Goal: Information Seeking & Learning: Understand process/instructions

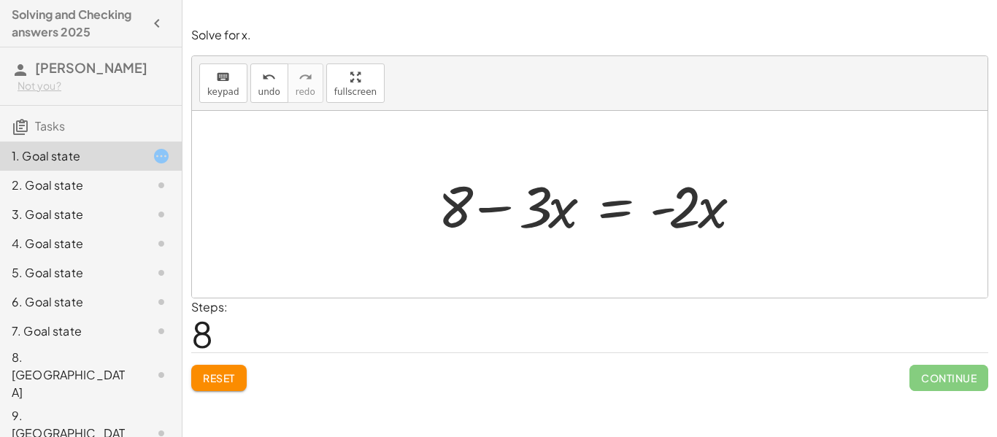
click at [217, 103] on div "keyboard keypad undo [PERSON_NAME] redo fullscreen" at bounding box center [589, 83] width 795 height 55
click at [216, 96] on span "keypad" at bounding box center [223, 92] width 32 height 10
click at [218, 90] on span "keypad" at bounding box center [223, 92] width 32 height 10
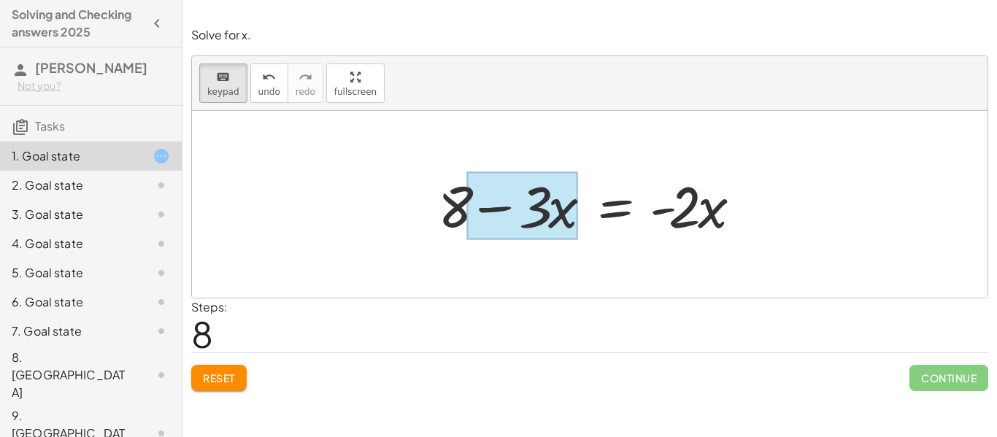
click at [556, 218] on div at bounding box center [522, 206] width 110 height 68
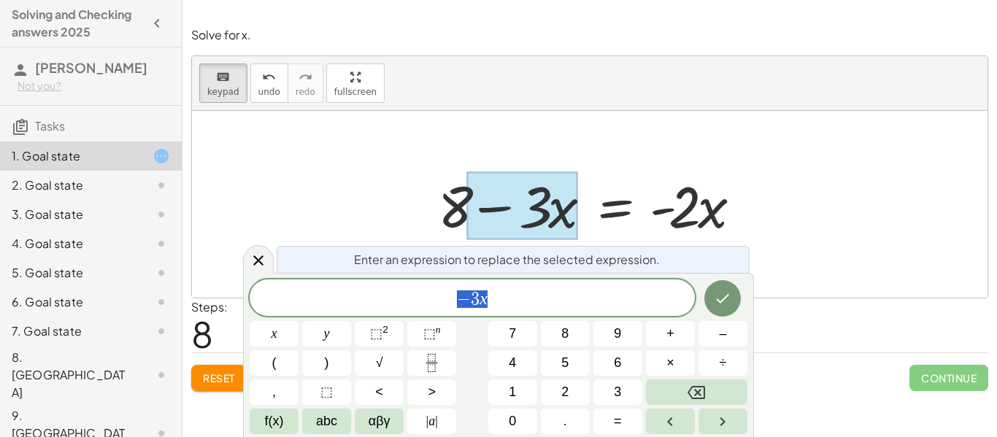
click at [482, 308] on span "− 3 x" at bounding box center [472, 299] width 445 height 20
click at [728, 301] on icon "Done" at bounding box center [723, 299] width 18 height 18
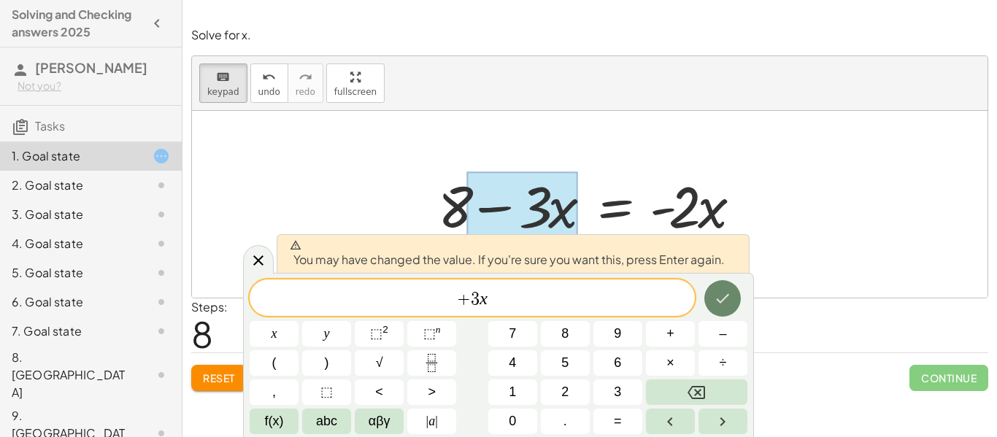
click at [725, 303] on icon "Done" at bounding box center [723, 299] width 18 height 18
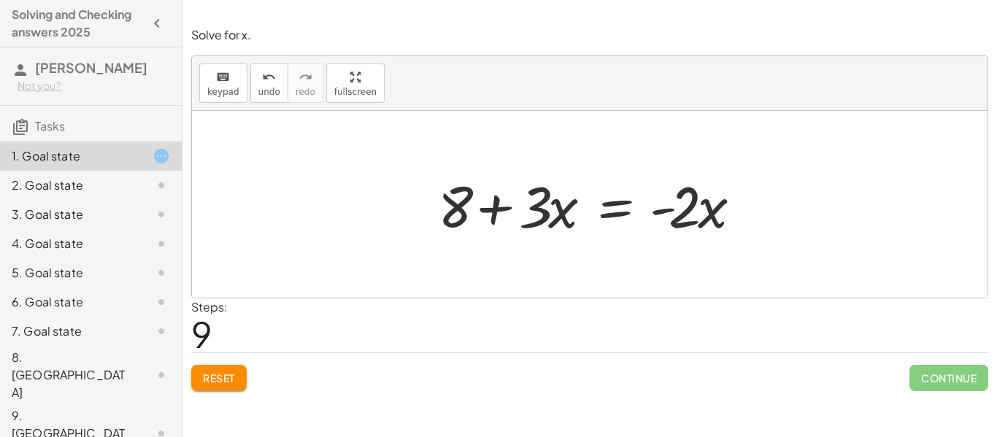
click at [713, 220] on div at bounding box center [595, 204] width 329 height 75
click at [539, 209] on div at bounding box center [595, 204] width 329 height 75
click at [218, 77] on icon "keyboard" at bounding box center [223, 78] width 14 height 18
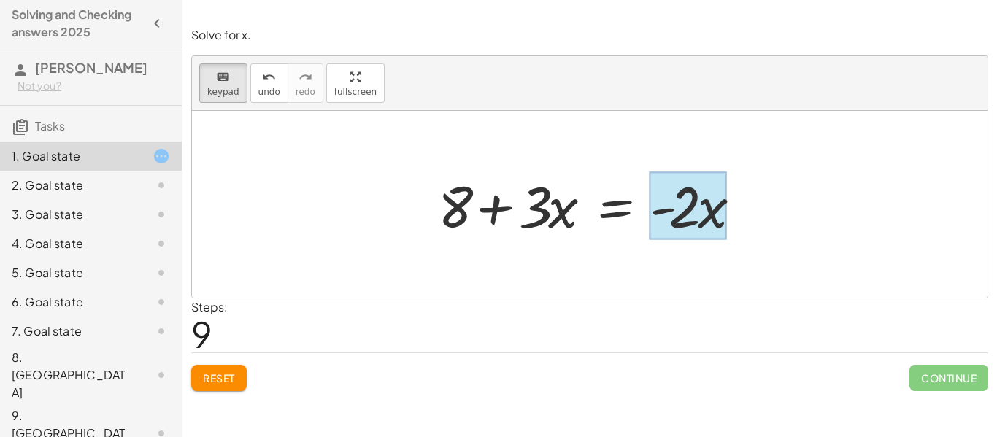
click at [706, 215] on div at bounding box center [688, 206] width 77 height 68
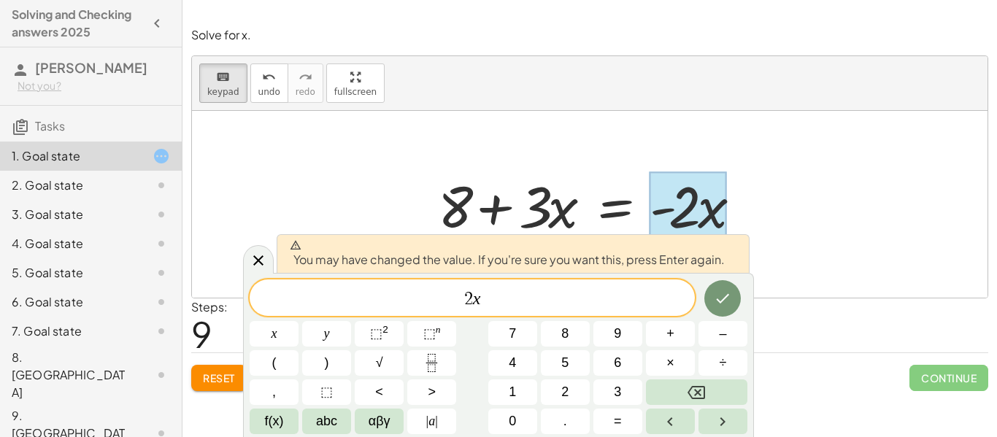
click at [473, 304] on var "x" at bounding box center [477, 298] width 8 height 19
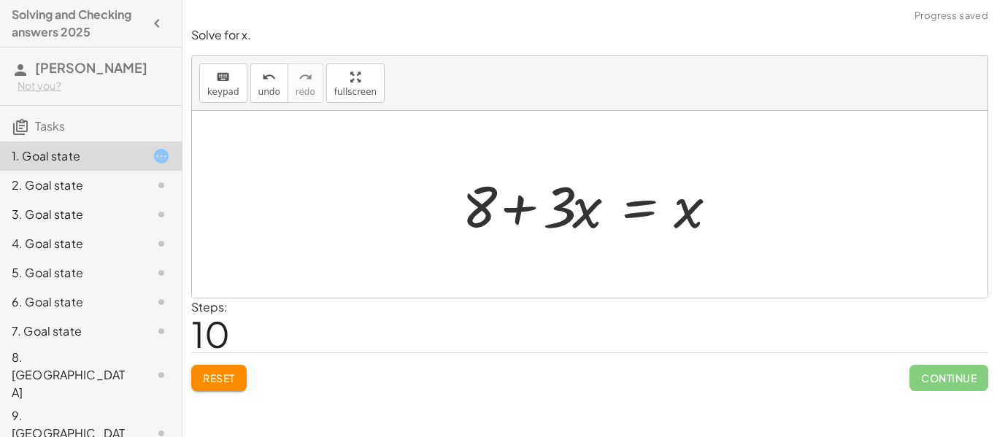
click at [518, 217] on div at bounding box center [595, 204] width 281 height 75
click at [233, 90] on span "keypad" at bounding box center [223, 92] width 32 height 10
click at [501, 218] on div at bounding box center [595, 204] width 281 height 75
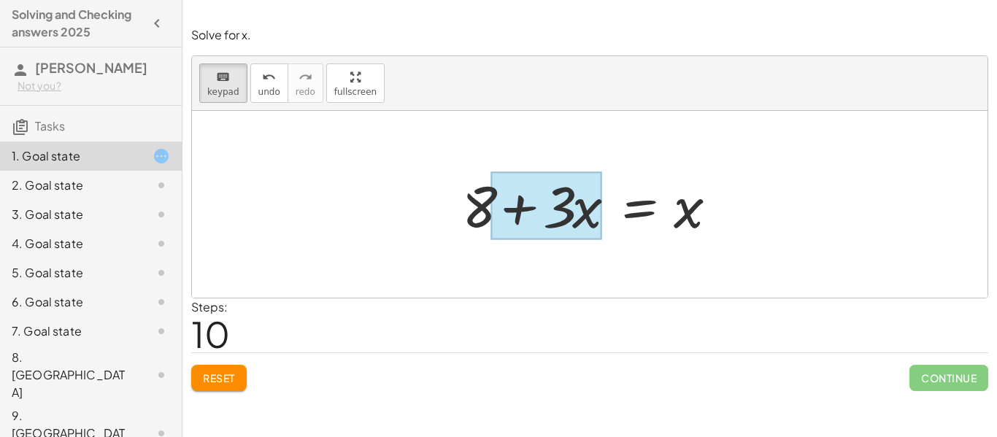
click at [578, 224] on div at bounding box center [546, 206] width 110 height 68
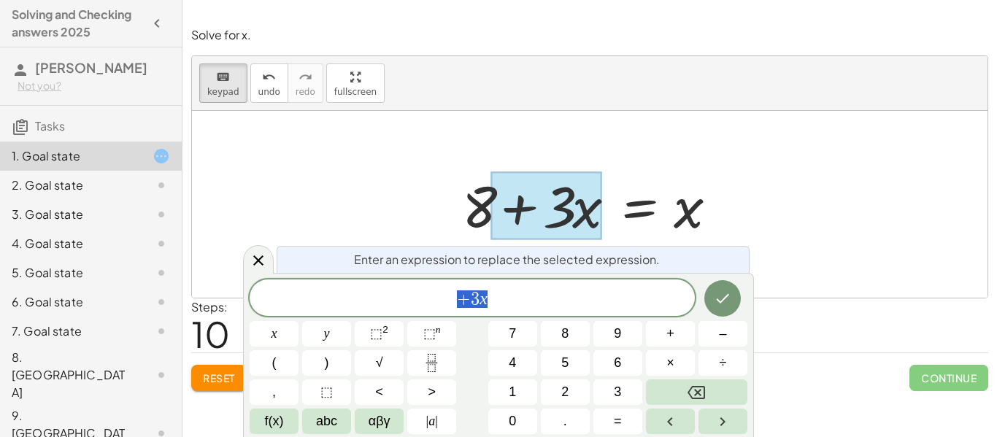
click at [525, 289] on span "+ 3 x" at bounding box center [472, 299] width 445 height 20
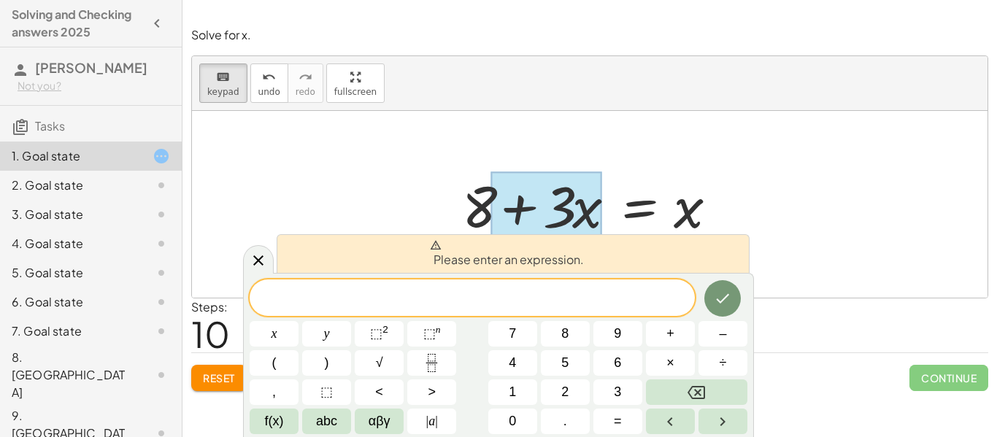
click at [873, 162] on div at bounding box center [589, 204] width 795 height 187
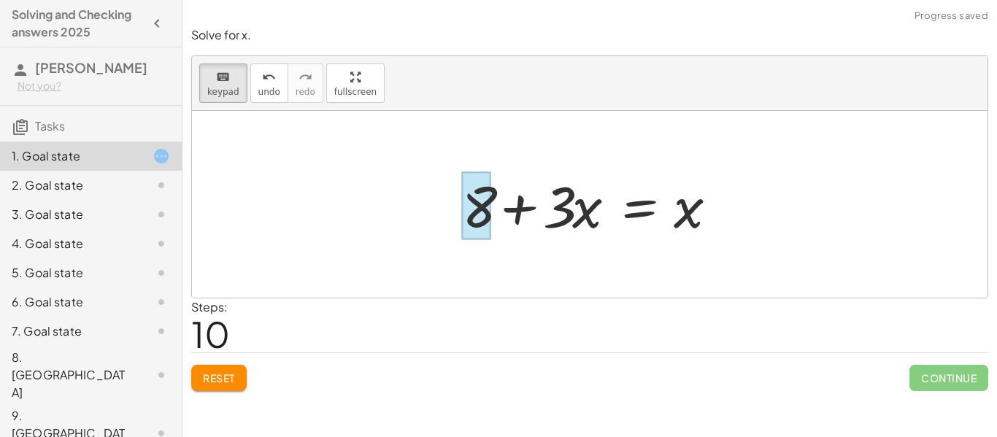
click at [483, 204] on div at bounding box center [476, 206] width 29 height 68
click at [518, 213] on div at bounding box center [595, 204] width 281 height 75
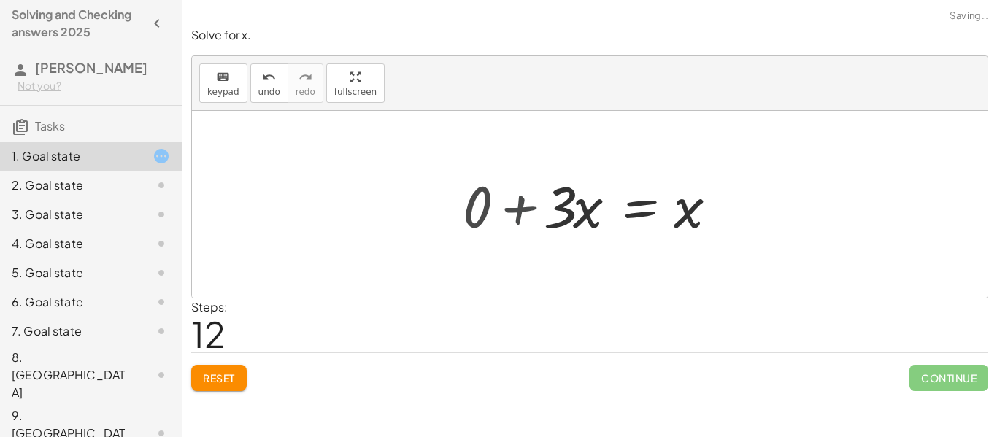
click at [518, 213] on div at bounding box center [589, 204] width 795 height 187
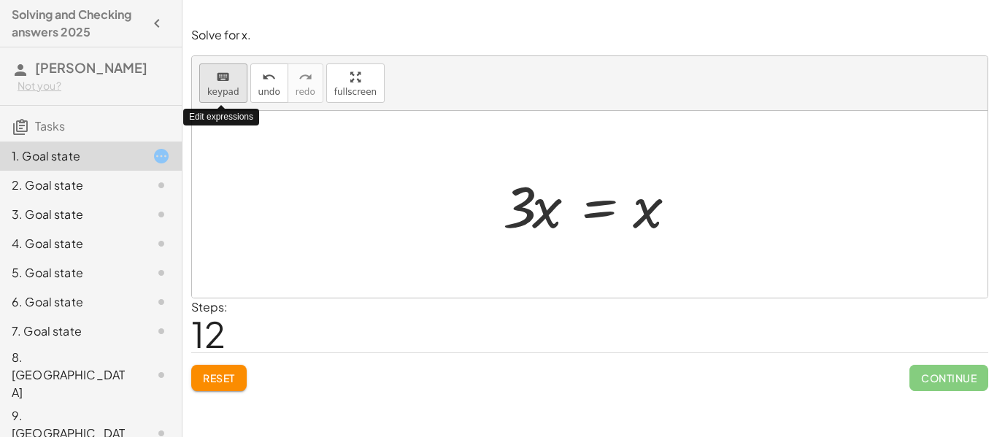
click at [229, 92] on span "keypad" at bounding box center [223, 92] width 32 height 10
click at [520, 223] on div at bounding box center [517, 206] width 29 height 68
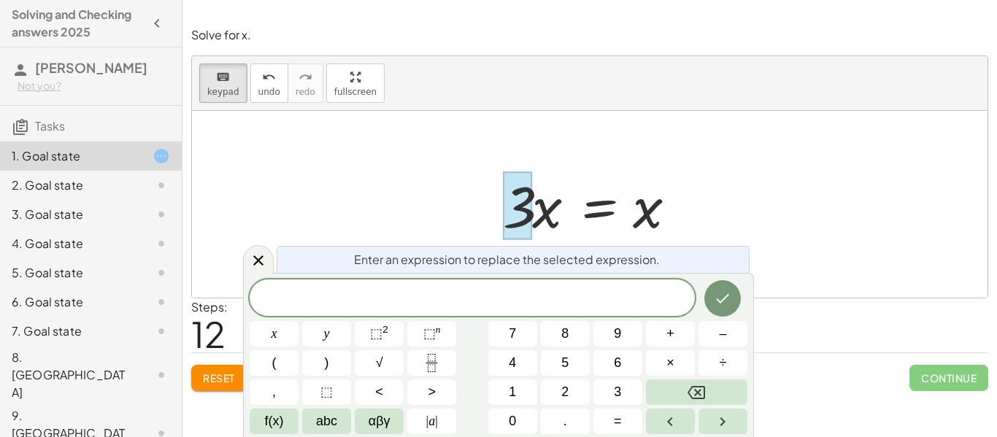
click at [779, 240] on div at bounding box center [589, 204] width 795 height 187
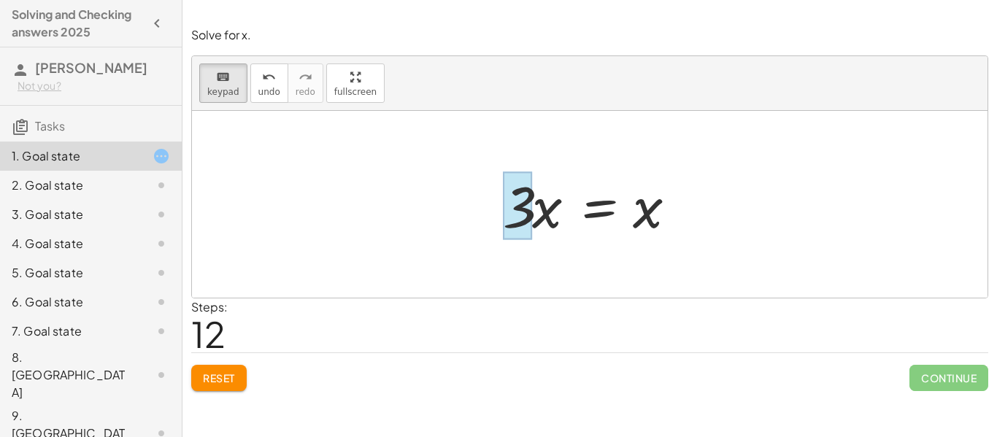
click at [518, 225] on div at bounding box center [517, 206] width 29 height 68
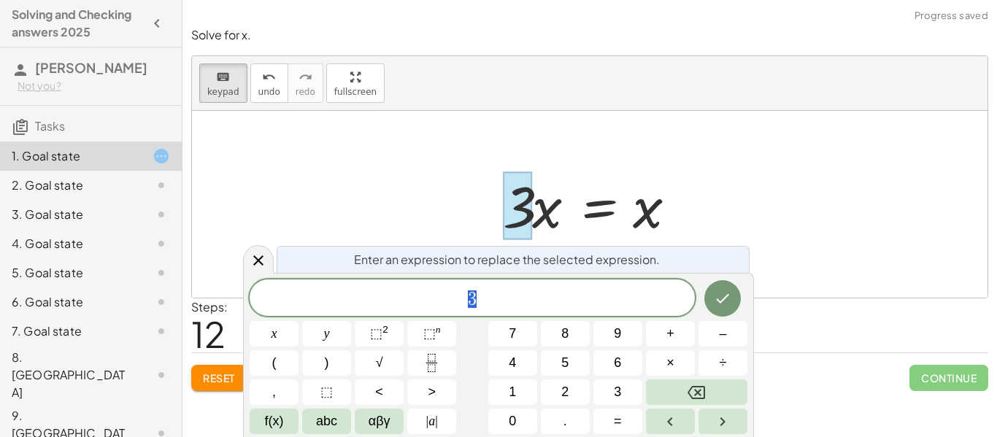
click at [687, 238] on div at bounding box center [595, 204] width 199 height 75
click at [430, 355] on icon "Fraction" at bounding box center [432, 363] width 18 height 18
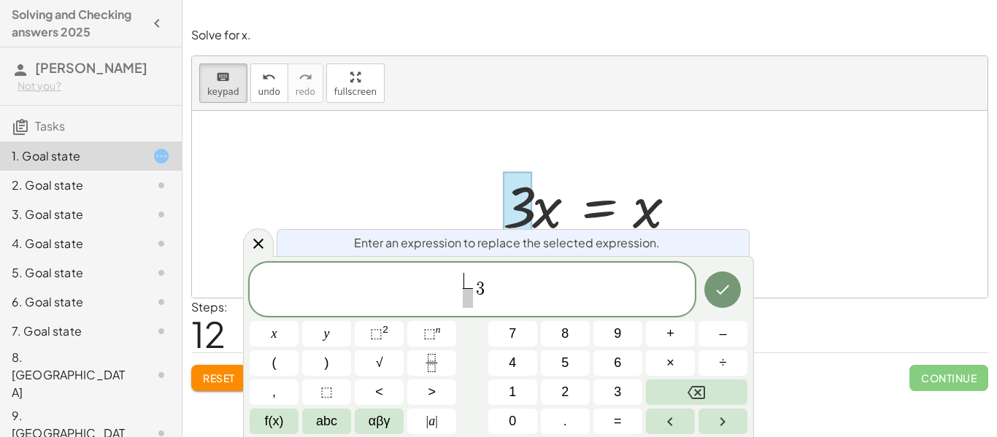
click at [490, 293] on span "​ ​ 3" at bounding box center [472, 290] width 445 height 39
click at [469, 281] on span at bounding box center [472, 281] width 10 height 16
click at [474, 306] on span at bounding box center [471, 298] width 11 height 20
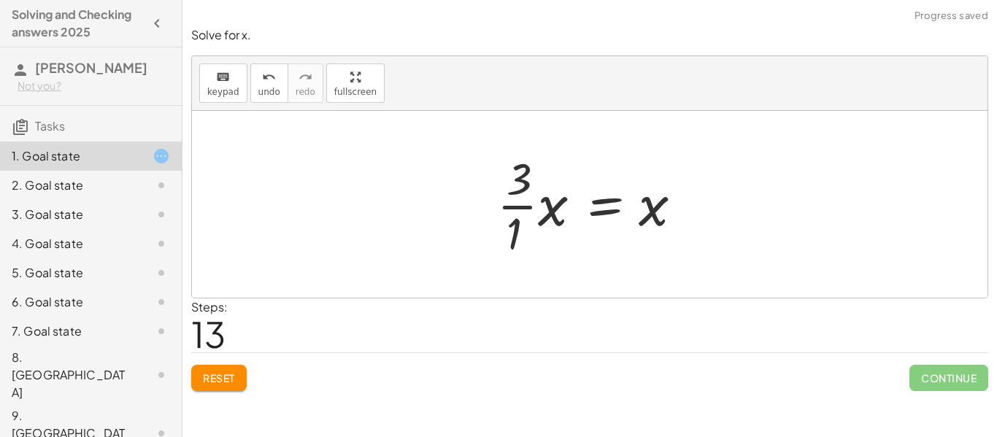
click at [516, 205] on div at bounding box center [595, 204] width 211 height 112
click at [516, 205] on div at bounding box center [600, 204] width 199 height 75
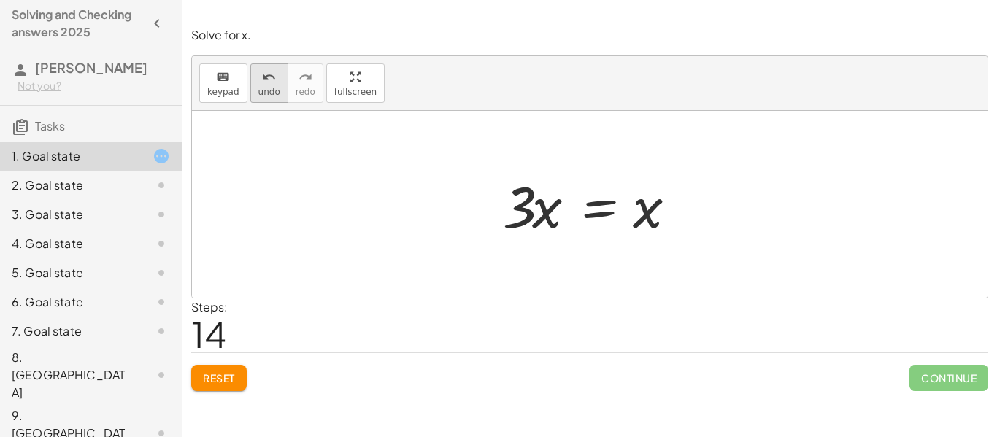
click at [263, 93] on span "undo" at bounding box center [269, 92] width 22 height 10
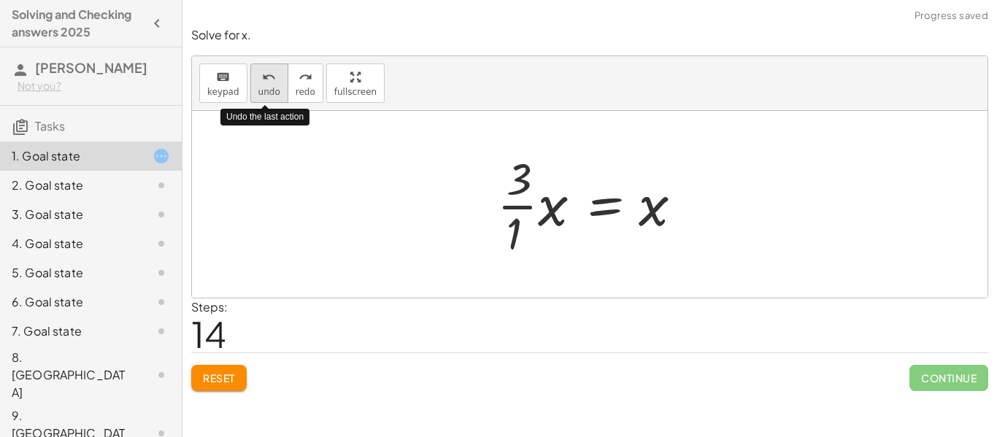
click at [263, 93] on span "undo" at bounding box center [269, 92] width 22 height 10
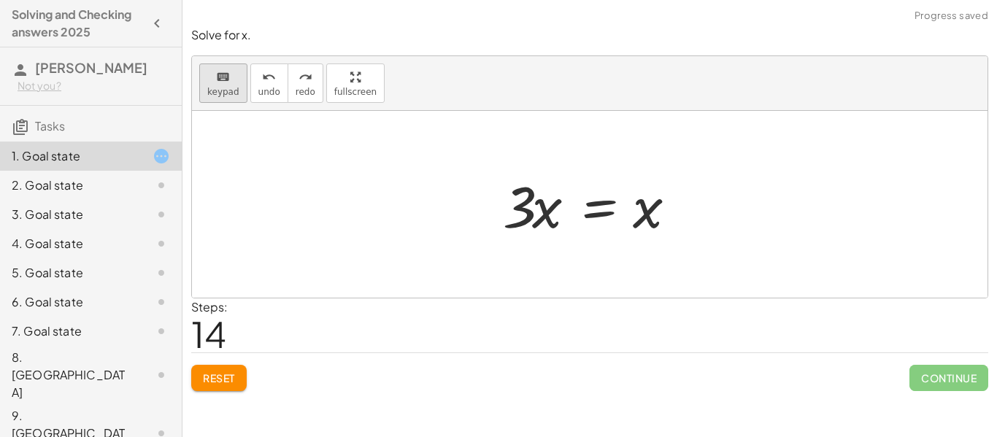
click at [232, 96] on span "keypad" at bounding box center [223, 92] width 32 height 10
click at [512, 224] on div at bounding box center [517, 206] width 29 height 68
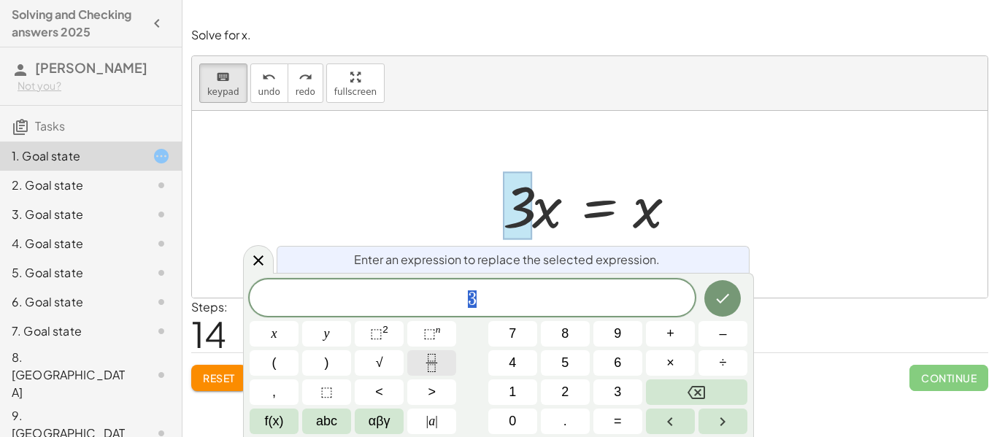
click at [429, 374] on button "Fraction" at bounding box center [431, 363] width 49 height 26
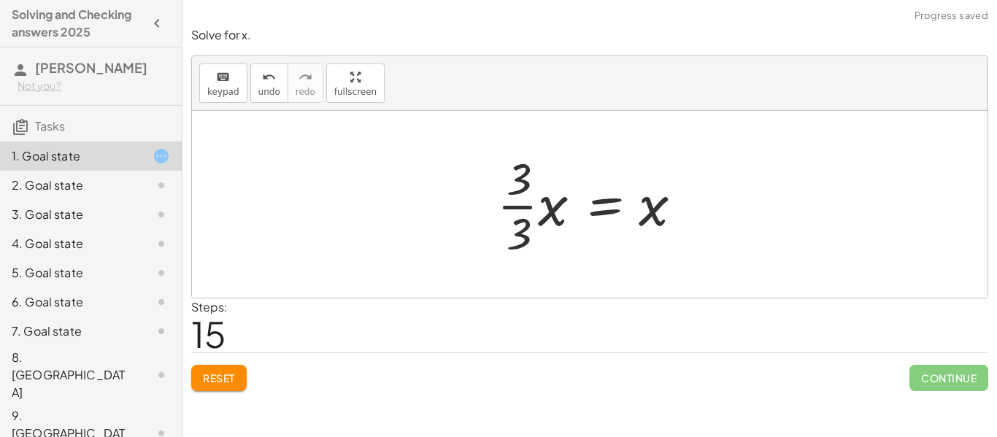
click at [528, 214] on div at bounding box center [595, 204] width 211 height 112
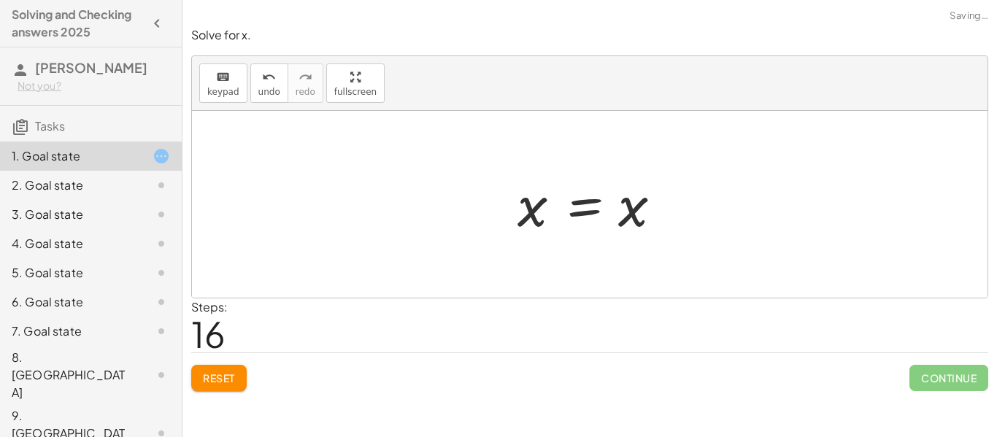
click at [535, 219] on div at bounding box center [595, 205] width 170 height 72
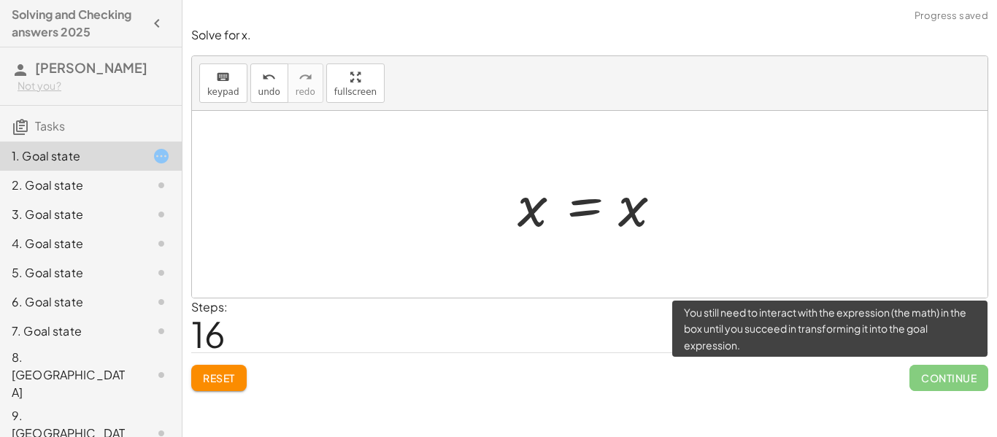
click at [944, 374] on span "Continue" at bounding box center [948, 378] width 79 height 26
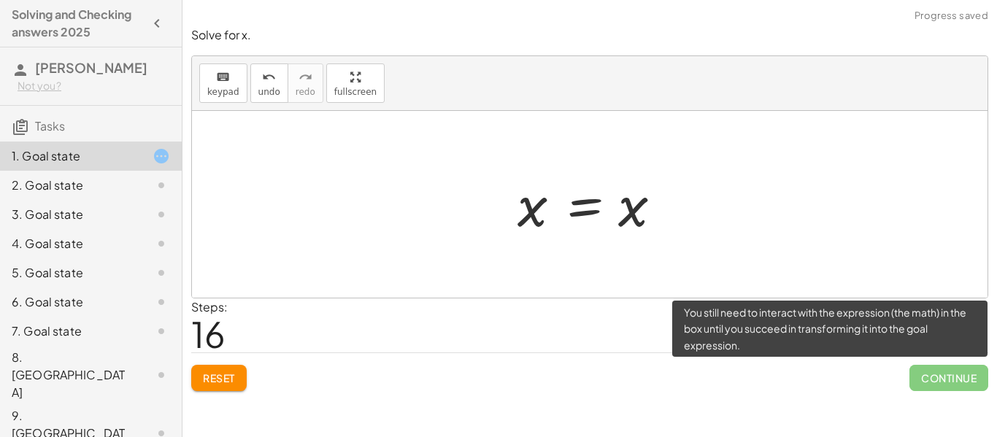
click at [944, 374] on span "Continue" at bounding box center [948, 378] width 79 height 26
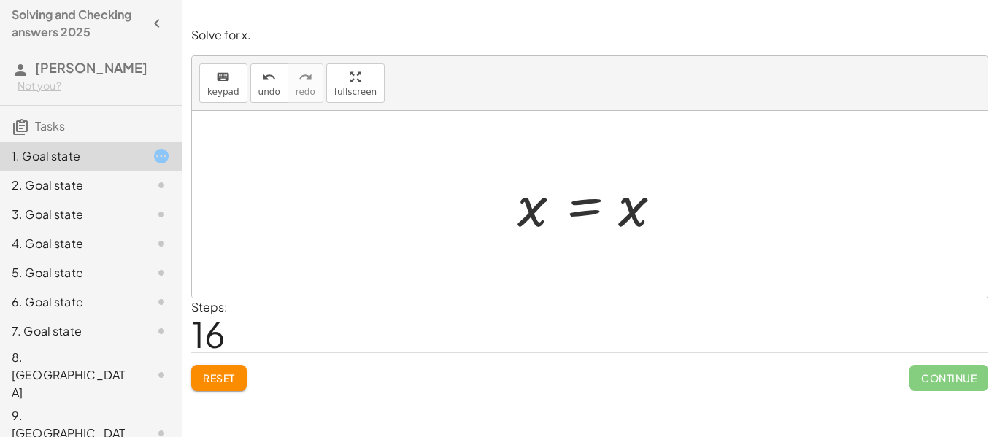
click at [224, 387] on button "Reset" at bounding box center [218, 378] width 55 height 26
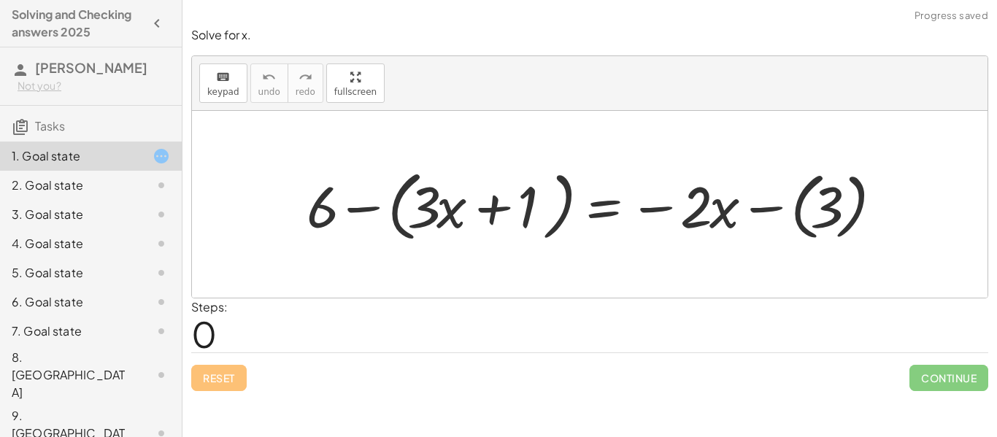
click at [156, 191] on icon at bounding box center [162, 186] width 18 height 18
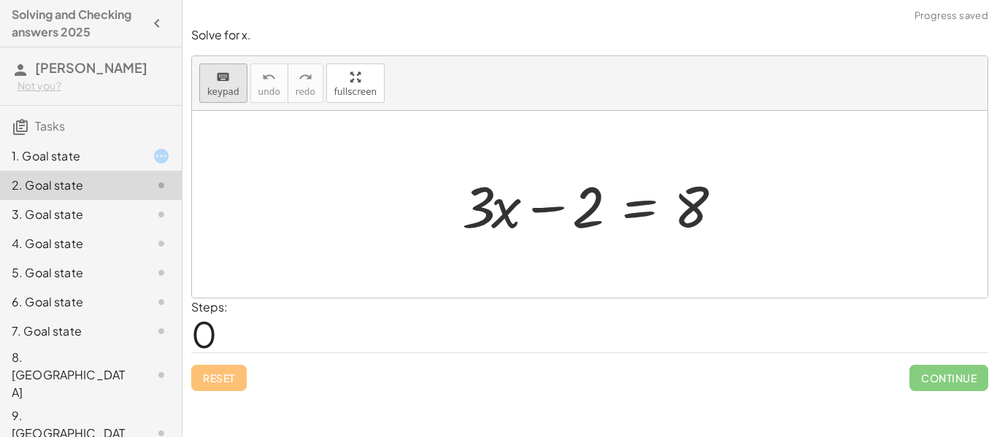
click at [241, 83] on button "keyboard keypad" at bounding box center [223, 82] width 48 height 39
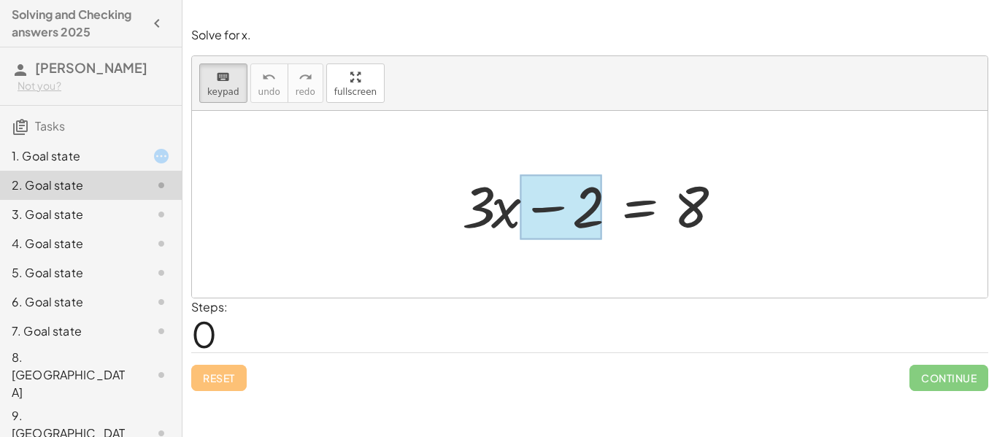
click at [544, 201] on div at bounding box center [560, 207] width 81 height 65
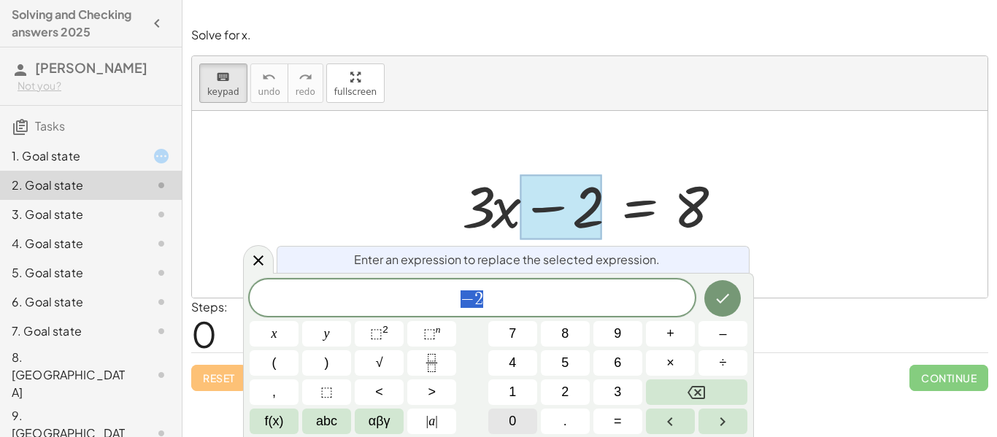
click at [507, 420] on button "0" at bounding box center [512, 422] width 49 height 26
click at [726, 287] on button "Done" at bounding box center [722, 298] width 36 height 36
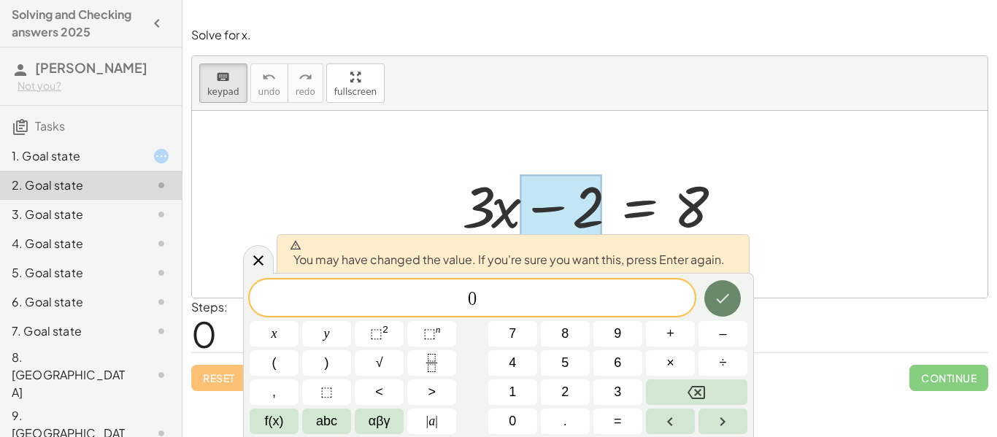
click at [726, 287] on button "Done" at bounding box center [722, 298] width 36 height 36
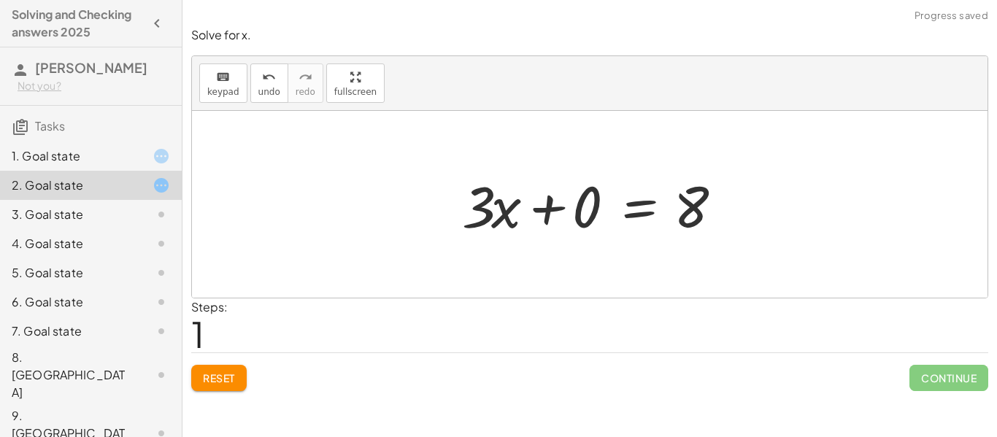
click at [543, 209] on div at bounding box center [595, 204] width 281 height 75
click at [543, 209] on div at bounding box center [635, 204] width 199 height 75
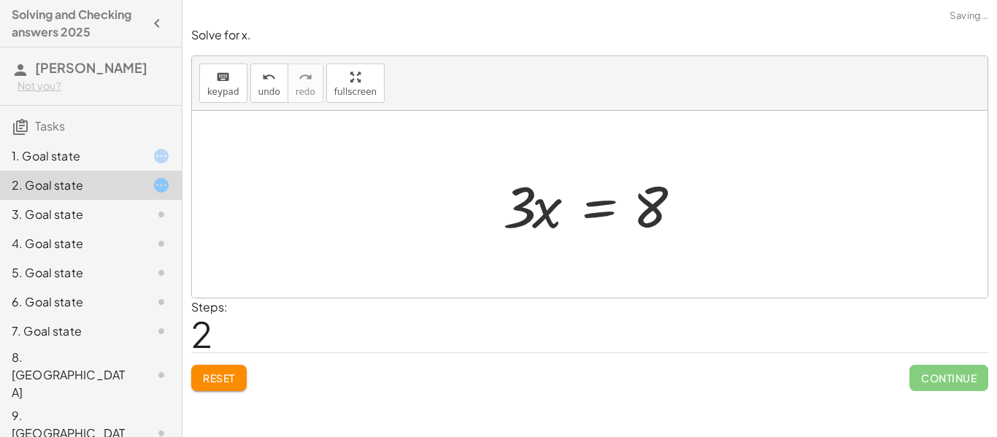
click at [529, 209] on div at bounding box center [595, 204] width 199 height 75
click at [238, 90] on button "keyboard keypad" at bounding box center [223, 82] width 48 height 39
click at [525, 209] on div at bounding box center [517, 206] width 29 height 68
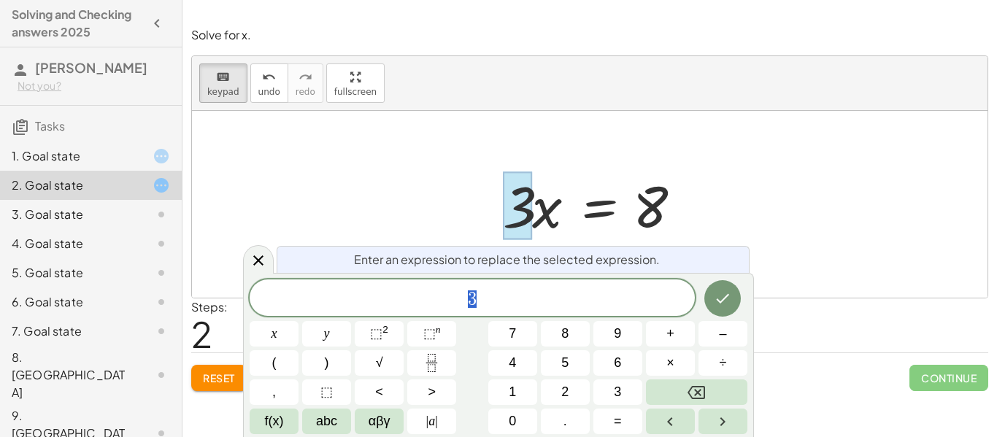
click at [488, 304] on span "3" at bounding box center [472, 299] width 445 height 20
click at [439, 355] on icon "Fraction" at bounding box center [432, 363] width 18 height 18
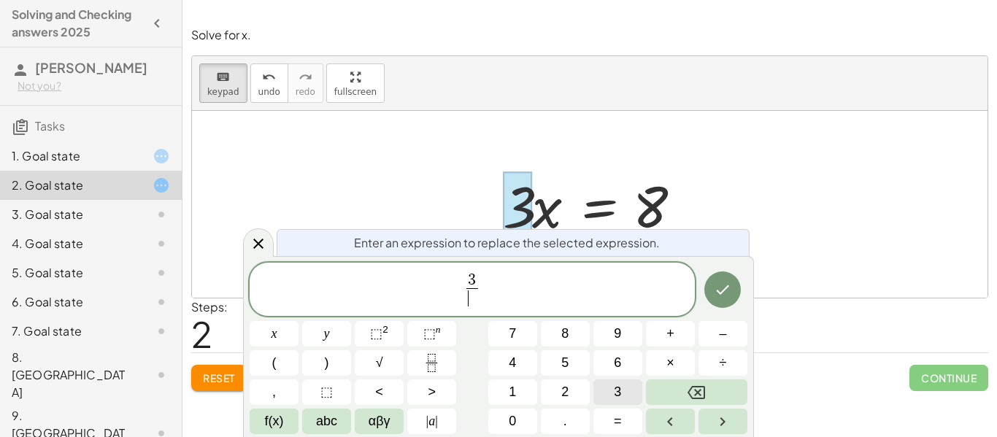
click at [604, 396] on button "3" at bounding box center [617, 393] width 49 height 26
click at [725, 299] on button "Done" at bounding box center [722, 289] width 36 height 36
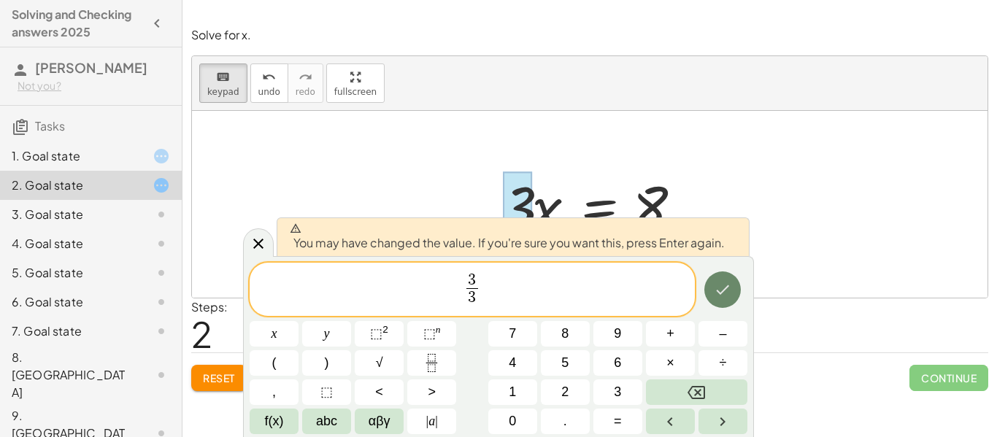
click at [725, 299] on button "Done" at bounding box center [722, 289] width 36 height 36
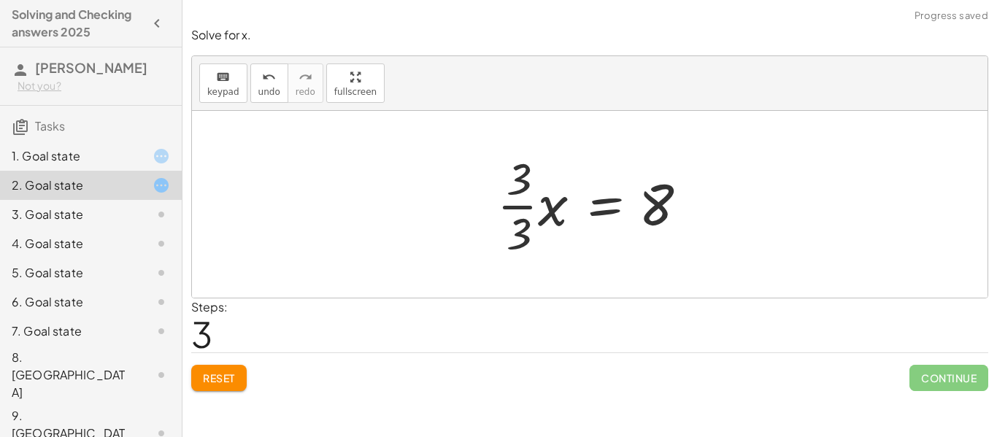
click at [513, 203] on div at bounding box center [595, 204] width 211 height 112
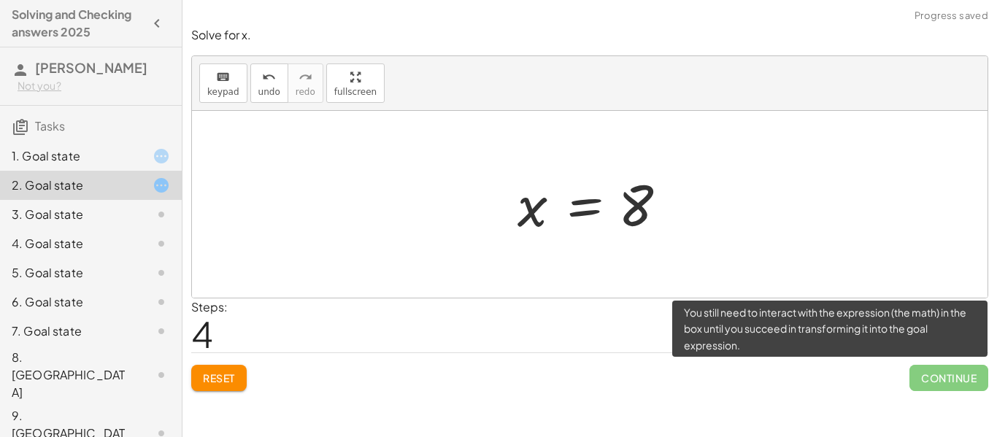
click at [941, 376] on span "Continue" at bounding box center [948, 378] width 79 height 26
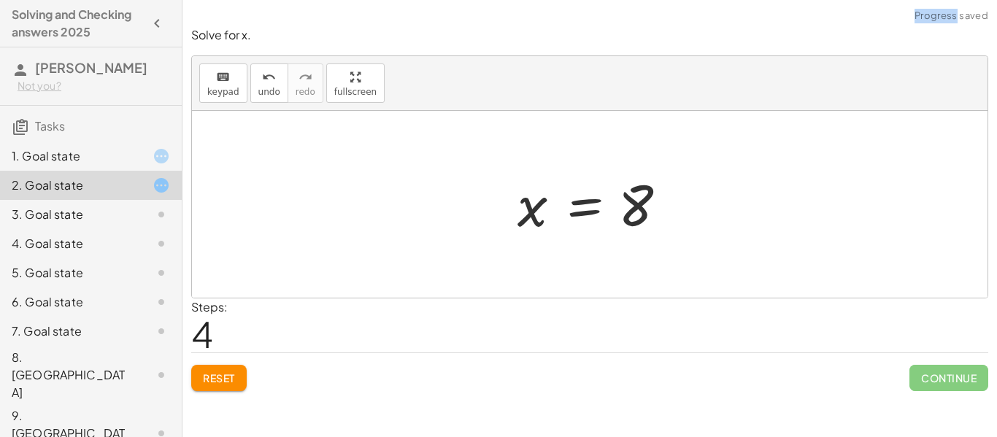
click at [568, 244] on div "+ · 3 · x − 2 = 8 + · 3 · x + 0 = 8 · 3 · x = 8 · · 3 · 3 · x = 8 · 1 · x = 8 =…" at bounding box center [590, 205] width 188 height 80
click at [156, 185] on icon at bounding box center [162, 186] width 18 height 18
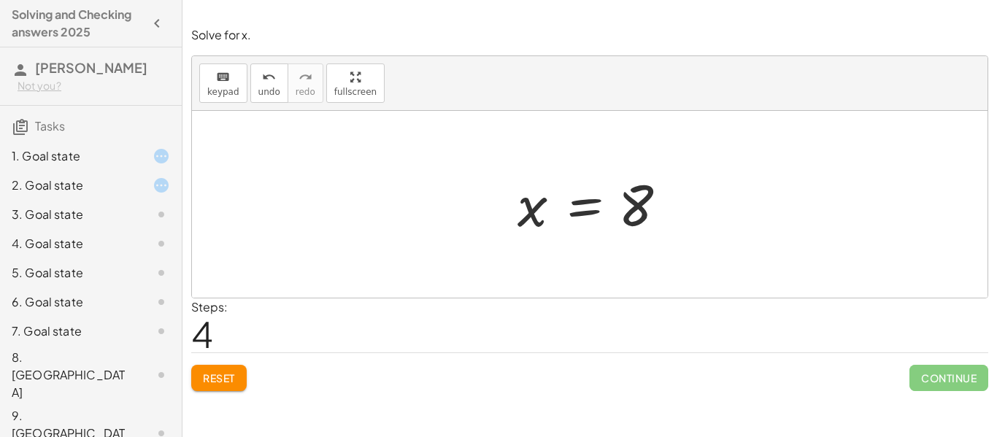
click at [156, 185] on icon at bounding box center [162, 186] width 18 height 18
click at [144, 16] on button "button" at bounding box center [157, 23] width 26 height 26
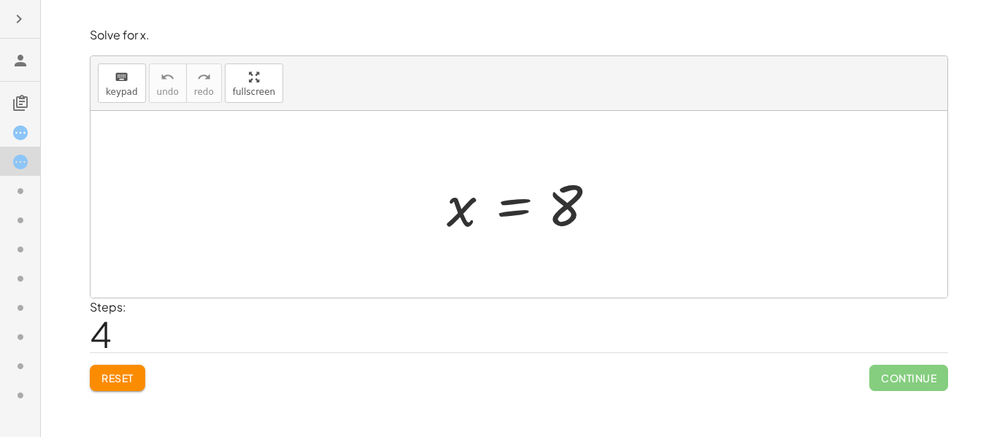
click at [12, 19] on icon "button" at bounding box center [19, 19] width 18 height 18
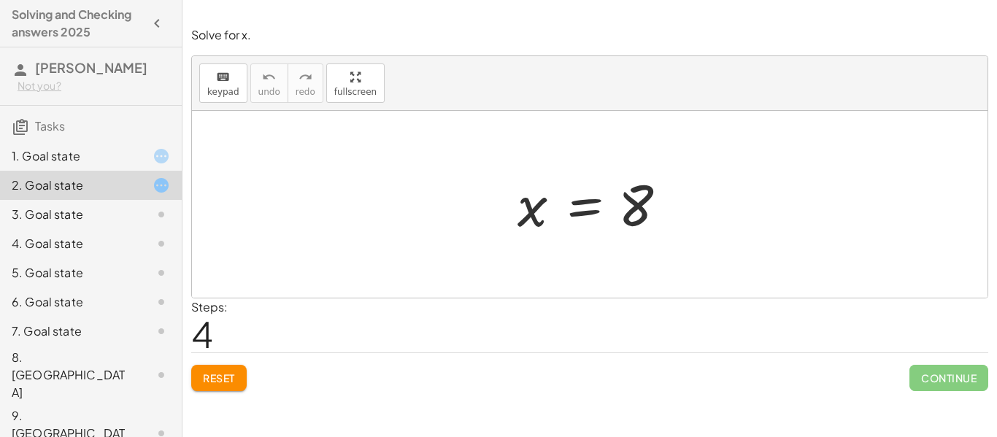
click at [558, 212] on div at bounding box center [595, 205] width 170 height 72
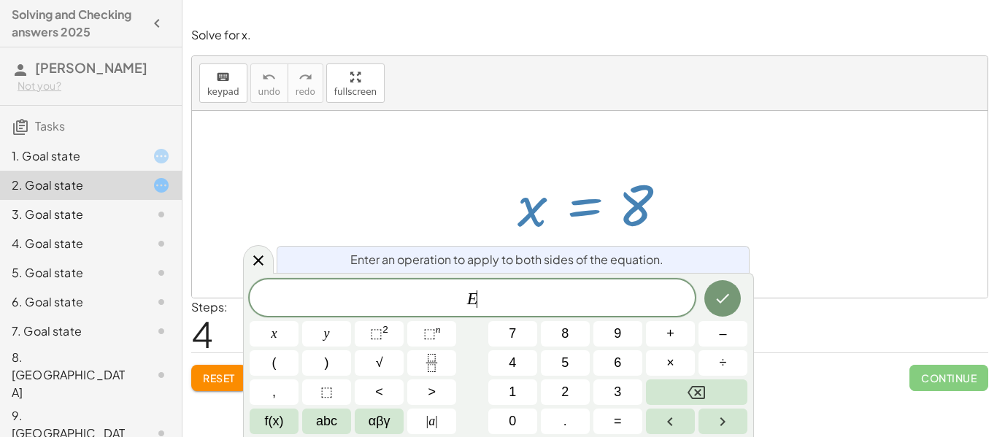
click at [407, 188] on div at bounding box center [589, 204] width 795 height 187
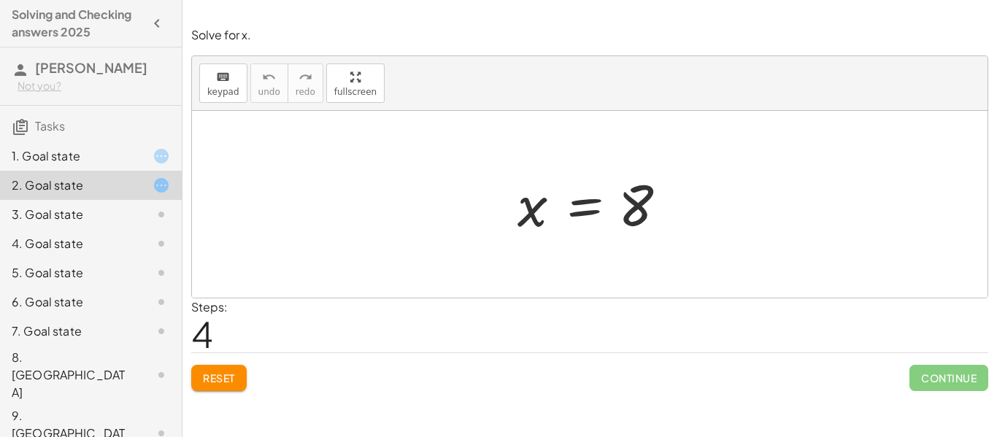
click at [207, 370] on button "Reset" at bounding box center [218, 378] width 55 height 26
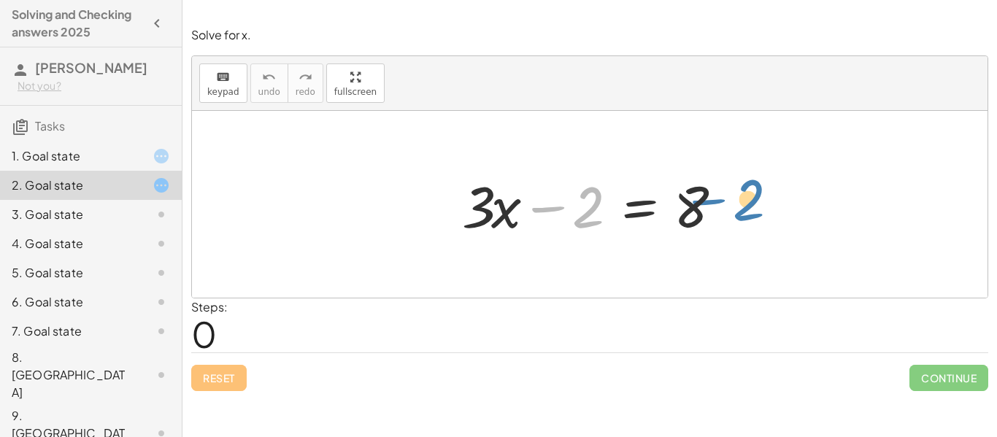
drag, startPoint x: 585, startPoint y: 211, endPoint x: 740, endPoint y: 202, distance: 155.7
click at [700, 210] on div at bounding box center [595, 204] width 281 height 75
click at [555, 212] on div at bounding box center [595, 204] width 281 height 75
click at [582, 217] on div at bounding box center [595, 204] width 281 height 75
drag, startPoint x: 582, startPoint y: 217, endPoint x: 695, endPoint y: 242, distance: 115.8
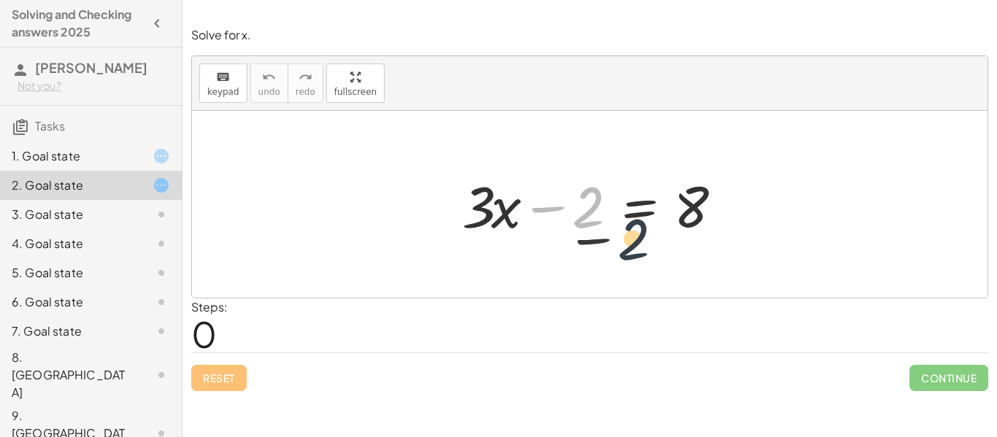
click at [695, 242] on div "− 2 + · 3 · x − 2 = 8" at bounding box center [589, 204] width 299 height 82
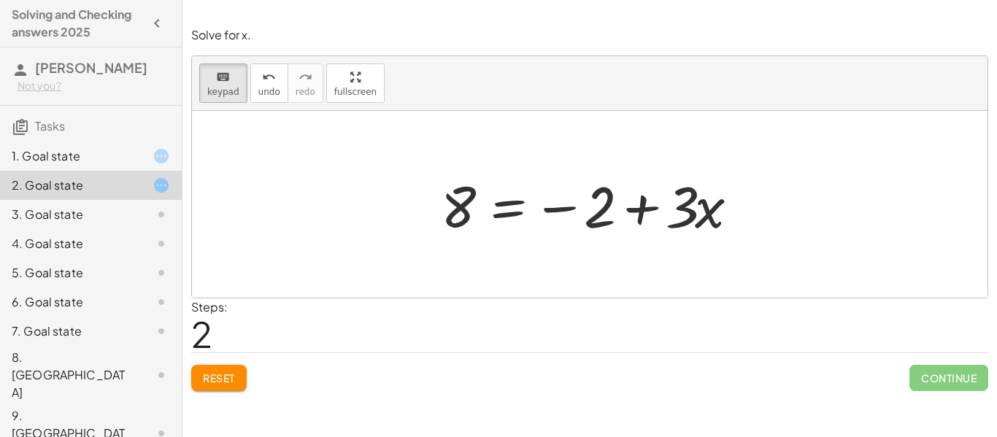
click at [227, 382] on span "Reset" at bounding box center [219, 377] width 32 height 13
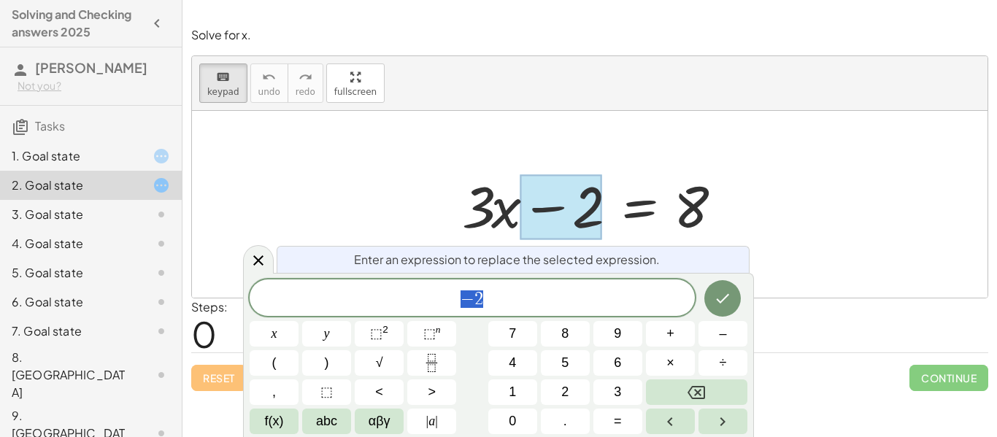
click at [509, 429] on span "0" at bounding box center [512, 422] width 7 height 20
click at [719, 297] on icon "Done" at bounding box center [723, 299] width 18 height 18
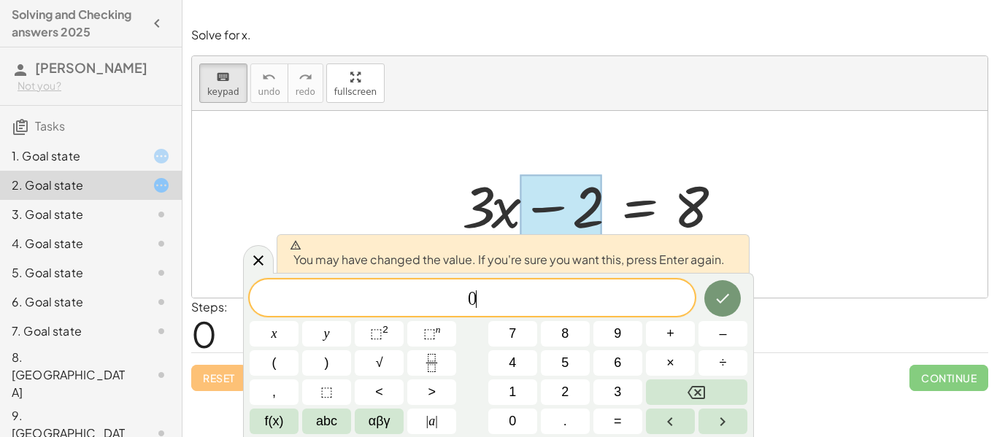
click at [723, 298] on icon "Done" at bounding box center [723, 299] width 18 height 18
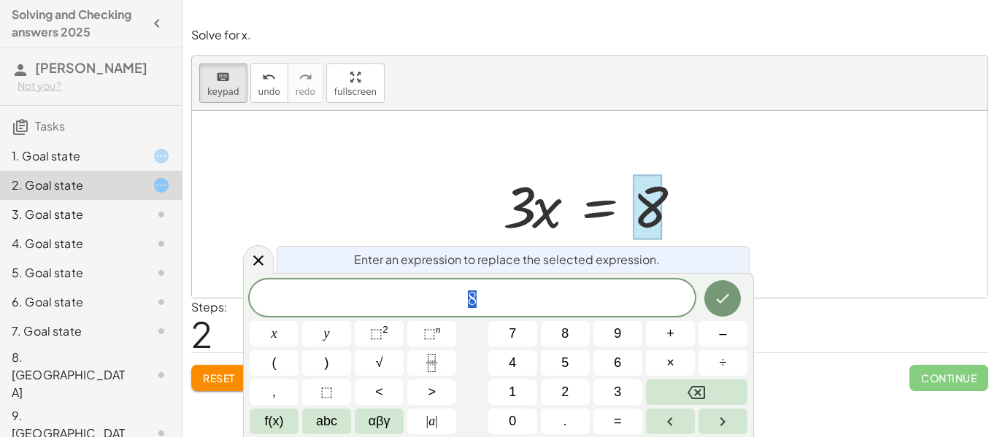
click at [535, 305] on span "8" at bounding box center [472, 299] width 445 height 20
click at [671, 333] on span "+" at bounding box center [670, 334] width 8 height 20
click at [575, 393] on button "2" at bounding box center [565, 393] width 49 height 26
click at [733, 301] on button "Done" at bounding box center [722, 298] width 36 height 36
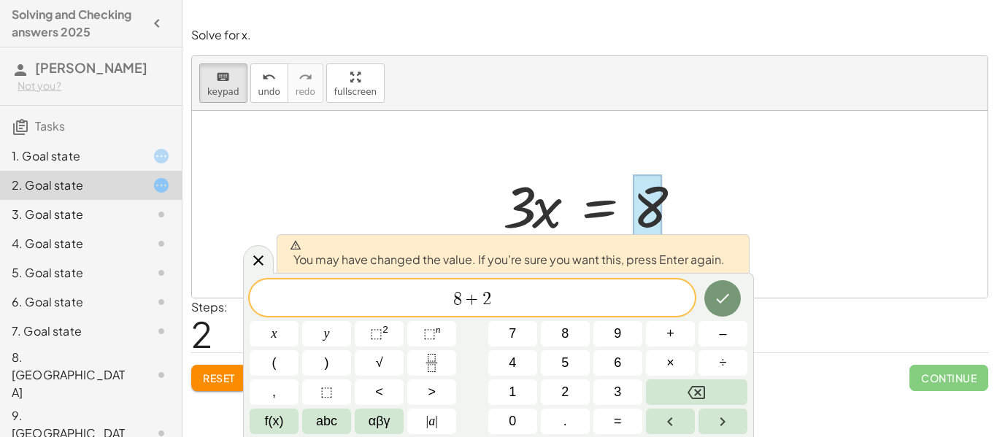
click at [722, 296] on icon "Done" at bounding box center [723, 299] width 18 height 18
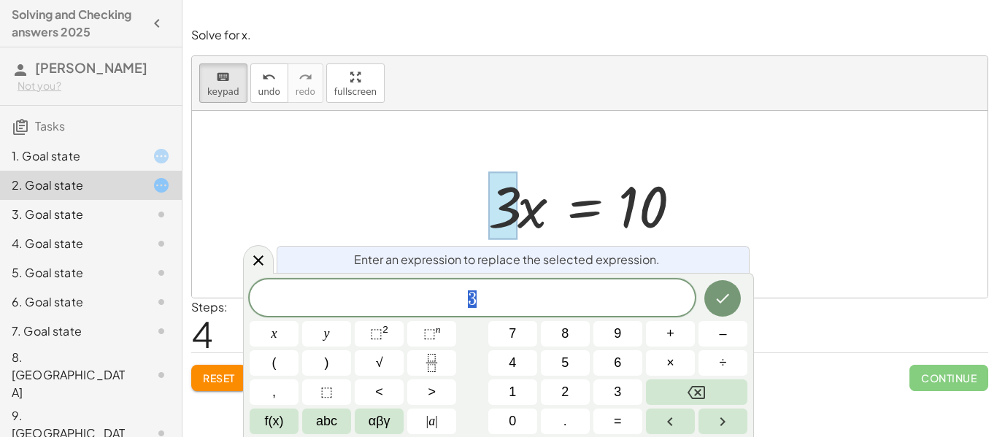
click at [513, 301] on span "3" at bounding box center [472, 299] width 445 height 20
click at [425, 371] on icon "Fraction" at bounding box center [432, 363] width 18 height 18
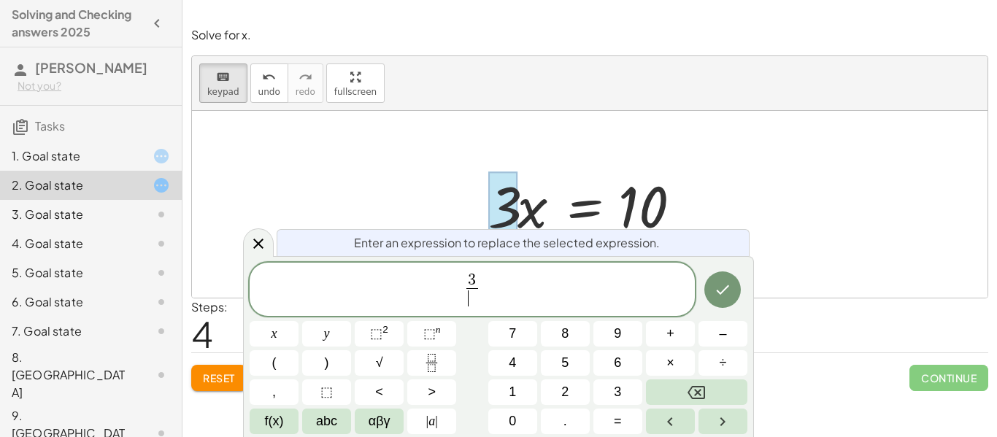
click at [624, 397] on button "3" at bounding box center [617, 393] width 49 height 26
click at [728, 301] on button "Done" at bounding box center [722, 289] width 36 height 36
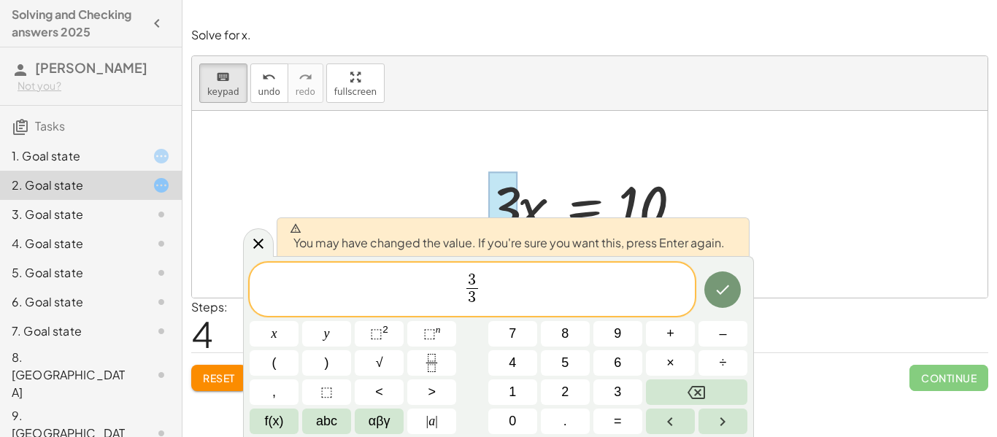
click at [732, 304] on button "Done" at bounding box center [722, 289] width 36 height 36
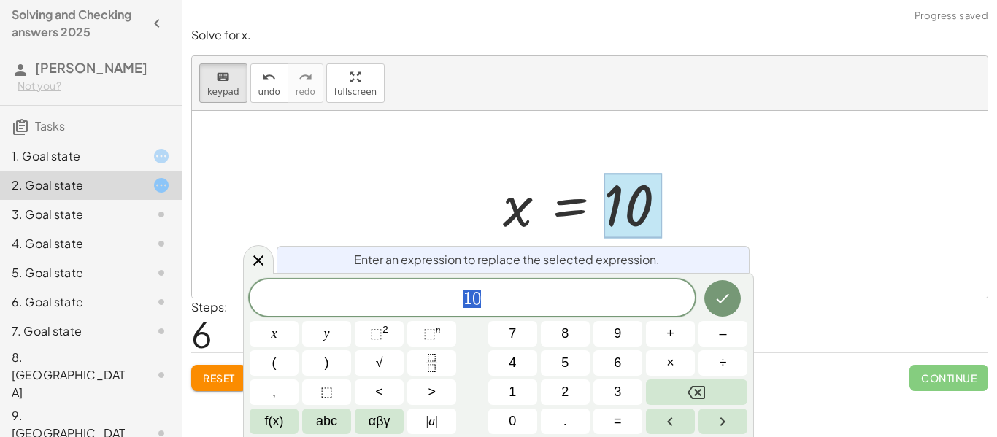
click at [500, 297] on span "1 0" at bounding box center [472, 299] width 445 height 20
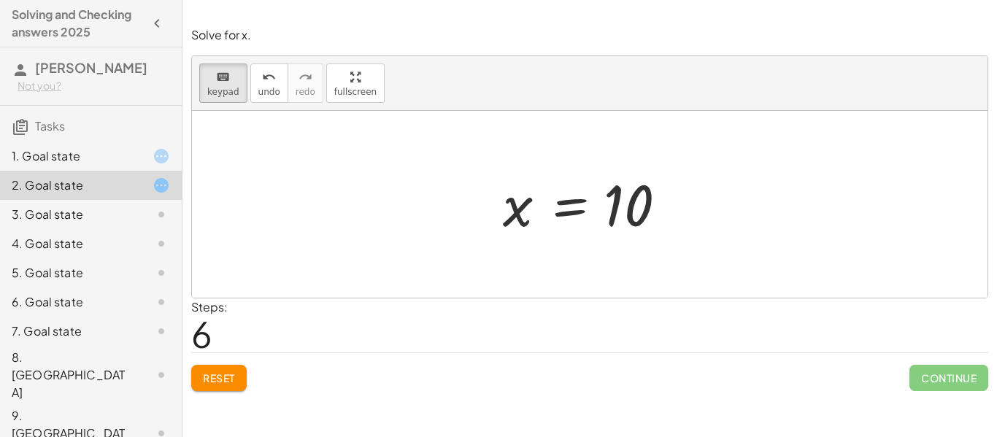
click at [630, 205] on div at bounding box center [595, 205] width 199 height 72
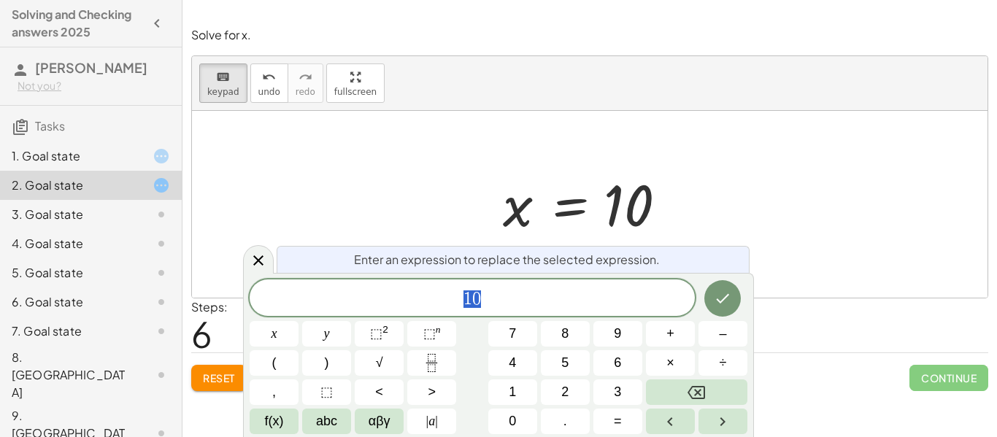
click at [512, 308] on span "1 0" at bounding box center [472, 299] width 445 height 20
click at [442, 359] on button "Fraction" at bounding box center [431, 363] width 49 height 26
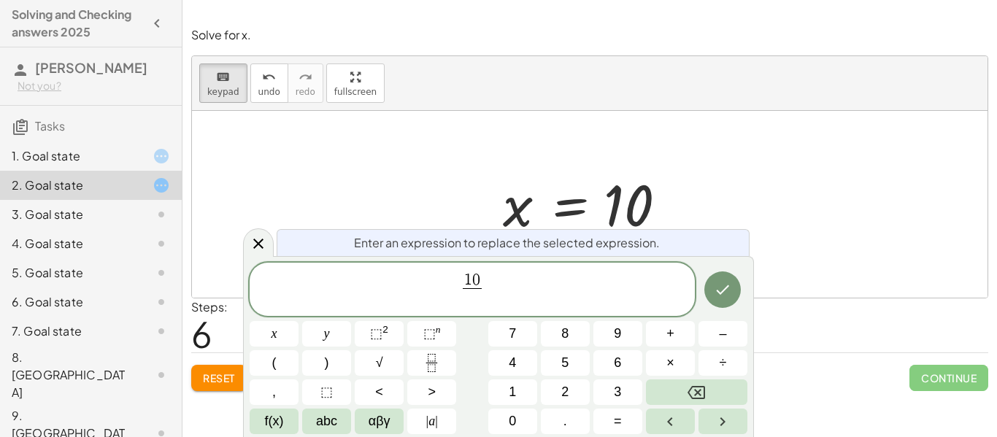
click at [620, 386] on span "3" at bounding box center [617, 392] width 7 height 20
click at [727, 292] on icon "Done" at bounding box center [723, 290] width 18 height 18
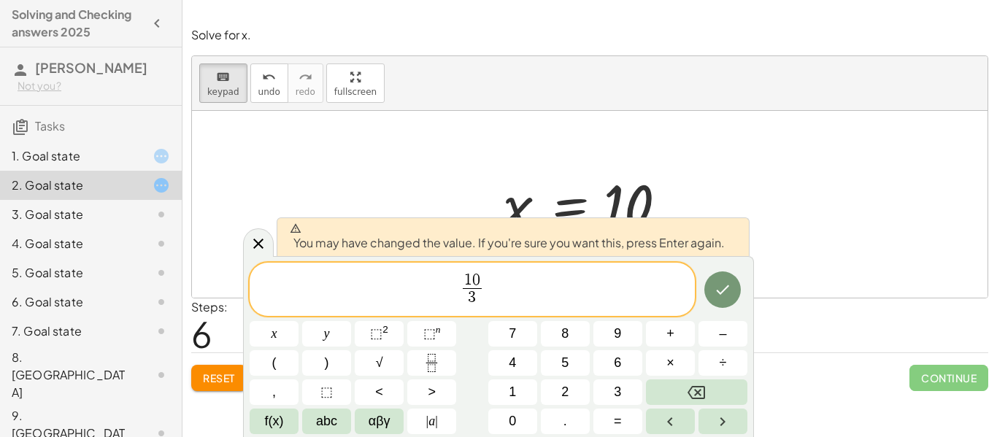
click at [725, 294] on icon "Done" at bounding box center [723, 290] width 18 height 18
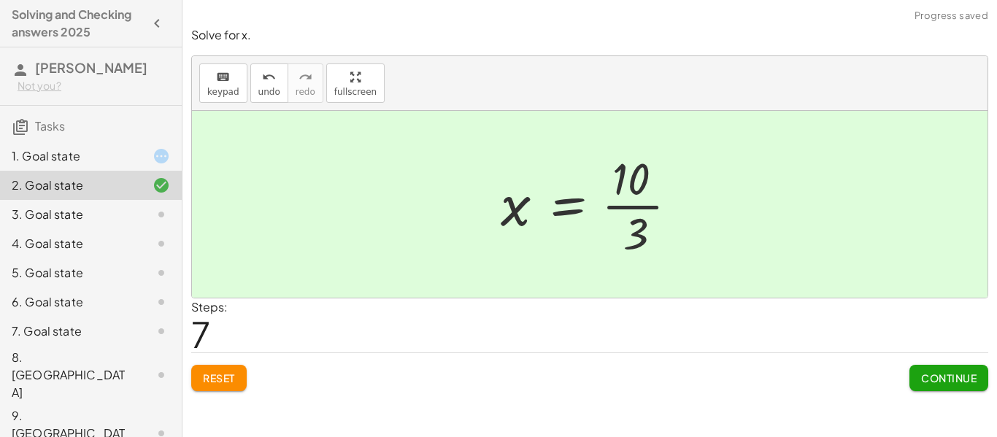
click at [955, 375] on span "Continue" at bounding box center [948, 377] width 55 height 13
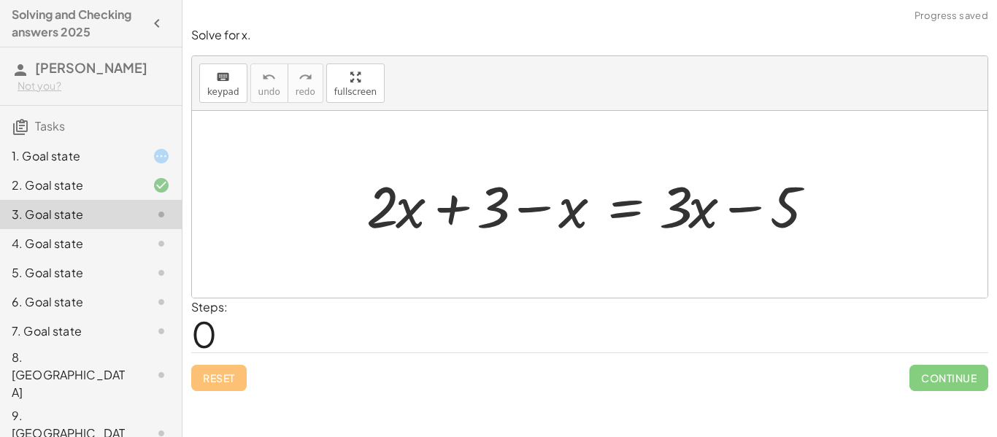
click at [152, 158] on div at bounding box center [149, 156] width 41 height 18
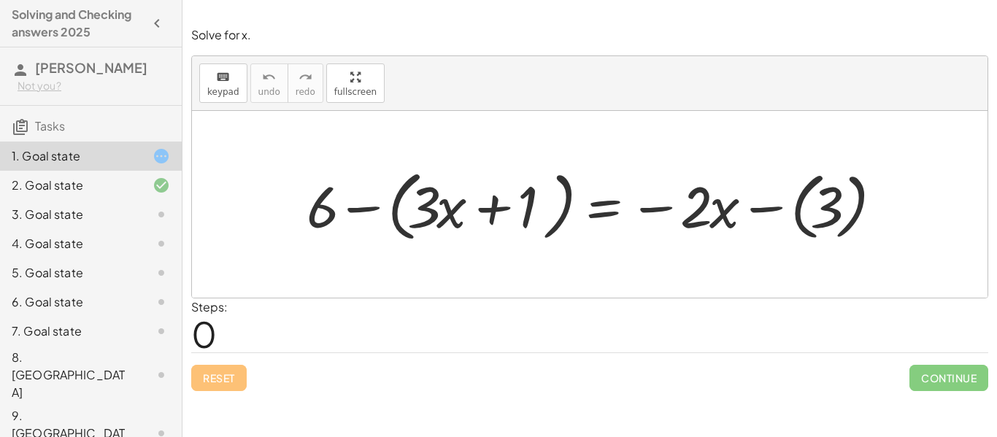
click at [396, 207] on div at bounding box center [595, 205] width 592 height 84
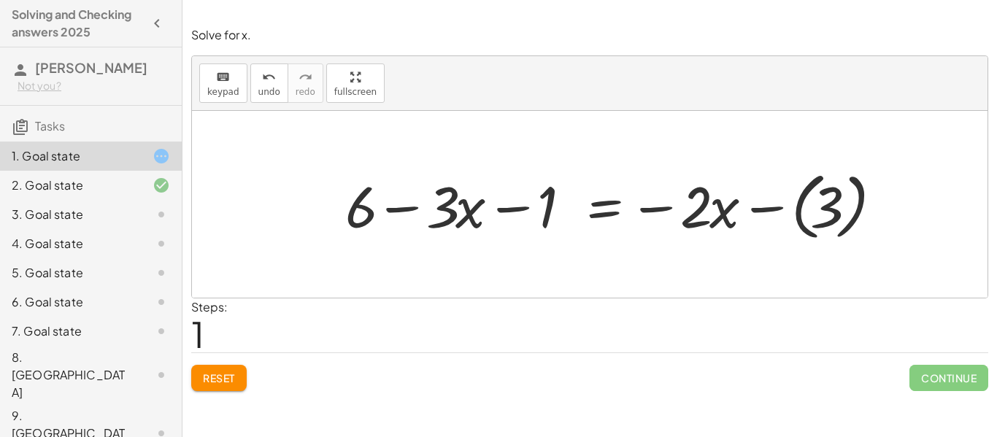
click at [509, 207] on div at bounding box center [614, 204] width 553 height 81
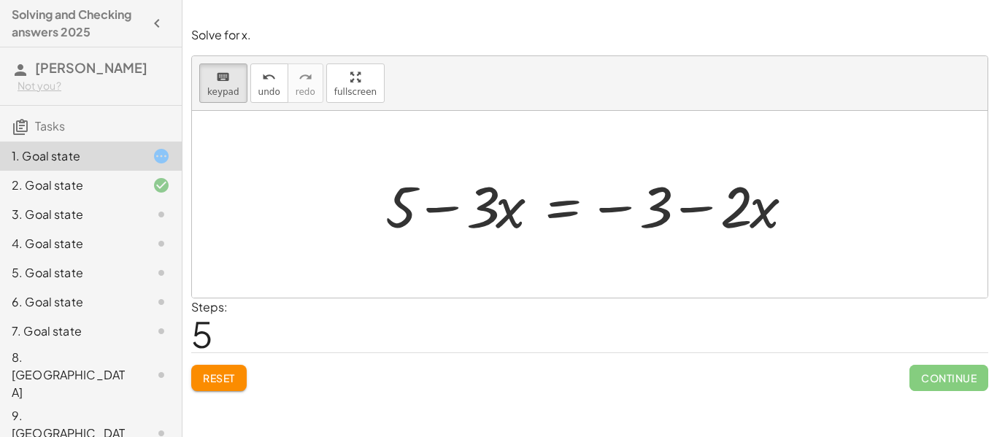
click at [456, 214] on div at bounding box center [595, 204] width 434 height 75
click at [463, 217] on div at bounding box center [595, 204] width 434 height 75
click at [465, 196] on div at bounding box center [595, 204] width 434 height 75
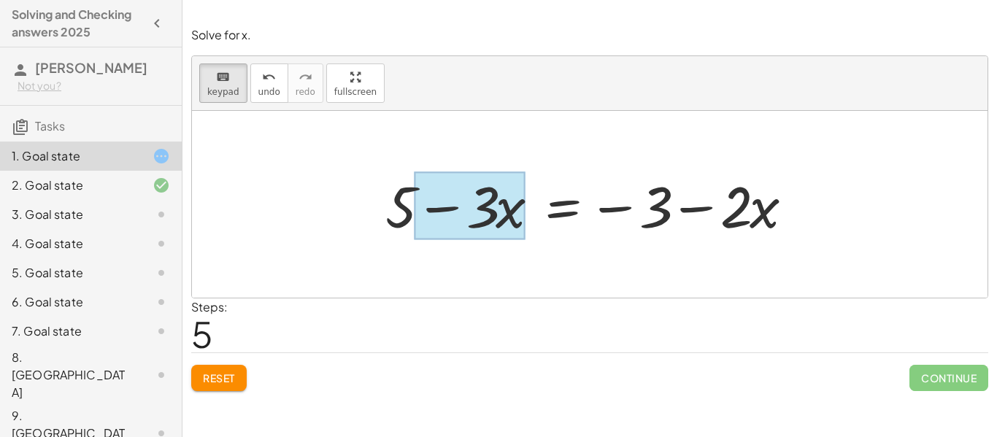
click at [516, 217] on div at bounding box center [470, 206] width 110 height 68
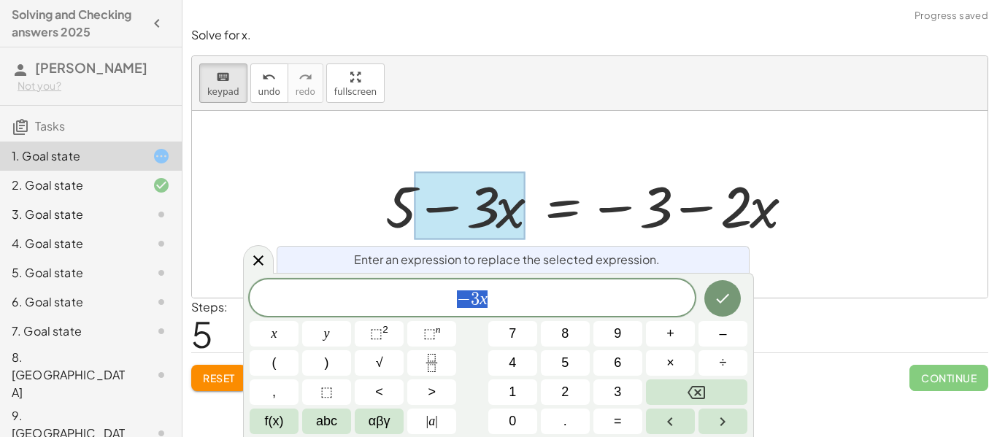
click at [478, 308] on span "− 3 x" at bounding box center [472, 299] width 445 height 20
click at [709, 292] on button "Done" at bounding box center [722, 298] width 36 height 36
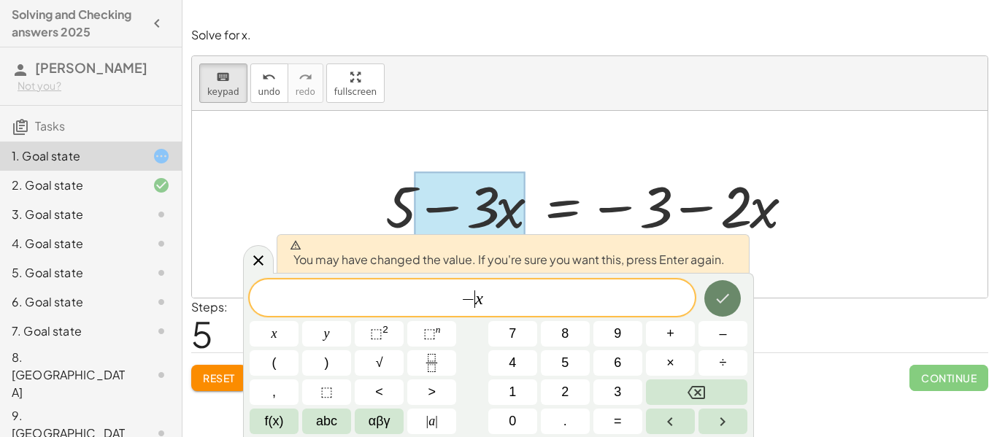
click at [709, 289] on button "Done" at bounding box center [722, 298] width 36 height 36
click at [709, 289] on div at bounding box center [589, 204] width 795 height 187
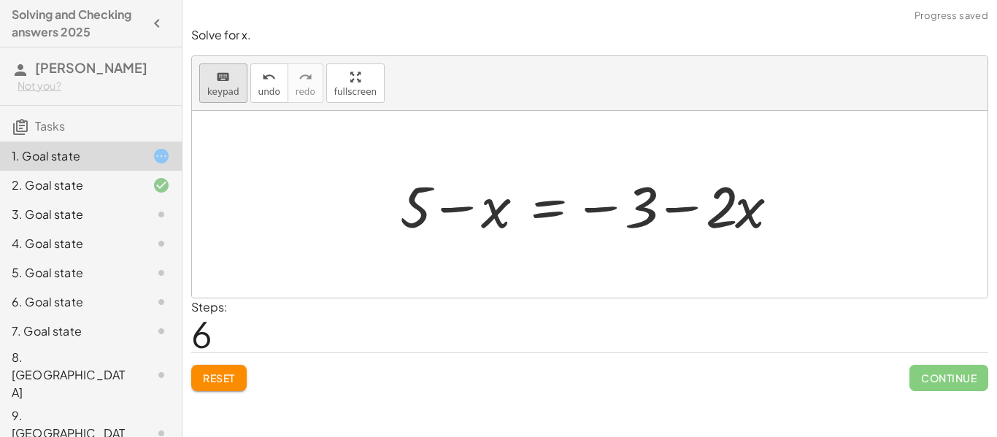
click at [242, 99] on button "keyboard keypad" at bounding box center [223, 82] width 48 height 39
click at [419, 207] on div at bounding box center [414, 206] width 29 height 68
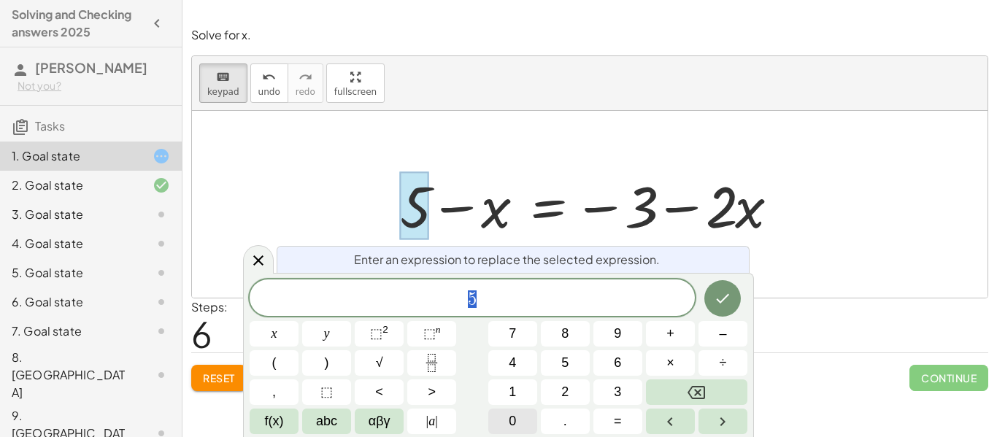
click at [525, 414] on button "0" at bounding box center [512, 422] width 49 height 26
click at [733, 299] on button "Done" at bounding box center [722, 298] width 36 height 36
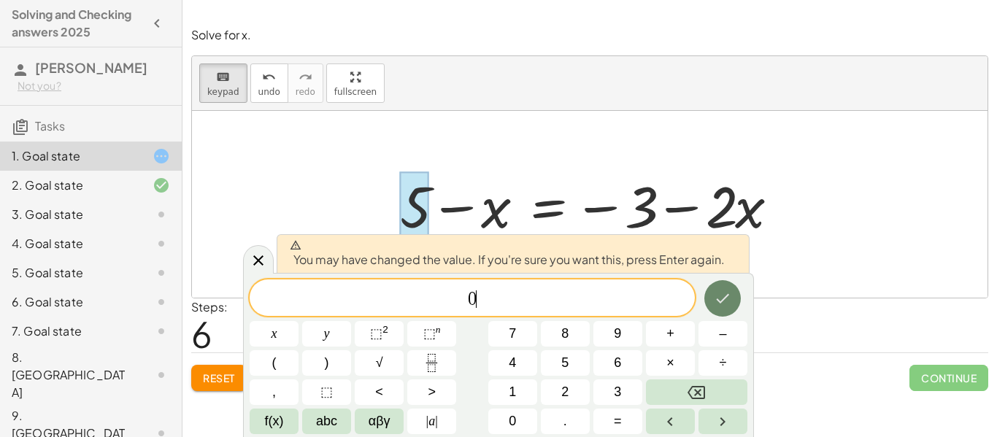
click at [733, 299] on button "Done" at bounding box center [722, 298] width 36 height 36
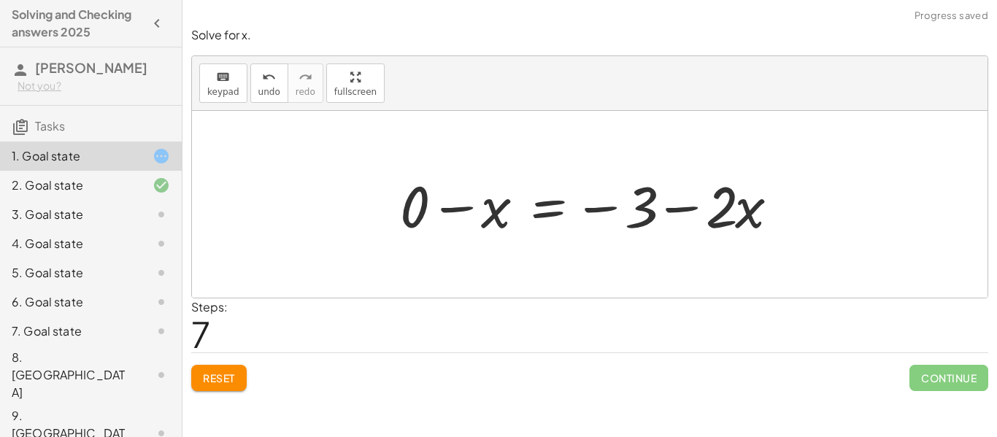
click at [400, 204] on div at bounding box center [595, 204] width 404 height 75
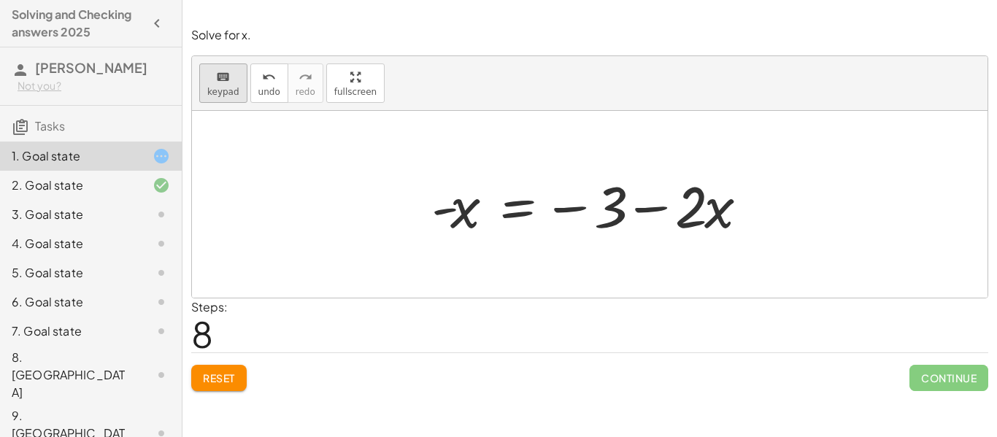
click at [233, 73] on div "keyboard" at bounding box center [223, 77] width 32 height 18
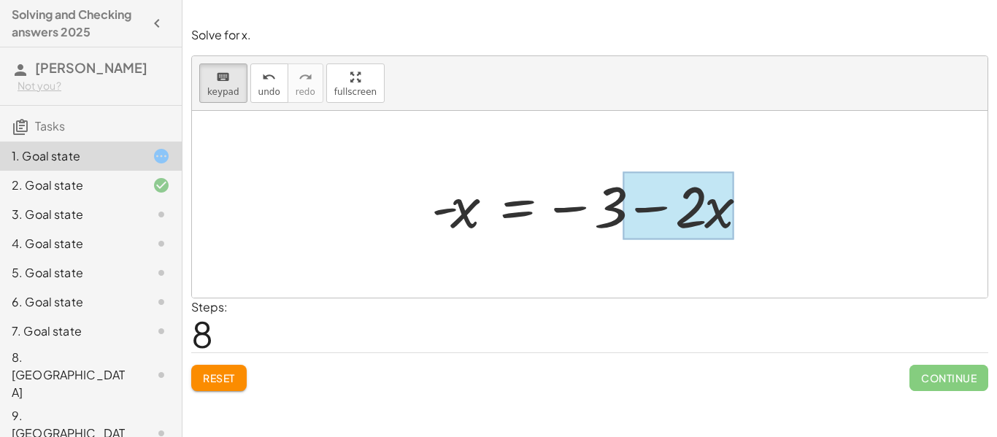
click at [714, 223] on div at bounding box center [678, 206] width 110 height 68
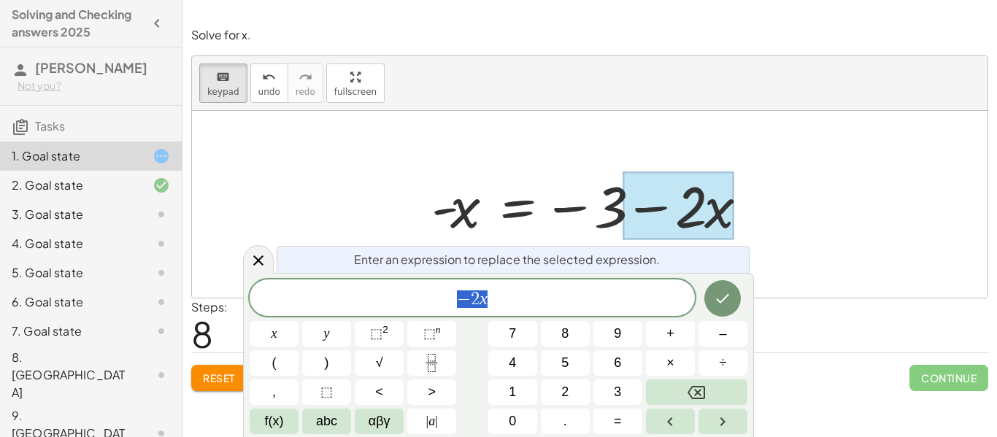
click at [492, 302] on span "− 2 x" at bounding box center [472, 299] width 445 height 20
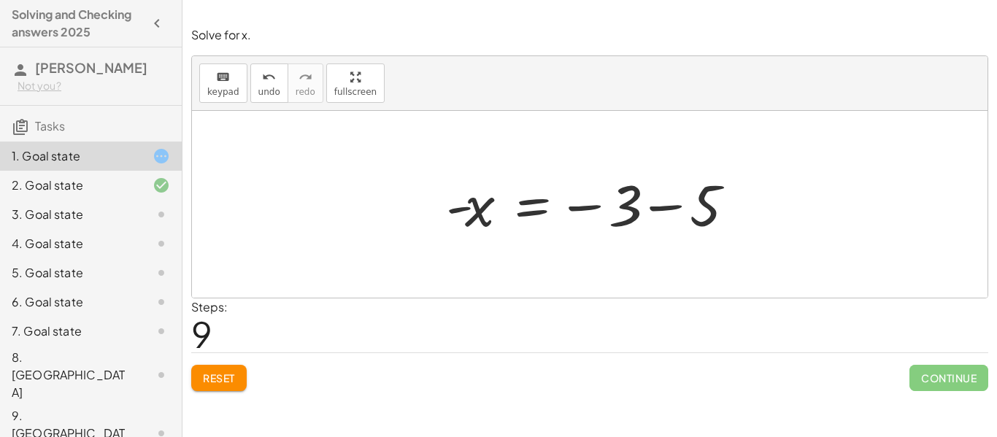
click at [655, 212] on div at bounding box center [595, 205] width 313 height 72
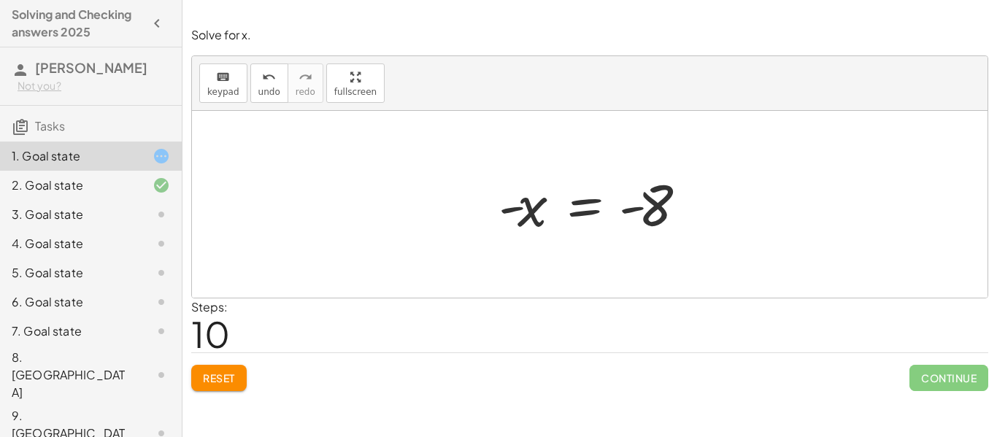
click at [531, 191] on div at bounding box center [595, 205] width 209 height 72
click at [506, 207] on div at bounding box center [595, 205] width 209 height 72
click at [207, 96] on span "keypad" at bounding box center [223, 92] width 32 height 10
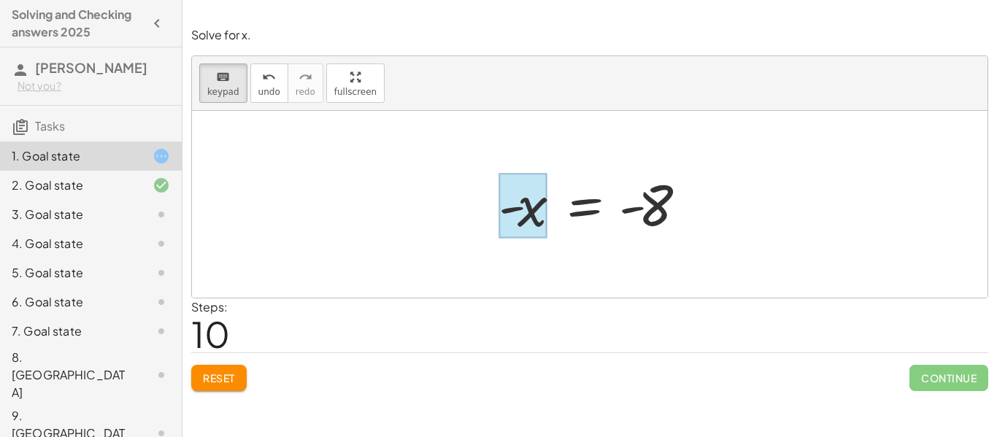
click at [528, 223] on div at bounding box center [522, 206] width 48 height 65
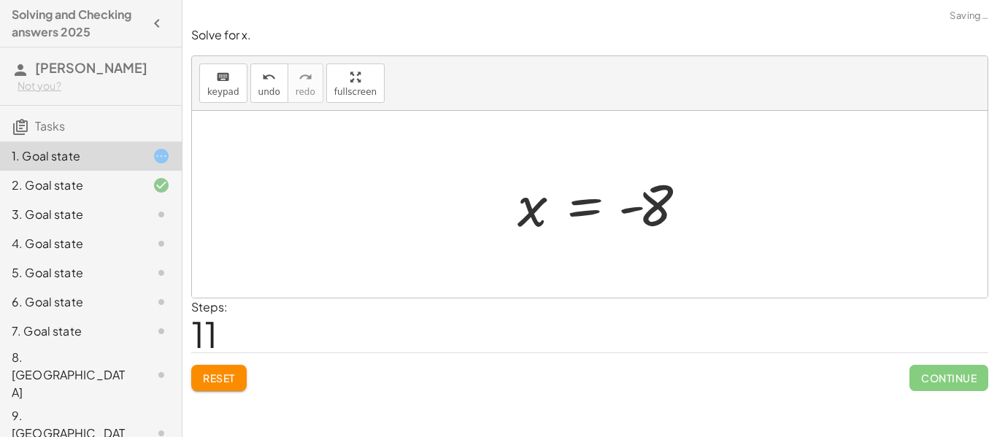
click at [650, 219] on div at bounding box center [605, 205] width 190 height 72
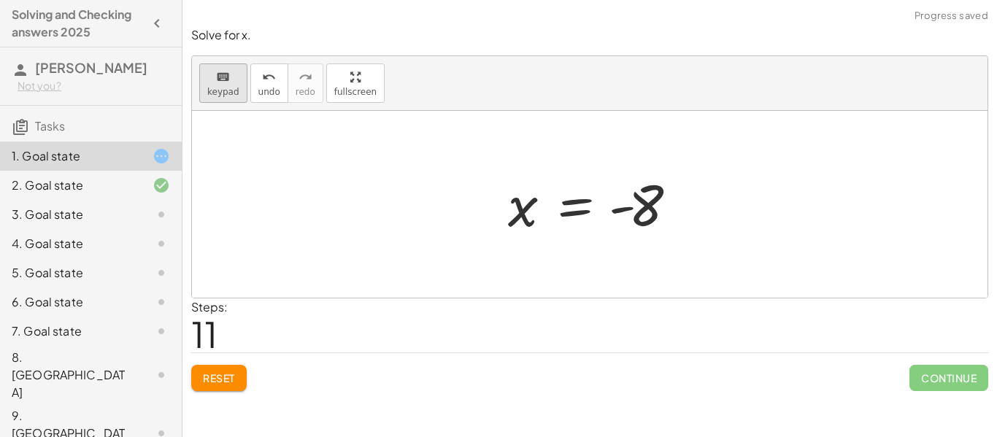
click at [239, 80] on button "keyboard keypad" at bounding box center [223, 82] width 48 height 39
click at [632, 213] on div at bounding box center [633, 206] width 48 height 65
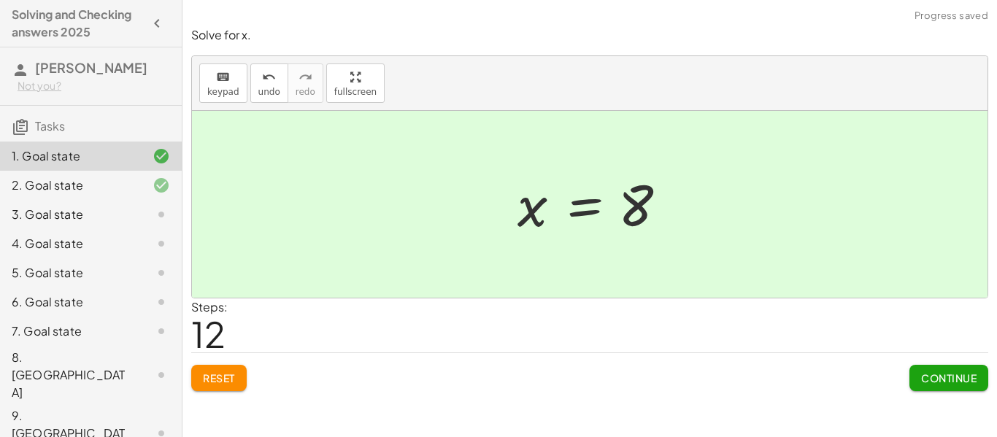
click at [942, 382] on span "Continue" at bounding box center [948, 377] width 55 height 13
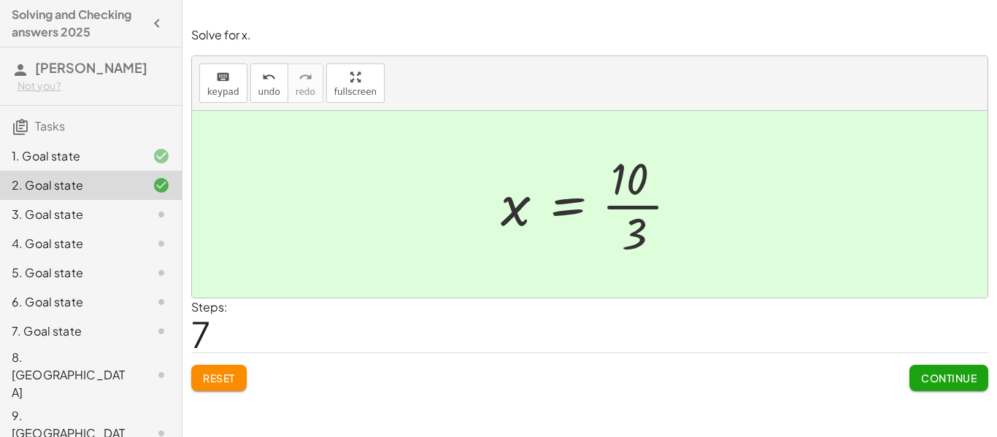
click at [953, 383] on span "Continue" at bounding box center [948, 377] width 55 height 13
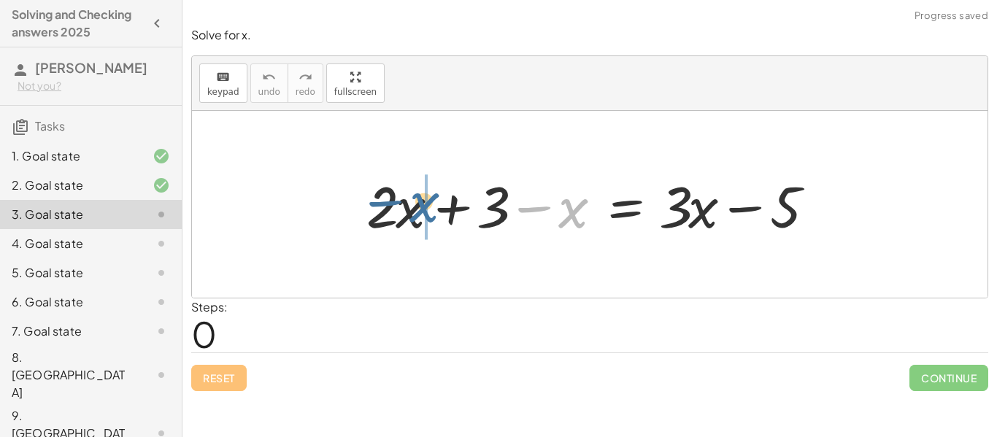
drag, startPoint x: 577, startPoint y: 212, endPoint x: 425, endPoint y: 206, distance: 152.7
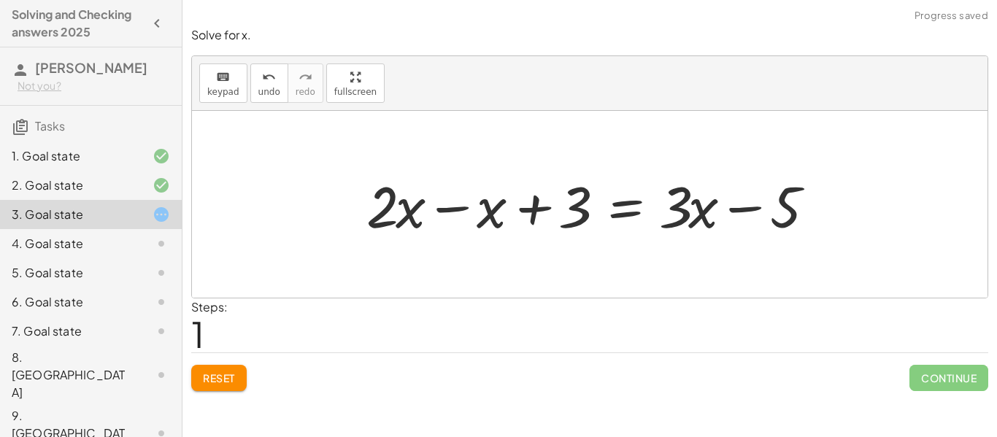
click at [447, 209] on div at bounding box center [595, 204] width 473 height 75
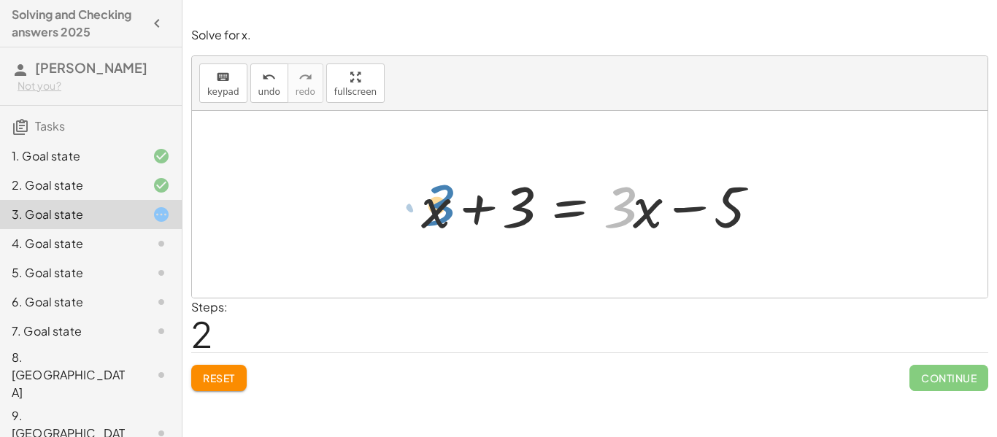
drag, startPoint x: 627, startPoint y: 211, endPoint x: 442, endPoint y: 209, distance: 185.4
click at [442, 209] on div at bounding box center [595, 204] width 362 height 75
click at [465, 217] on div at bounding box center [595, 204] width 362 height 75
click at [593, 218] on div at bounding box center [595, 204] width 362 height 75
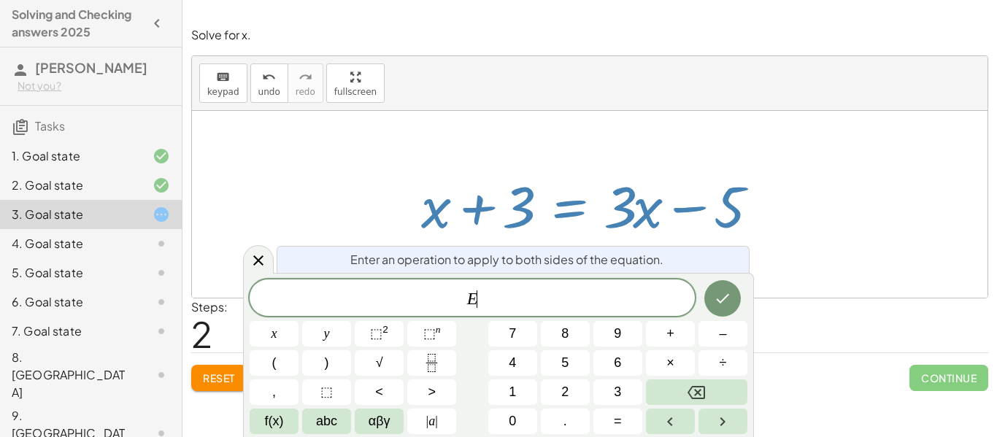
click at [769, 247] on div at bounding box center [589, 204] width 795 height 187
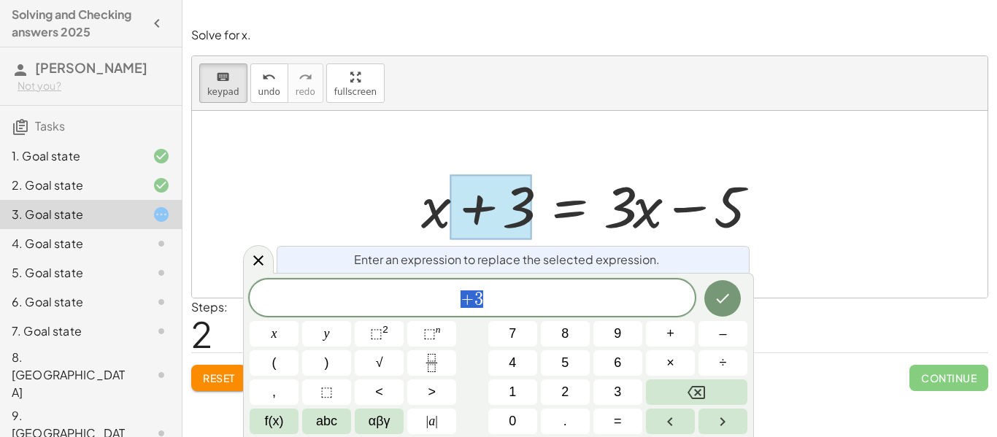
click at [490, 304] on span "+ 3" at bounding box center [472, 299] width 445 height 20
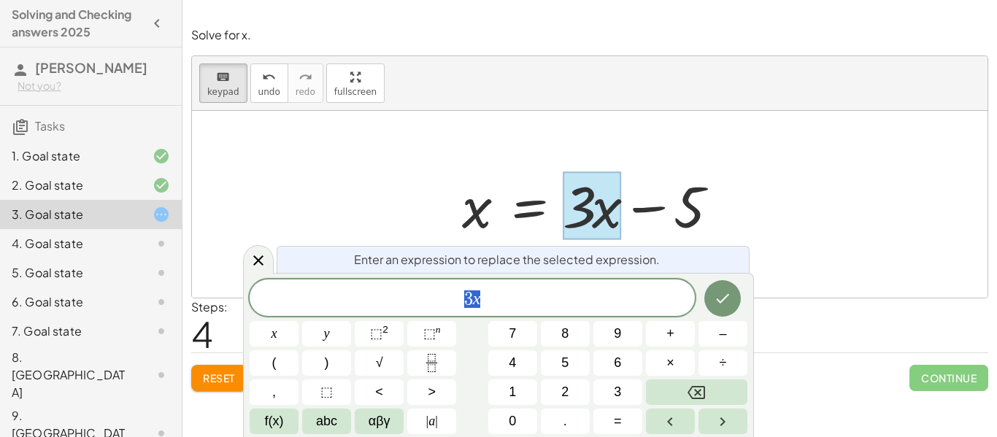
click at [824, 242] on div at bounding box center [589, 204] width 795 height 187
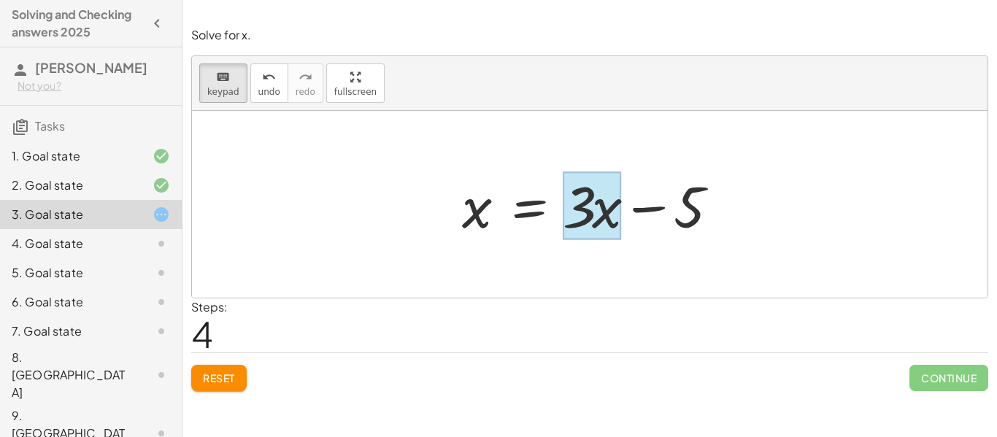
click at [606, 226] on div at bounding box center [592, 206] width 58 height 68
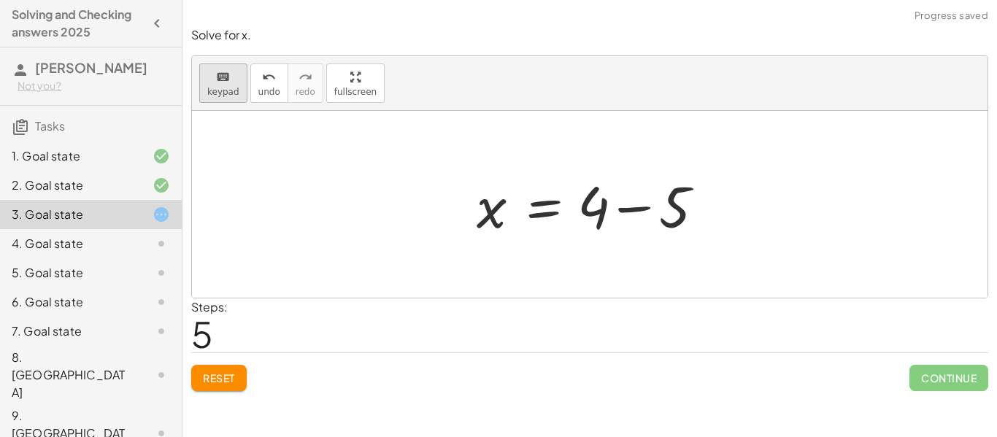
click at [225, 80] on icon "keyboard" at bounding box center [223, 78] width 14 height 18
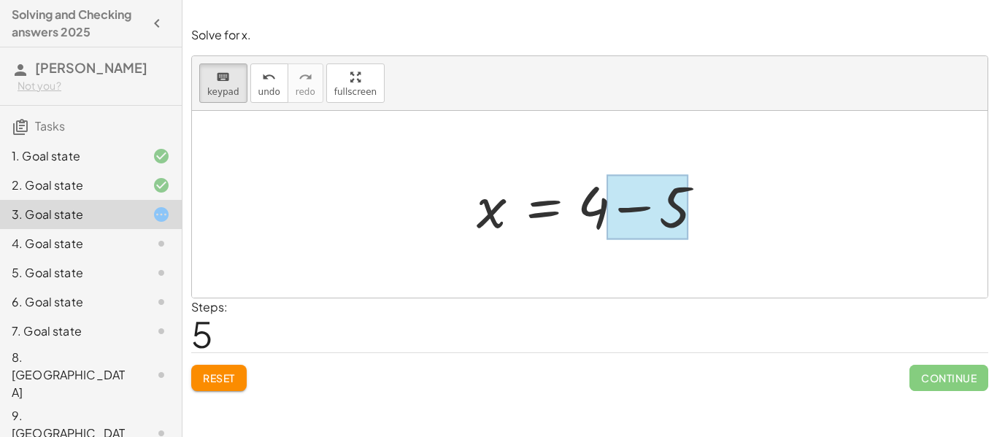
click at [680, 208] on div at bounding box center [646, 207] width 81 height 65
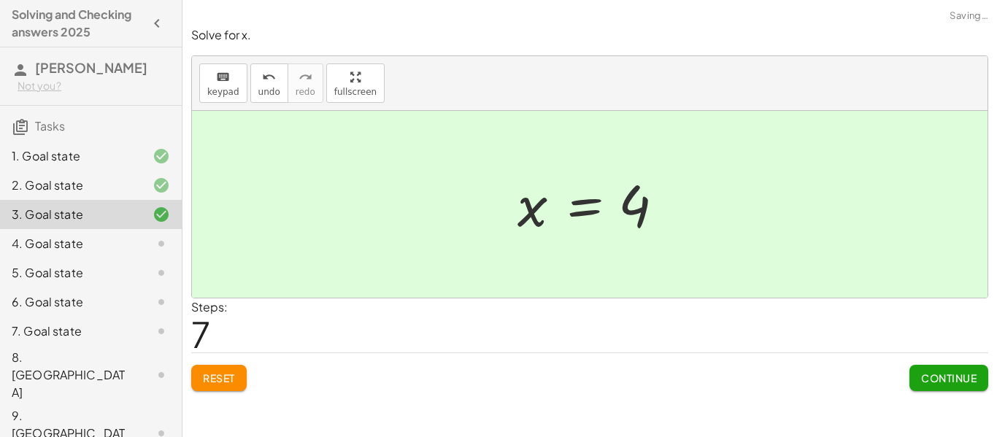
click at [944, 371] on button "Continue" at bounding box center [948, 378] width 79 height 26
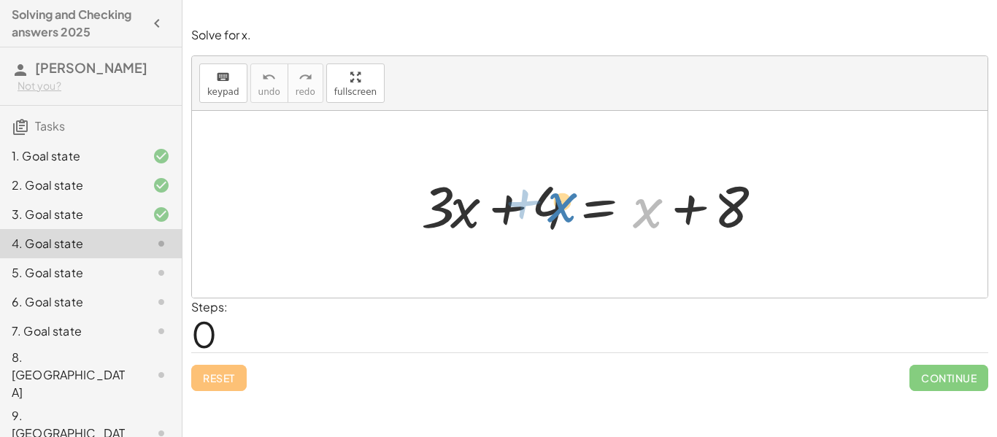
drag, startPoint x: 639, startPoint y: 213, endPoint x: 552, endPoint y: 221, distance: 87.2
click at [552, 221] on div at bounding box center [595, 204] width 362 height 75
click at [234, 80] on div "keyboard" at bounding box center [223, 77] width 32 height 18
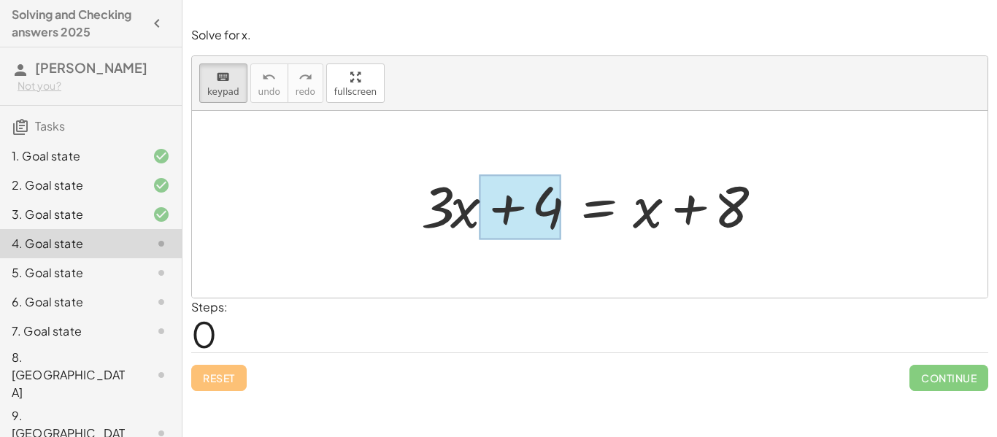
click at [515, 210] on div at bounding box center [519, 207] width 81 height 65
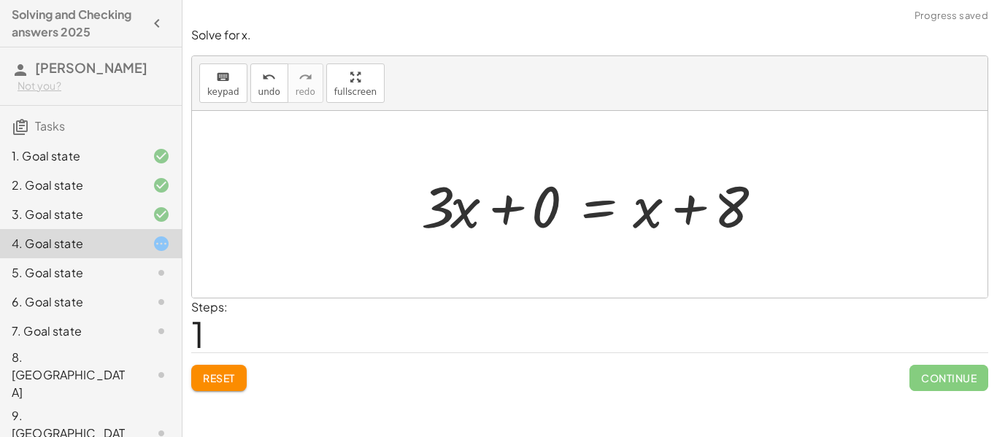
click at [503, 206] on div at bounding box center [595, 204] width 362 height 75
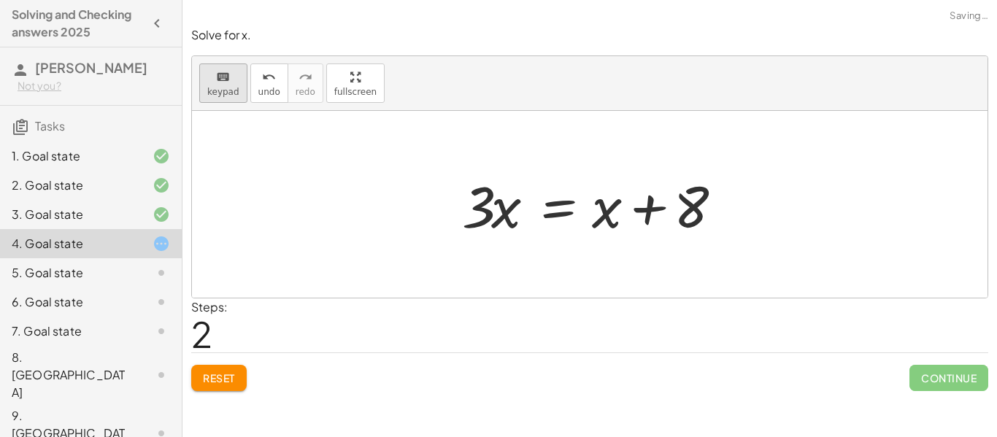
click at [217, 99] on button "keyboard keypad" at bounding box center [223, 82] width 48 height 39
click at [472, 220] on div at bounding box center [476, 206] width 29 height 68
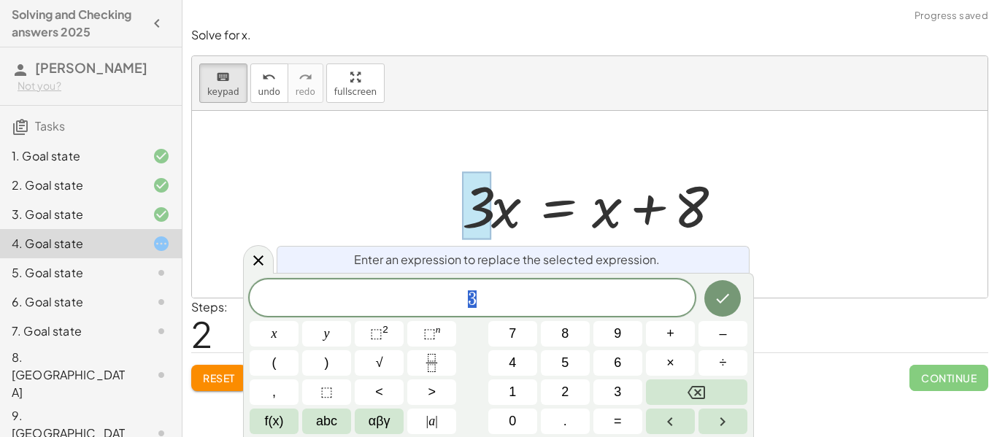
click at [483, 283] on div "* 3" at bounding box center [472, 298] width 445 height 36
click at [436, 368] on icon "Fraction" at bounding box center [432, 363] width 18 height 18
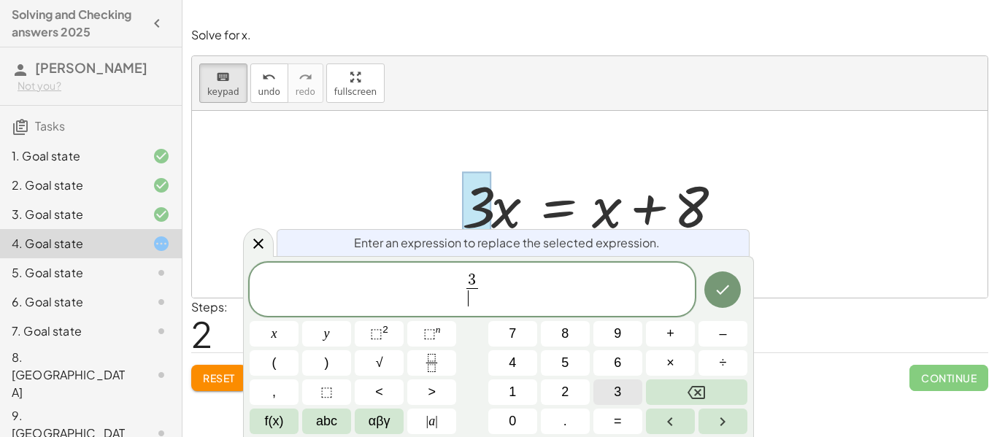
click at [605, 404] on button "3" at bounding box center [617, 393] width 49 height 26
click at [712, 298] on button "Done" at bounding box center [722, 289] width 36 height 36
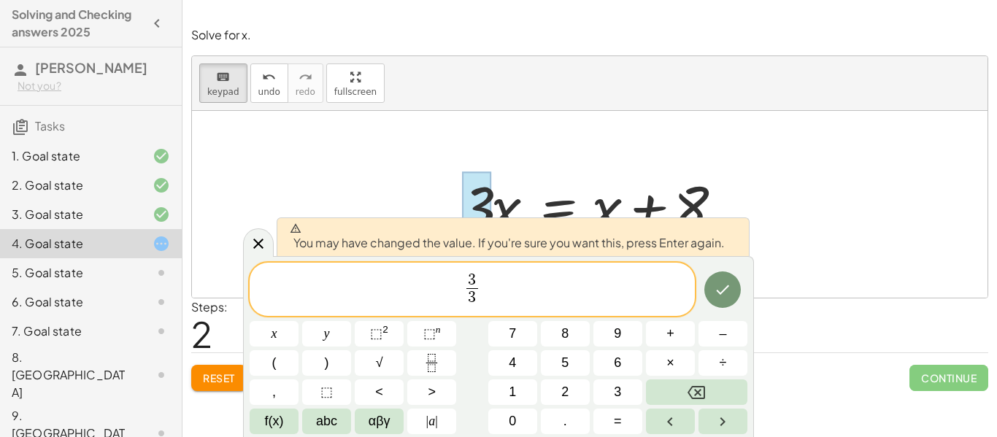
click at [298, 321] on div at bounding box center [274, 334] width 49 height 26
click at [712, 296] on button "Done" at bounding box center [722, 289] width 36 height 36
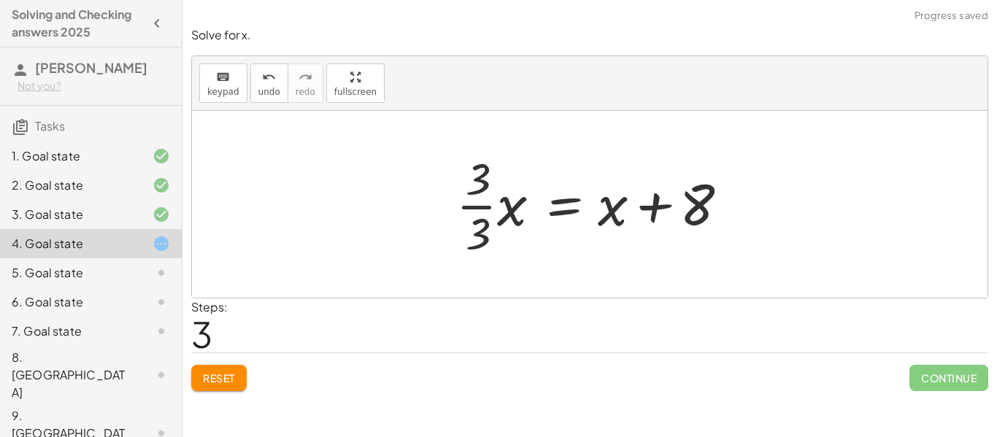
click at [479, 214] on div at bounding box center [595, 204] width 293 height 112
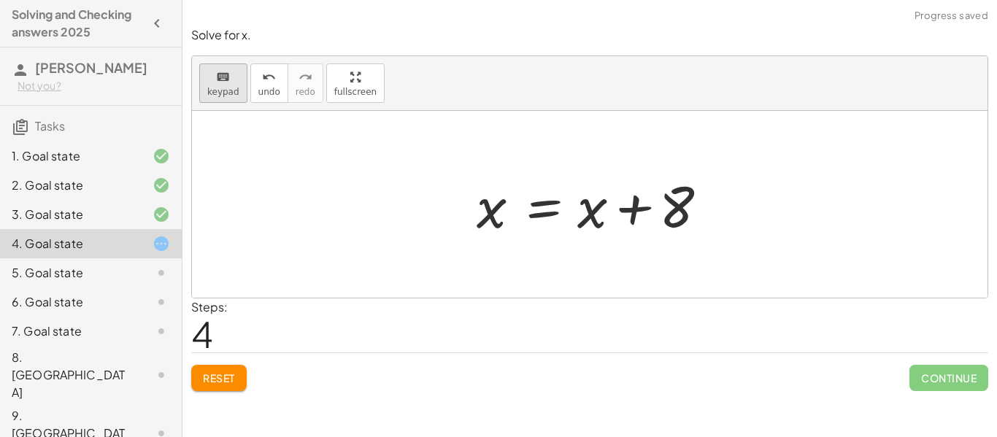
click at [212, 79] on div "keyboard" at bounding box center [223, 77] width 32 height 18
click at [587, 211] on div at bounding box center [591, 206] width 29 height 68
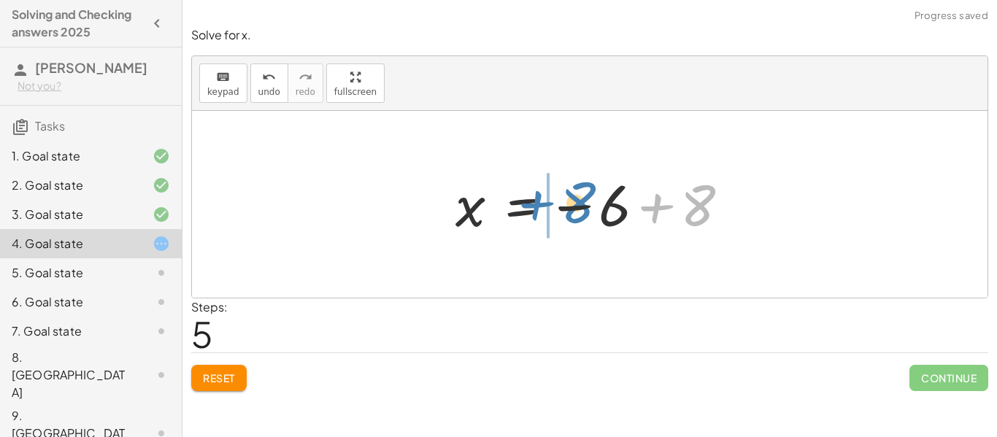
drag, startPoint x: 689, startPoint y: 207, endPoint x: 569, endPoint y: 204, distance: 119.7
click at [569, 204] on div at bounding box center [595, 205] width 294 height 72
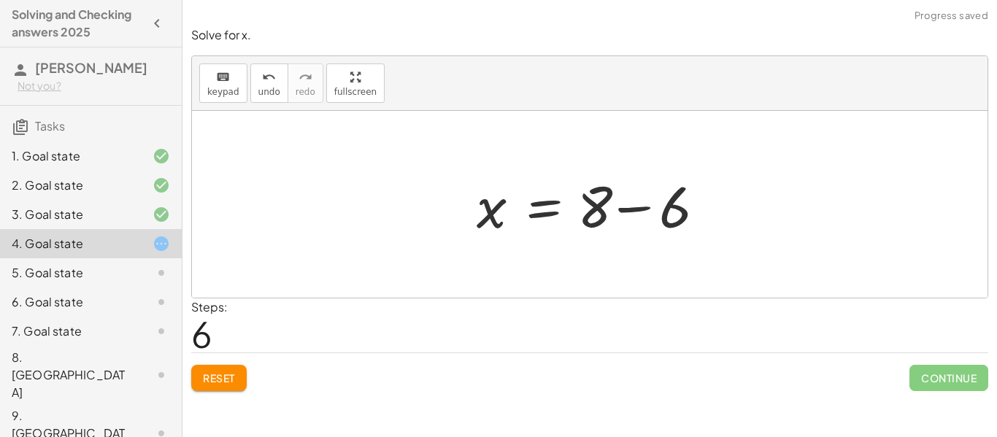
click at [619, 208] on div at bounding box center [595, 204] width 252 height 75
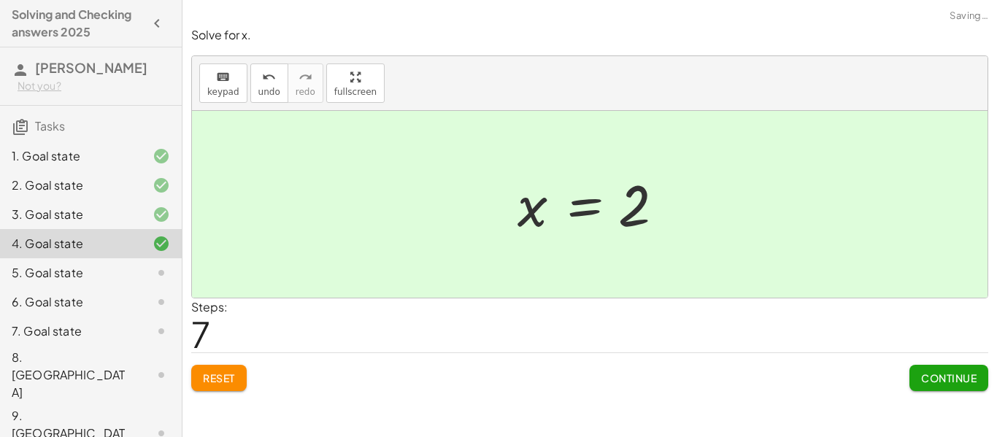
click at [935, 374] on span "Continue" at bounding box center [948, 377] width 55 height 13
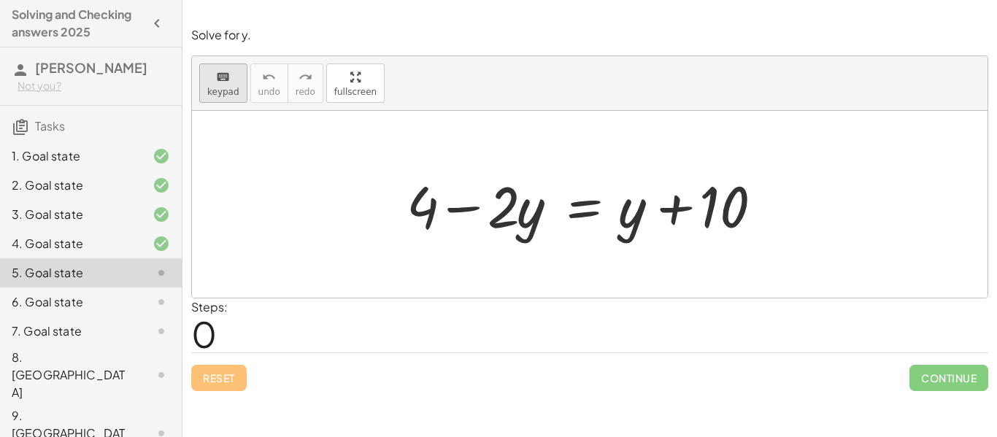
click at [226, 88] on span "keypad" at bounding box center [223, 92] width 32 height 10
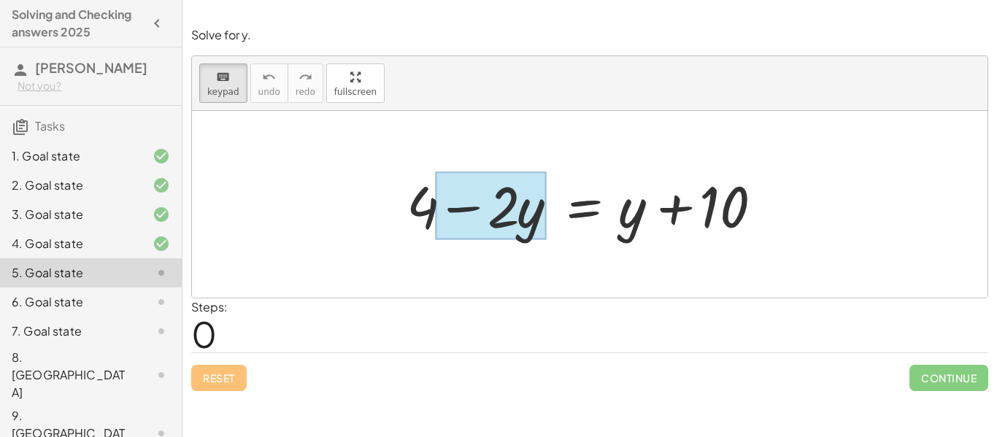
click at [528, 231] on div at bounding box center [491, 206] width 110 height 68
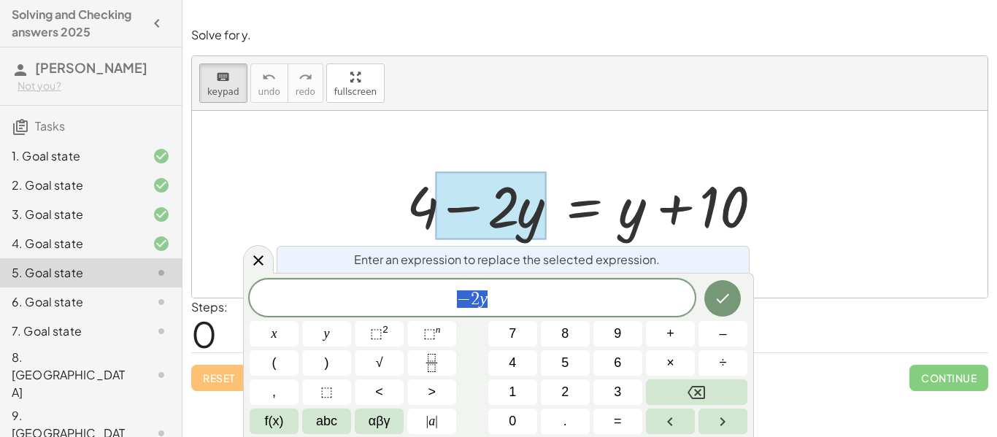
click at [369, 197] on div at bounding box center [589, 204] width 795 height 187
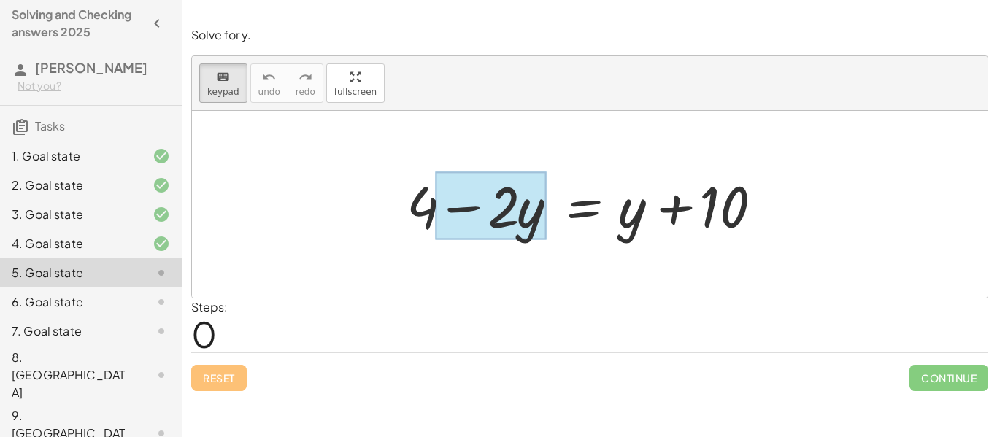
click at [527, 226] on div at bounding box center [491, 206] width 110 height 68
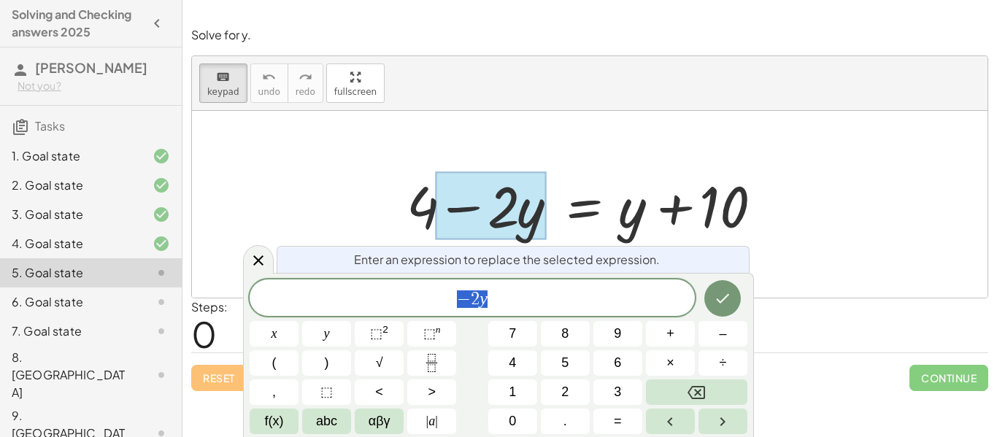
click at [489, 304] on span "− 2 y" at bounding box center [472, 299] width 445 height 20
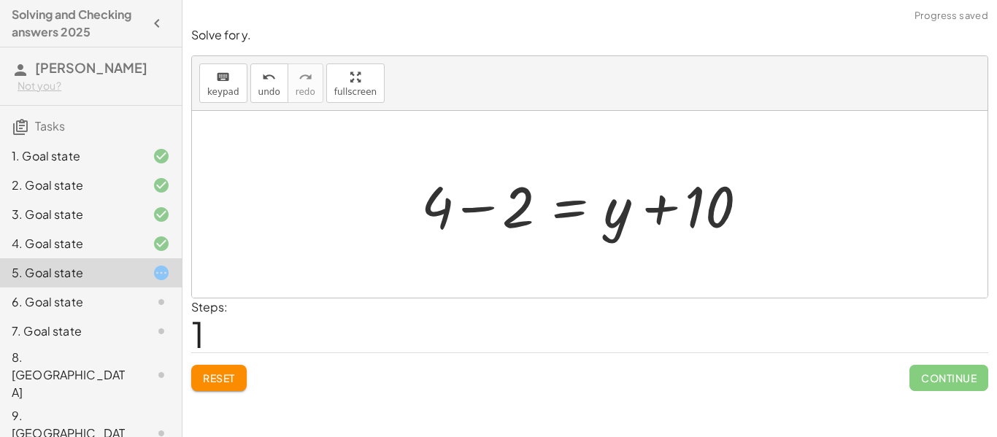
click at [444, 204] on div at bounding box center [595, 204] width 362 height 75
click at [241, 75] on button "keyboard keypad" at bounding box center [223, 82] width 48 height 39
click at [442, 206] on div at bounding box center [435, 206] width 29 height 68
click at [481, 205] on div at bounding box center [595, 204] width 362 height 75
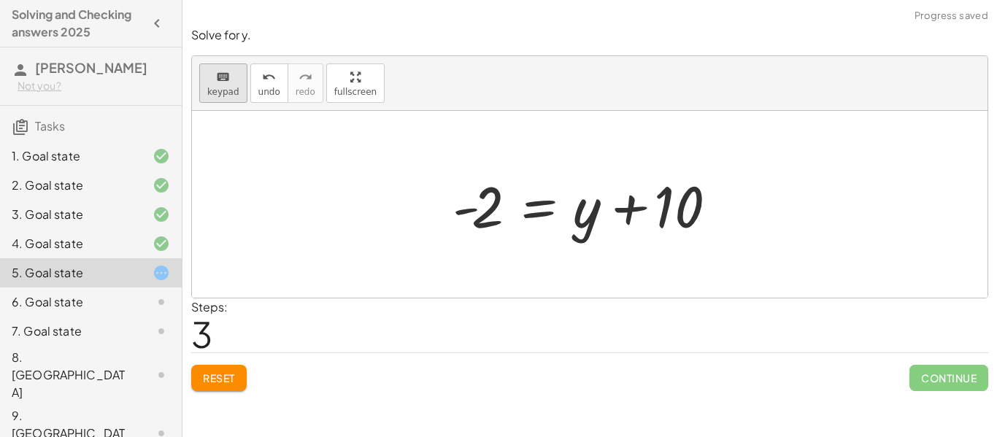
click at [221, 87] on span "keypad" at bounding box center [223, 92] width 32 height 10
click at [481, 209] on div at bounding box center [476, 207] width 48 height 65
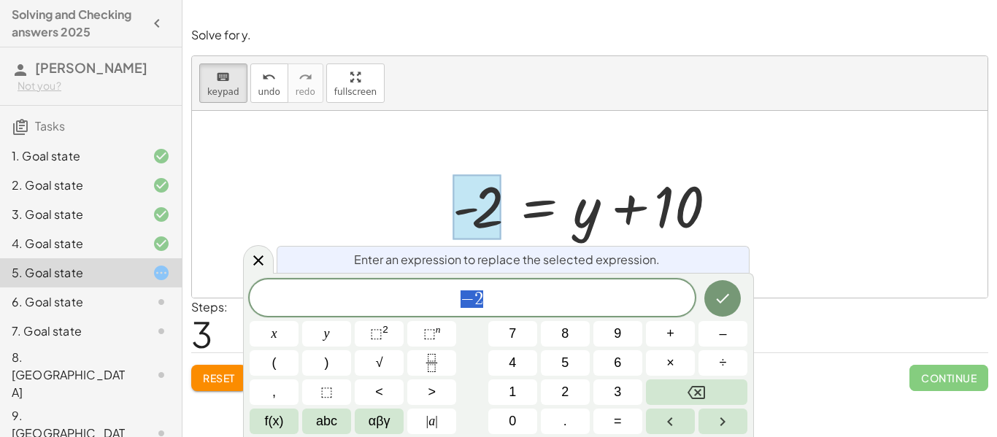
click at [354, 168] on div at bounding box center [589, 204] width 795 height 187
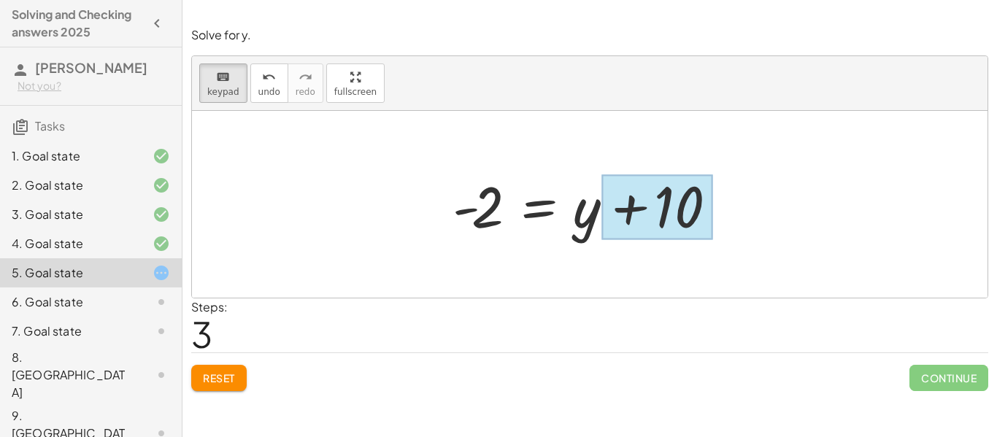
click at [677, 209] on div at bounding box center [657, 207] width 110 height 65
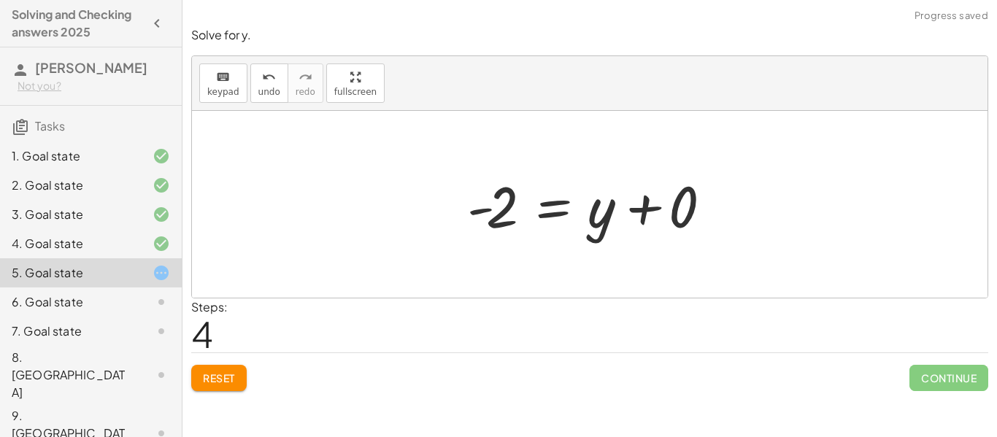
click at [652, 212] on div at bounding box center [595, 204] width 271 height 75
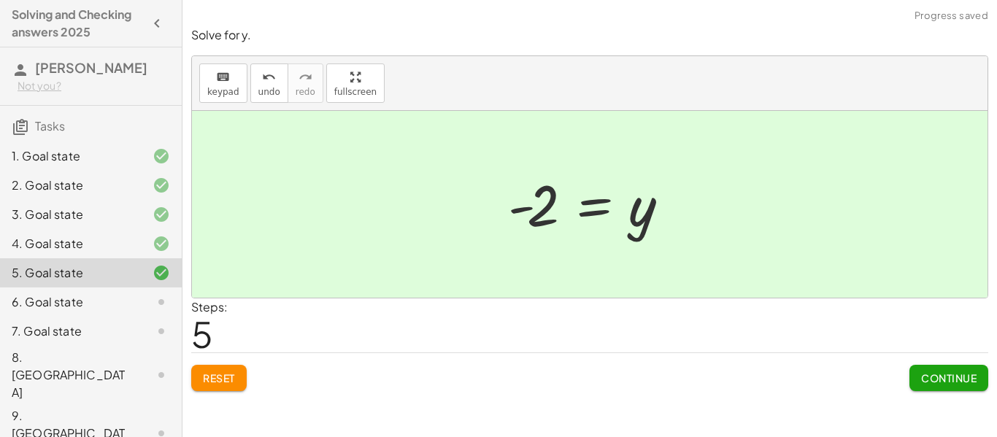
click at [931, 384] on span "Continue" at bounding box center [948, 377] width 55 height 13
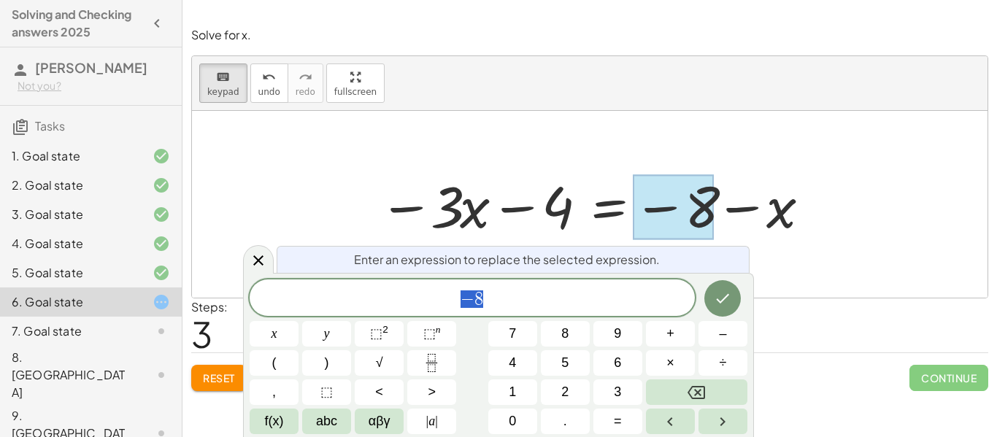
click at [438, 312] on div "** − 8" at bounding box center [472, 298] width 445 height 36
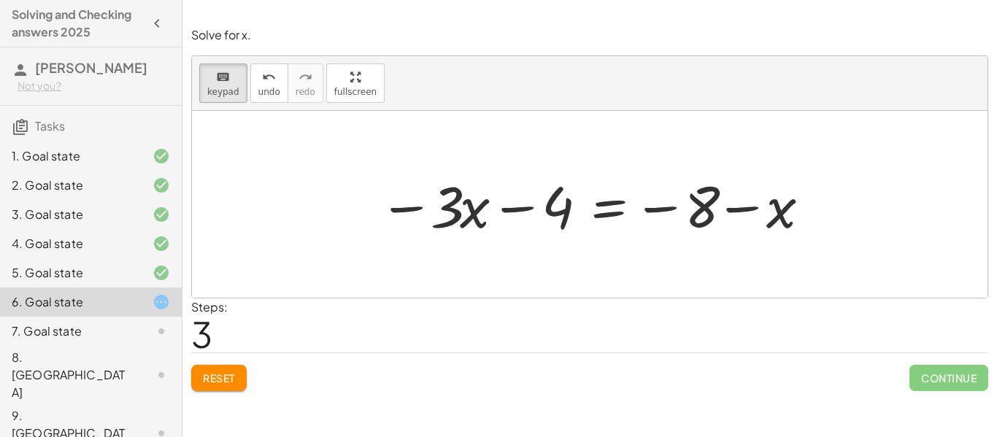
click at [730, 224] on div at bounding box center [594, 204] width 447 height 75
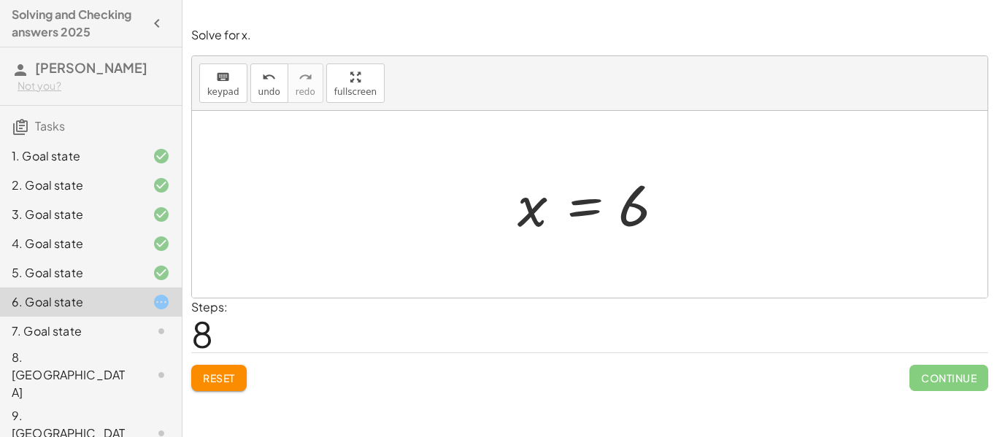
click at [238, 374] on button "Reset" at bounding box center [218, 378] width 55 height 26
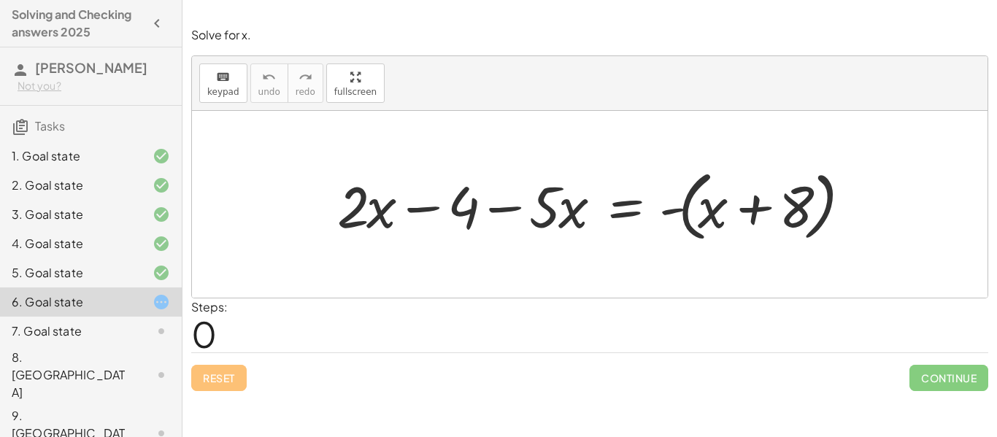
click at [694, 219] on div at bounding box center [595, 205] width 531 height 84
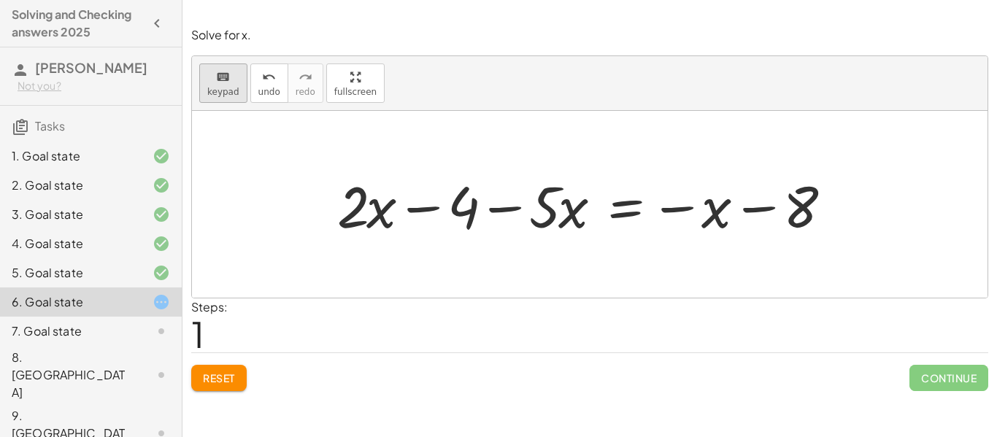
click at [237, 101] on button "keyboard keypad" at bounding box center [223, 82] width 48 height 39
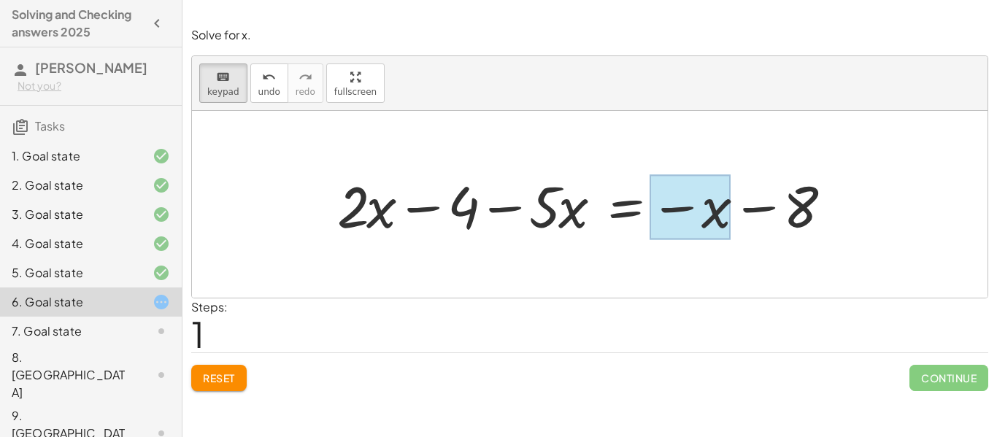
click at [696, 220] on div at bounding box center [690, 207] width 81 height 65
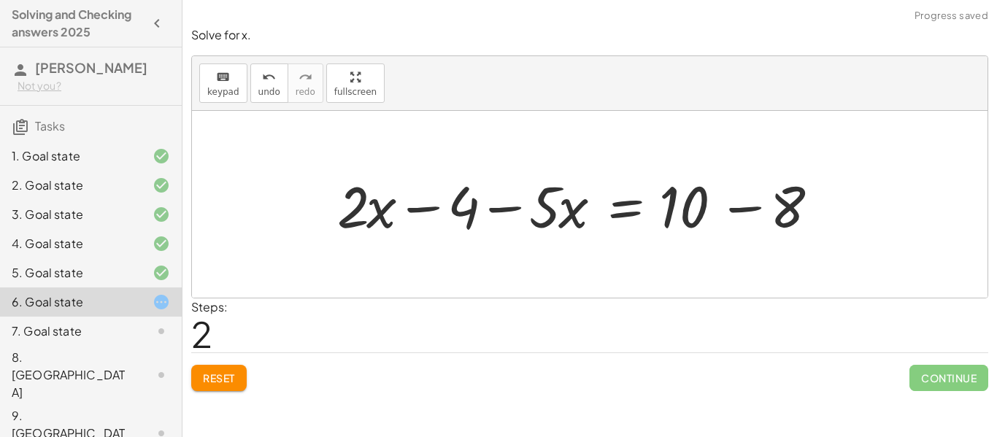
click at [747, 213] on div at bounding box center [581, 204] width 502 height 75
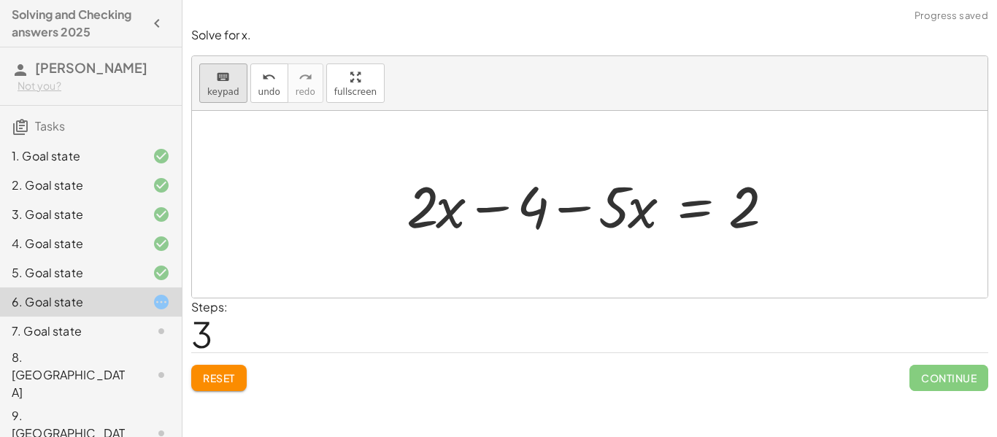
click at [216, 93] on span "keypad" at bounding box center [223, 92] width 32 height 10
click at [196, 93] on div "keyboard keypad undo [PERSON_NAME] redo fullscreen" at bounding box center [589, 83] width 795 height 55
click at [205, 95] on button "keyboard keypad" at bounding box center [223, 82] width 48 height 39
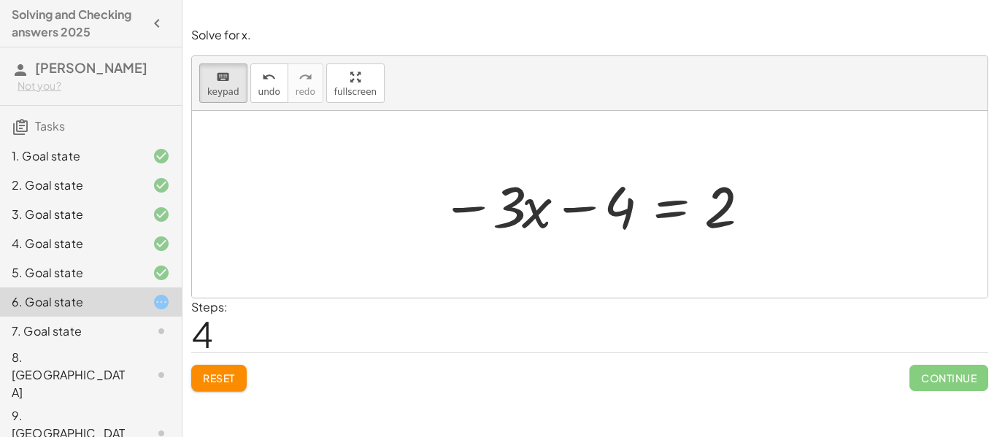
click at [490, 218] on div at bounding box center [595, 204] width 323 height 75
click at [463, 209] on div at bounding box center [595, 204] width 323 height 75
click at [484, 216] on div at bounding box center [595, 204] width 323 height 75
click at [471, 215] on div at bounding box center [595, 204] width 323 height 75
click at [227, 98] on button "keyboard keypad" at bounding box center [223, 82] width 48 height 39
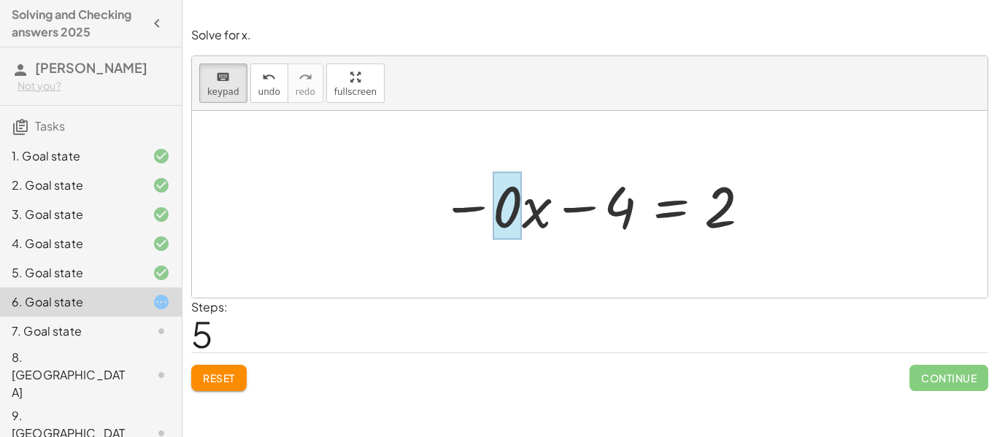
click at [501, 213] on div at bounding box center [507, 206] width 29 height 68
click at [513, 212] on div at bounding box center [595, 204] width 323 height 75
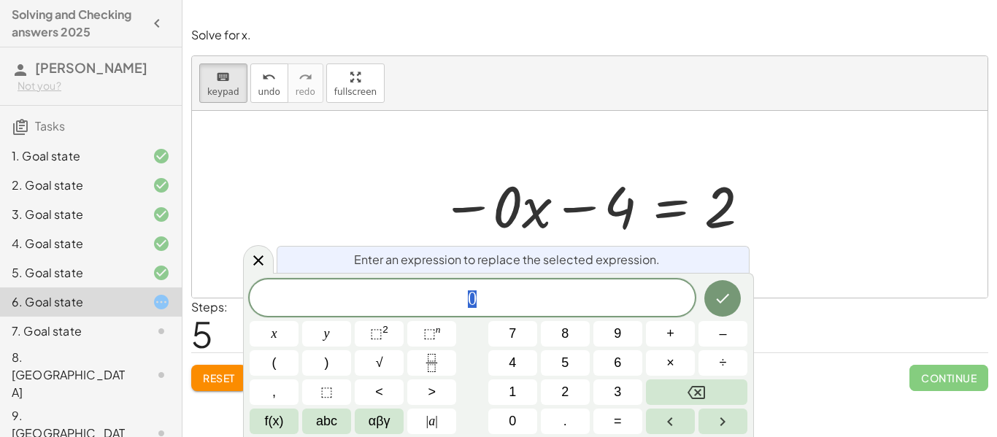
click at [598, 293] on span "0" at bounding box center [472, 299] width 445 height 20
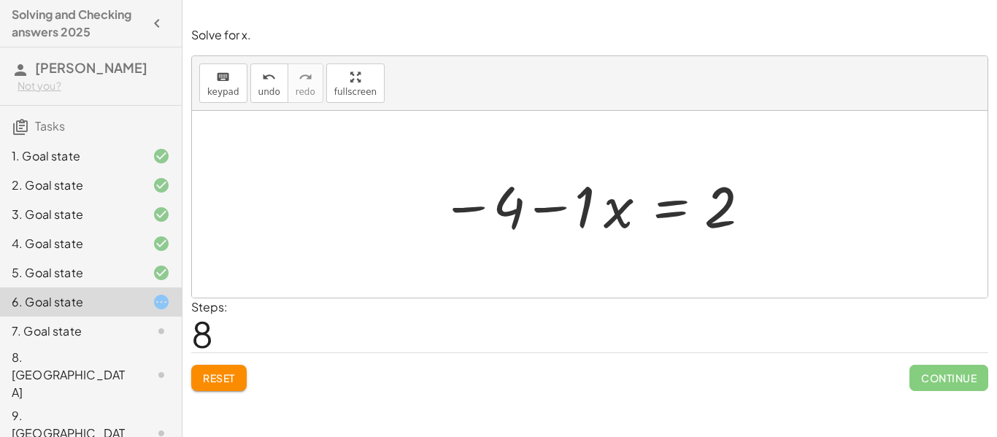
click at [221, 385] on button "Reset" at bounding box center [218, 378] width 55 height 26
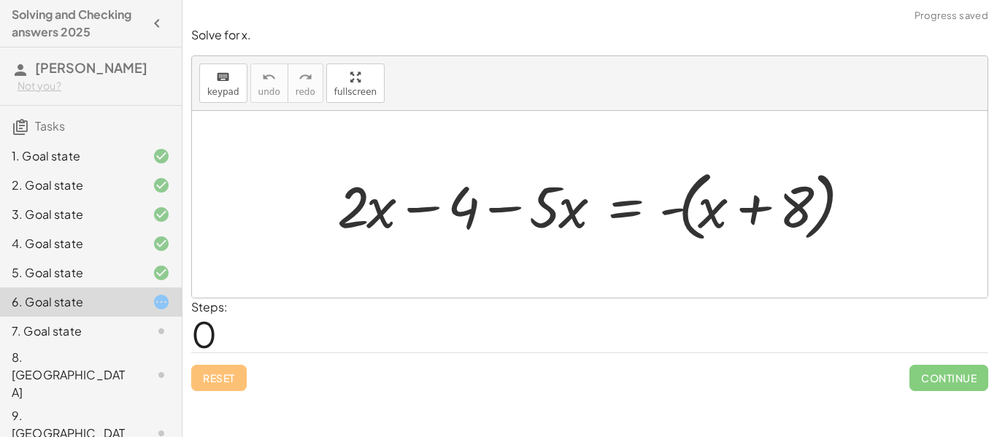
click at [685, 203] on div at bounding box center [595, 205] width 531 height 84
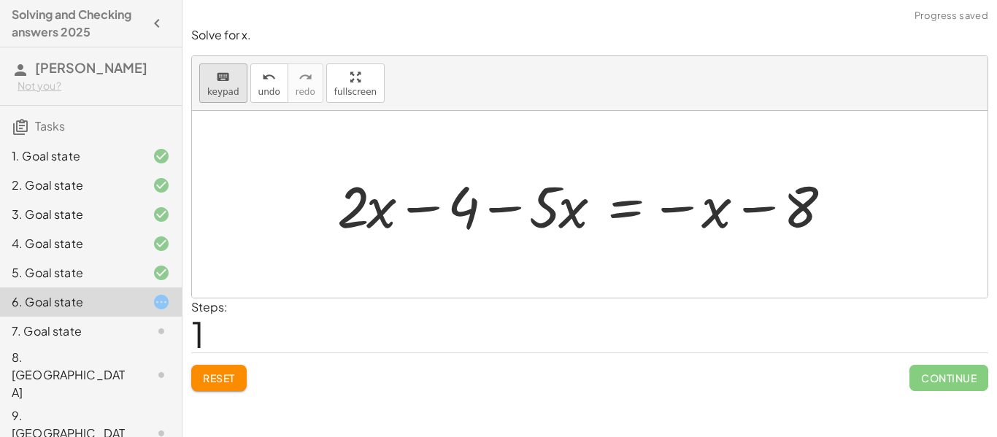
click at [236, 87] on button "keyboard keypad" at bounding box center [223, 82] width 48 height 39
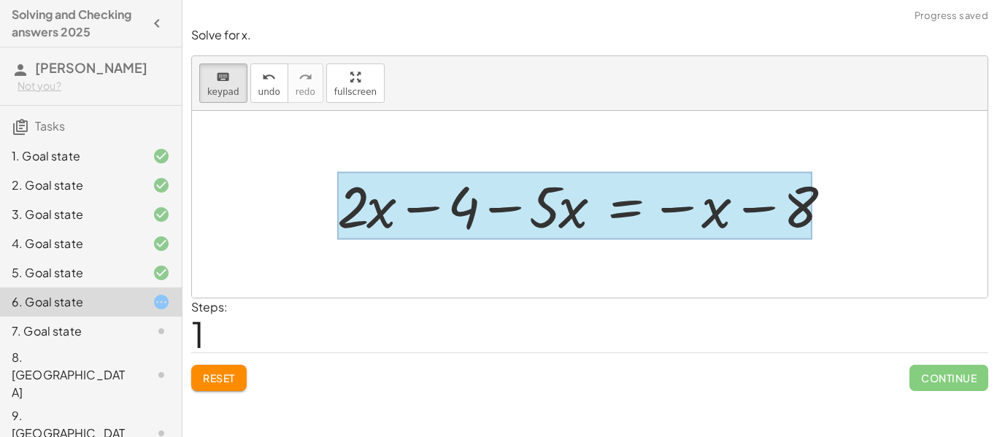
click at [609, 218] on div at bounding box center [574, 206] width 475 height 68
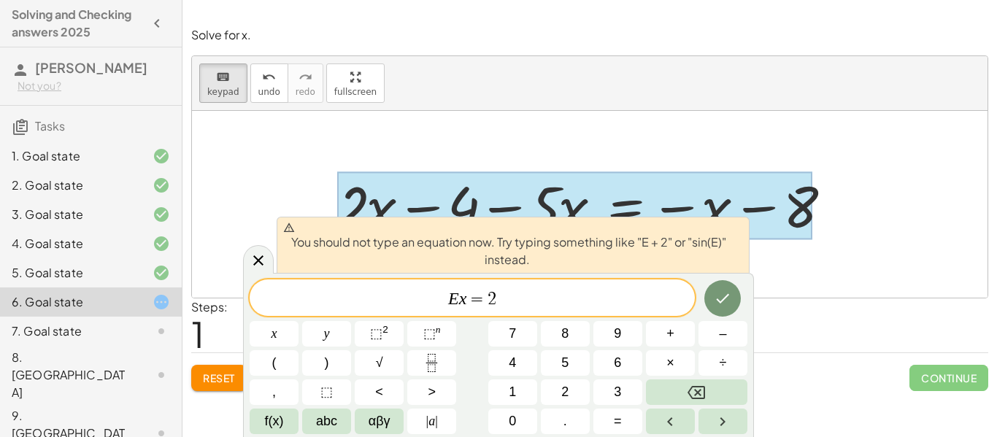
click at [459, 304] on var "x" at bounding box center [463, 298] width 8 height 19
click at [250, 258] on icon at bounding box center [259, 261] width 18 height 18
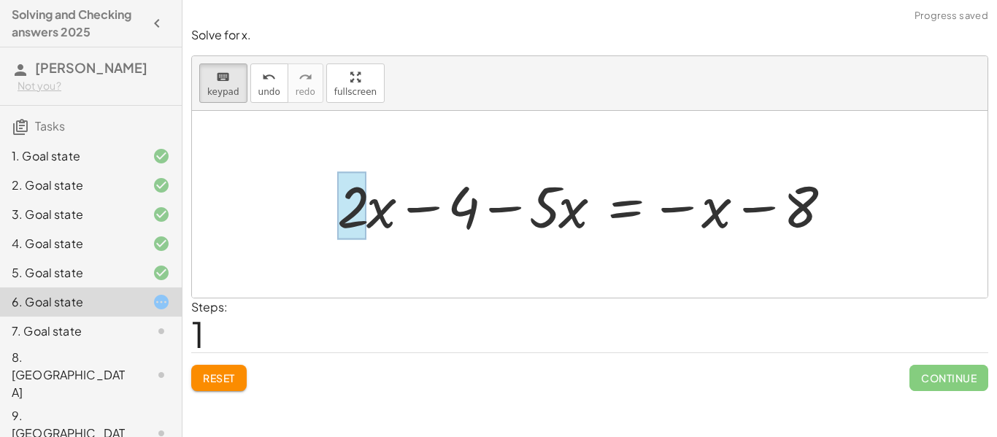
click at [359, 217] on div at bounding box center [351, 206] width 29 height 68
click at [415, 209] on div at bounding box center [587, 204] width 515 height 75
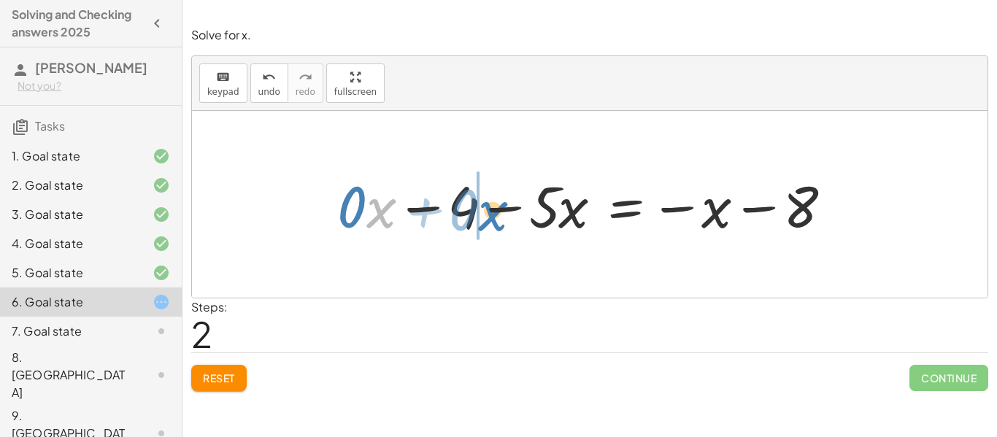
drag, startPoint x: 368, startPoint y: 209, endPoint x: 479, endPoint y: 212, distance: 111.7
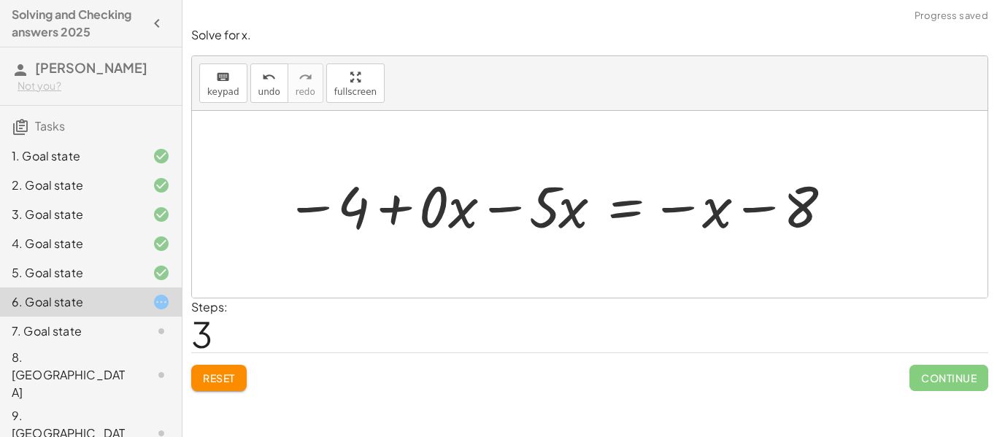
click at [385, 205] on div at bounding box center [557, 204] width 558 height 75
click at [322, 204] on div at bounding box center [557, 204] width 558 height 75
click at [430, 204] on div at bounding box center [557, 204] width 558 height 75
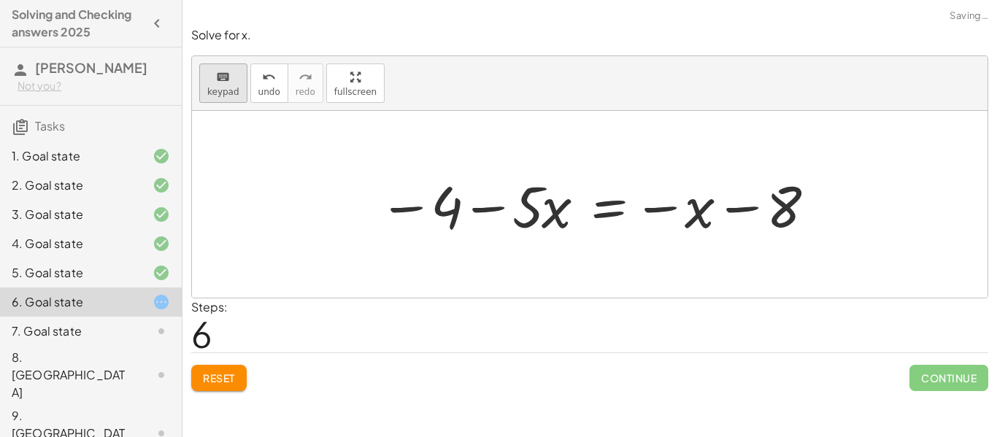
click at [226, 96] on span "keypad" at bounding box center [223, 92] width 32 height 10
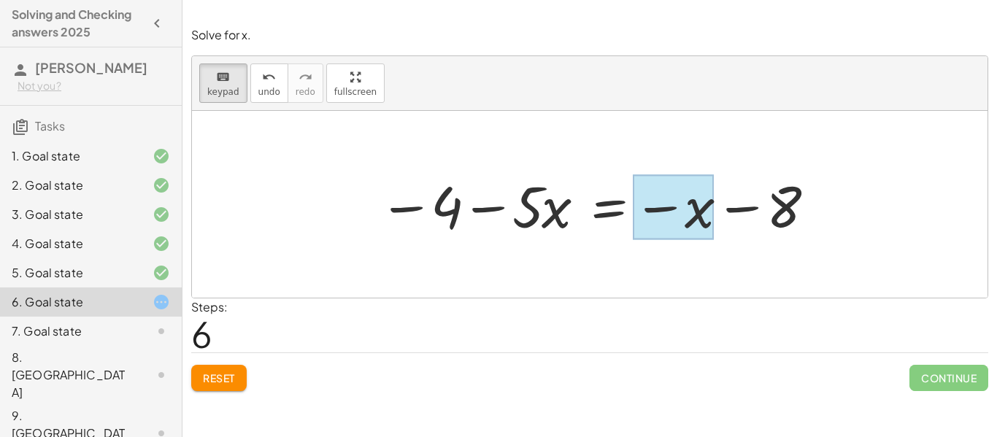
click at [658, 204] on div at bounding box center [673, 207] width 81 height 65
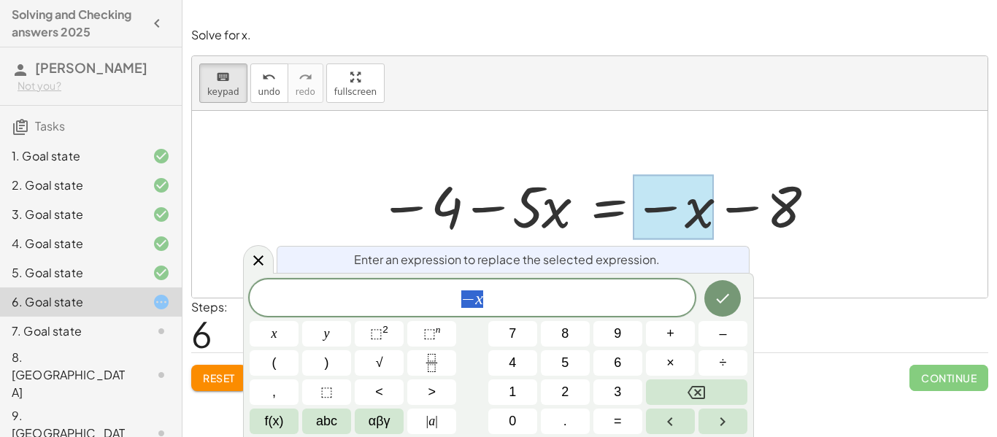
click at [535, 289] on span "− x" at bounding box center [472, 299] width 445 height 20
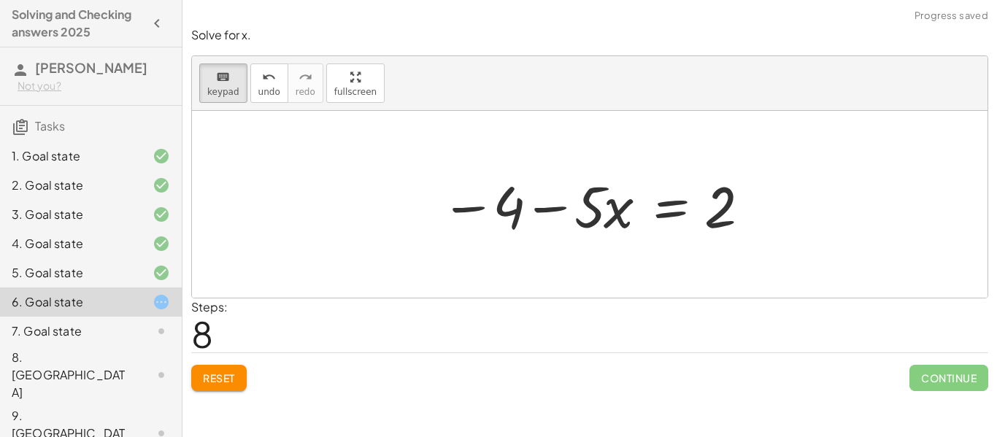
click at [569, 216] on div at bounding box center [595, 204] width 323 height 75
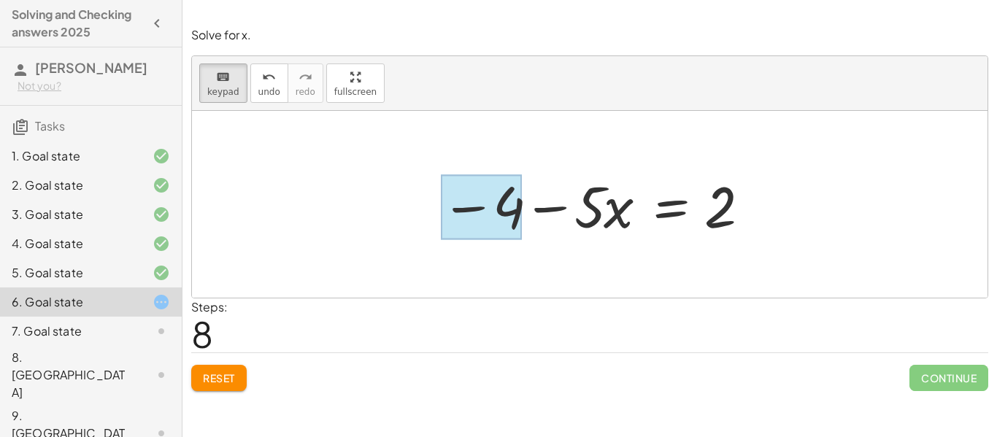
click at [498, 211] on div at bounding box center [481, 207] width 81 height 65
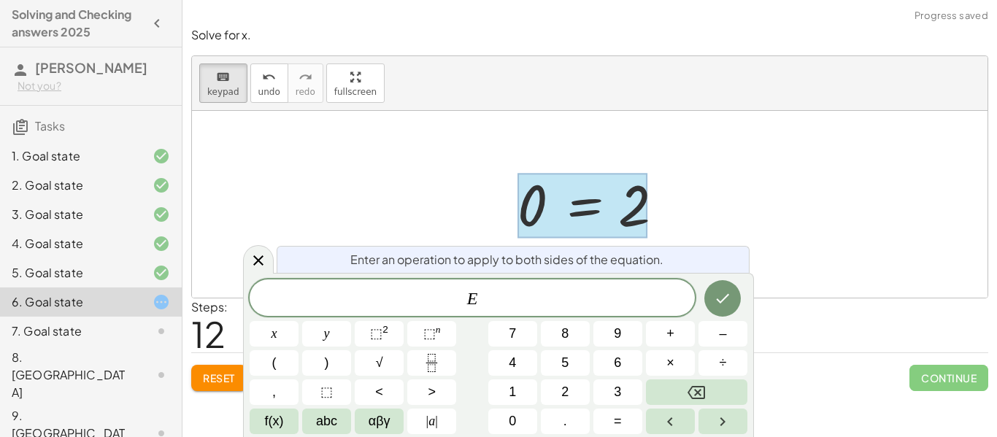
click at [508, 209] on div "+ · 2 · x − 4 − · 5 · x = - ( + x + 8 ) + · 2 · x − 4 − · 5 · x = − x − 8 + · 0…" at bounding box center [590, 205] width 188 height 80
click at [459, 231] on div at bounding box center [589, 204] width 795 height 187
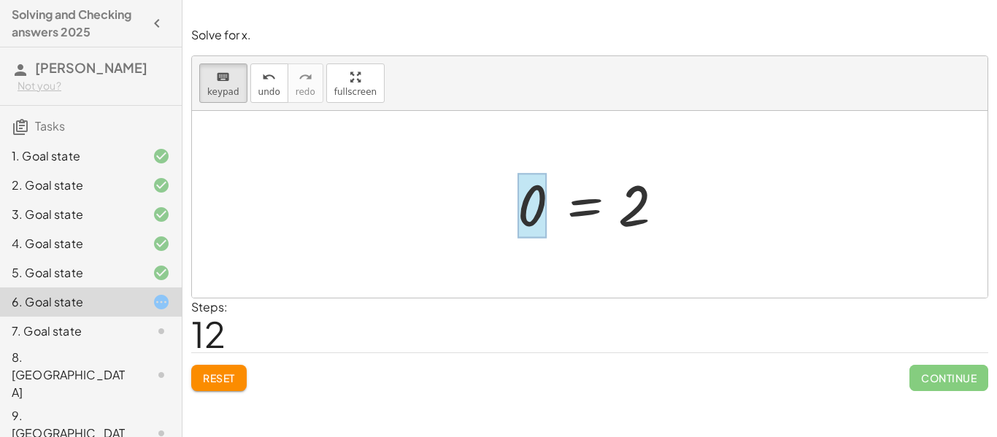
click at [521, 226] on div at bounding box center [531, 206] width 29 height 65
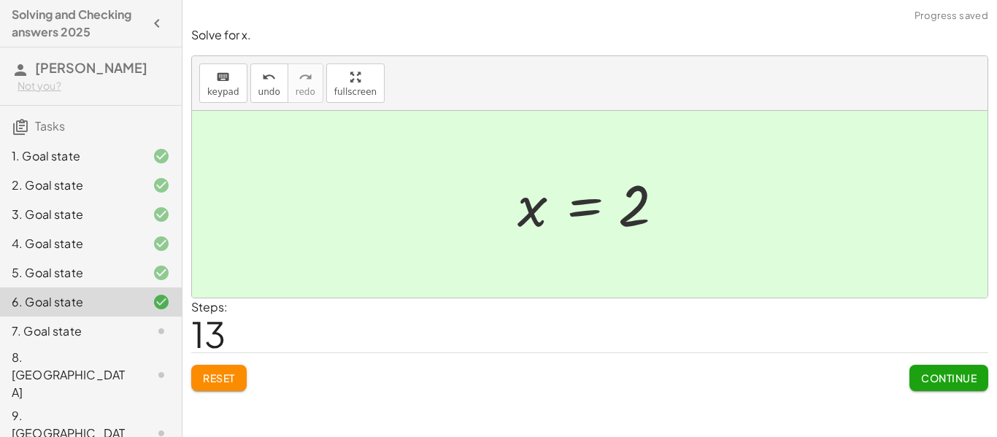
click at [927, 371] on span "Continue" at bounding box center [948, 377] width 55 height 13
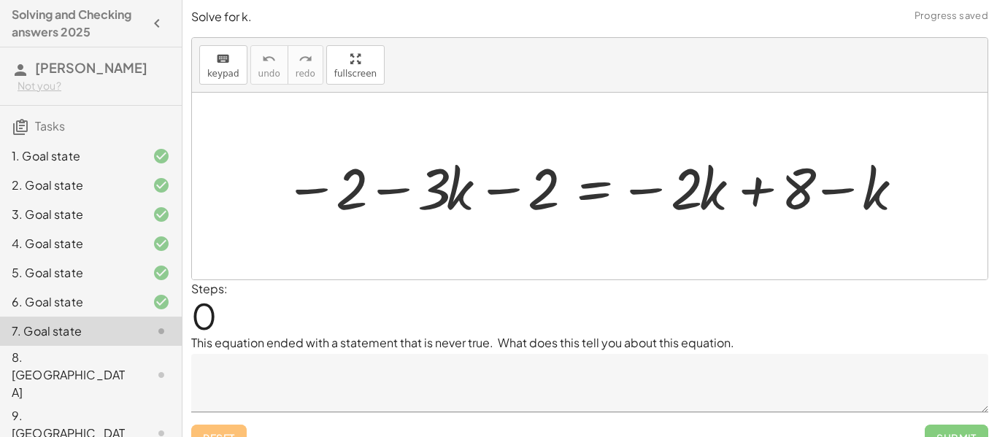
scroll to position [23, 0]
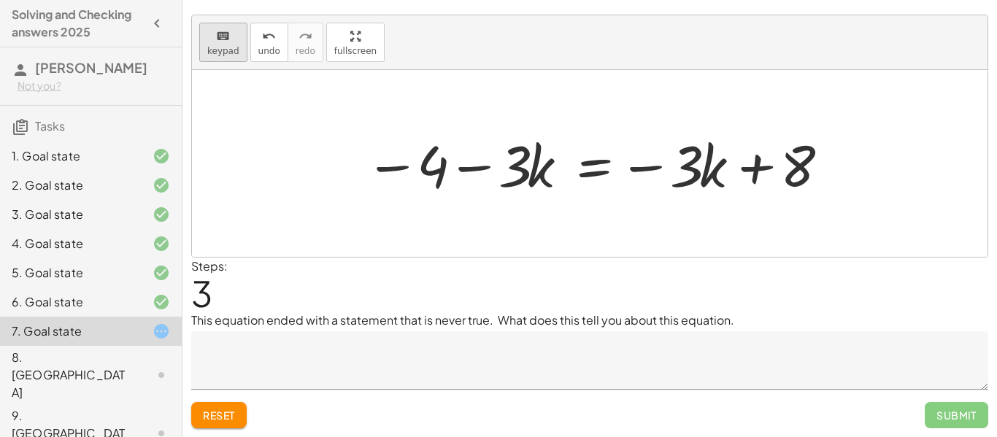
click at [220, 28] on icon "keyboard" at bounding box center [223, 37] width 14 height 18
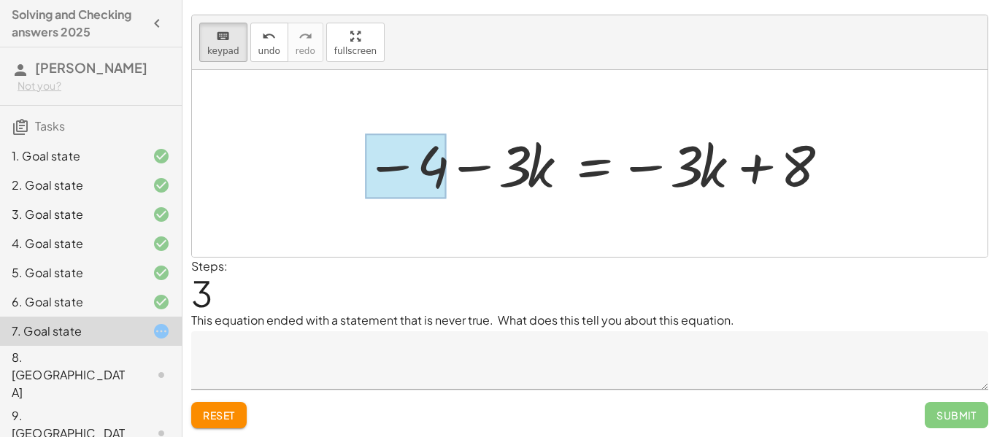
click at [412, 166] on div at bounding box center [405, 166] width 81 height 65
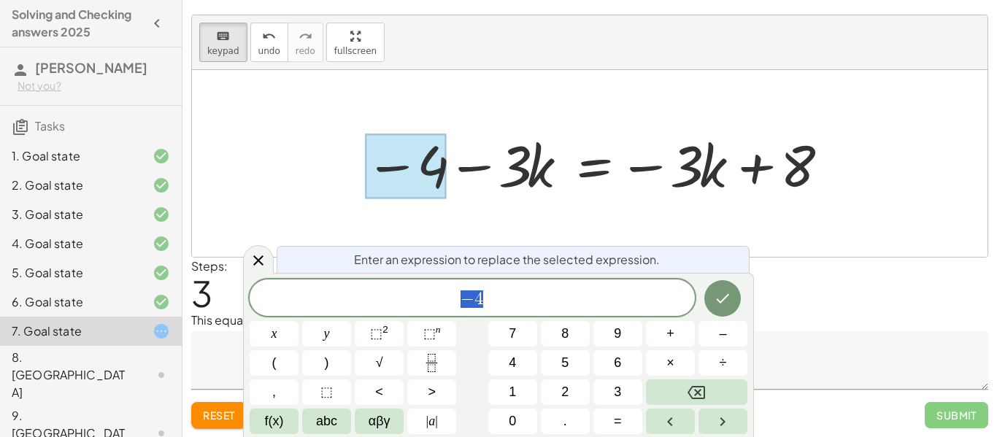
click at [580, 223] on div at bounding box center [589, 163] width 795 height 187
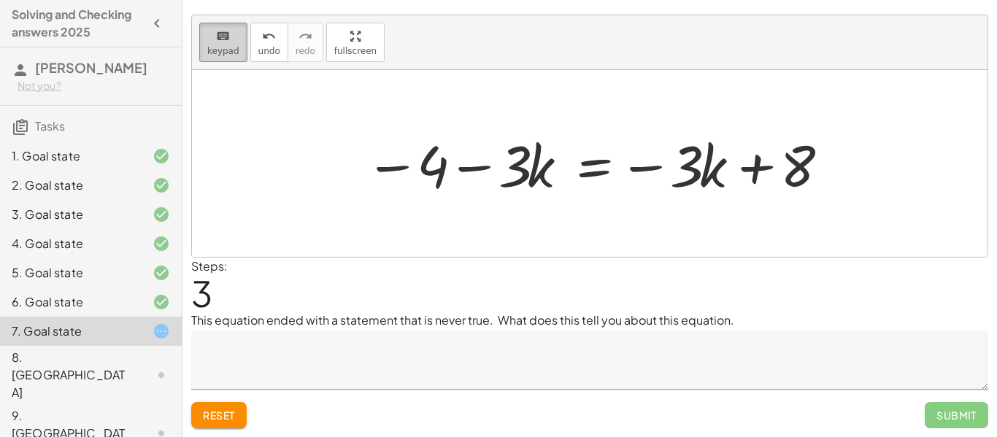
click at [236, 41] on div "keyboard" at bounding box center [223, 36] width 32 height 18
click at [207, 37] on div "keyboard" at bounding box center [223, 36] width 32 height 18
click at [513, 172] on div at bounding box center [512, 165] width 29 height 68
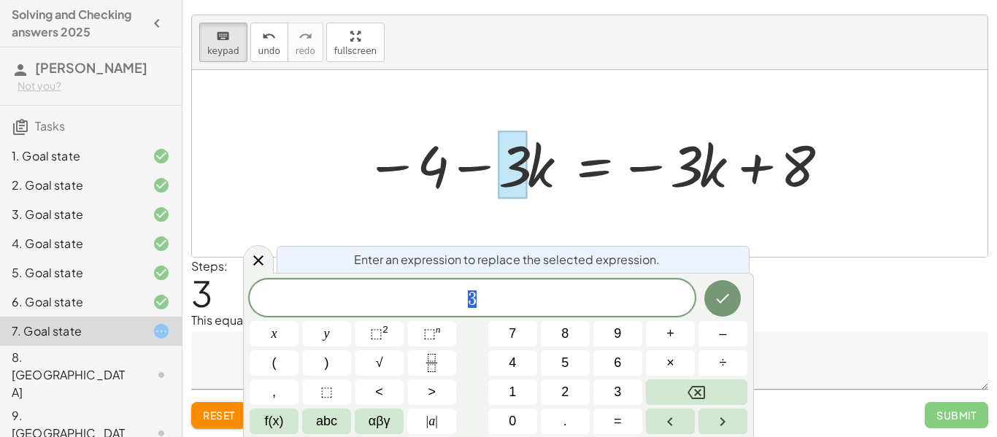
click at [517, 290] on span "3" at bounding box center [472, 299] width 445 height 20
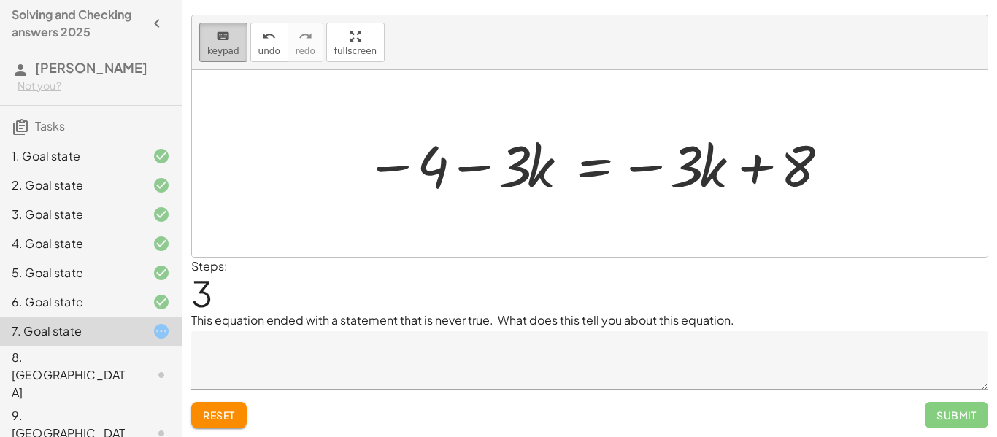
click at [220, 24] on button "keyboard keypad" at bounding box center [223, 42] width 48 height 39
click at [223, 50] on span "keypad" at bounding box center [223, 51] width 32 height 10
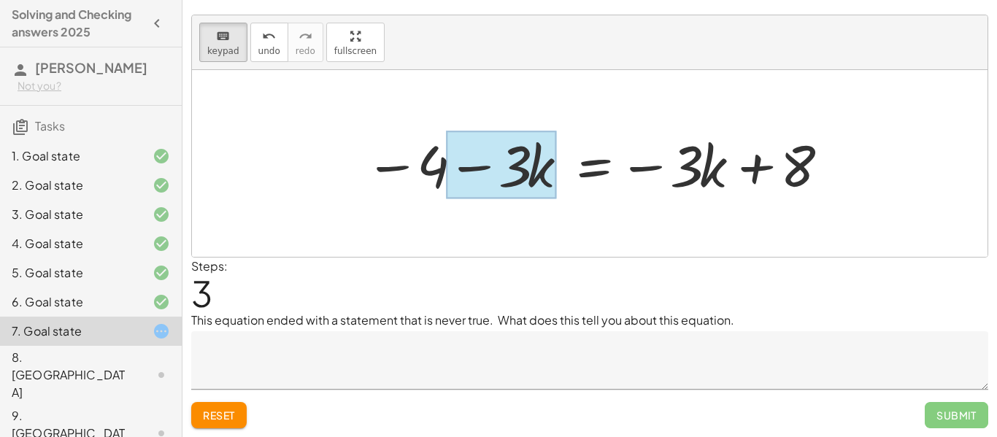
click at [539, 188] on div at bounding box center [501, 165] width 110 height 68
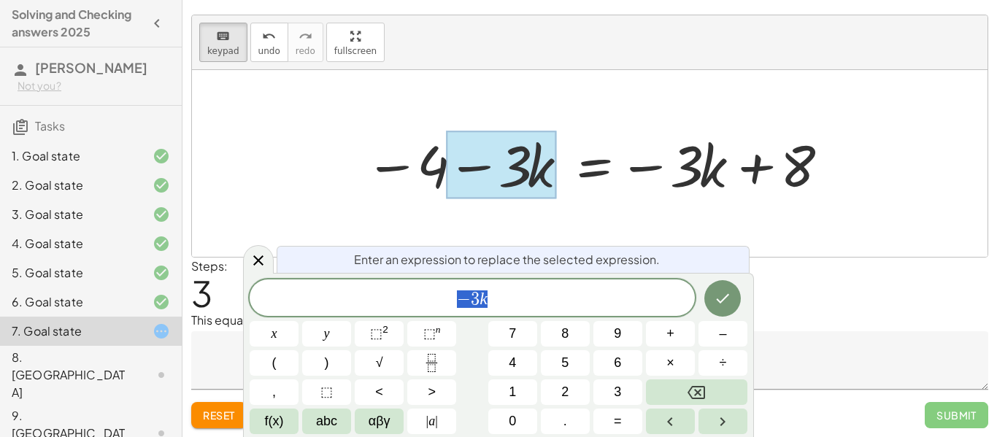
click at [507, 307] on span "− 3 k" at bounding box center [472, 299] width 445 height 20
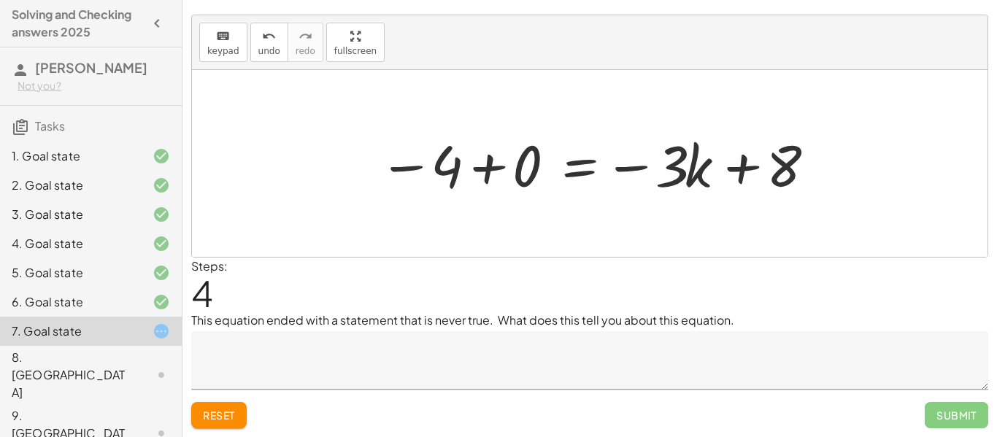
click at [484, 173] on div at bounding box center [594, 163] width 447 height 75
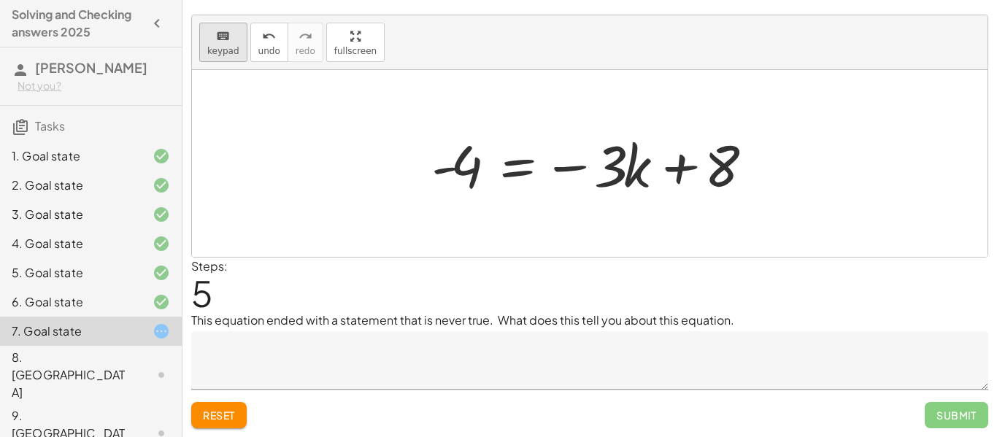
click at [220, 44] on button "keyboard keypad" at bounding box center [223, 42] width 48 height 39
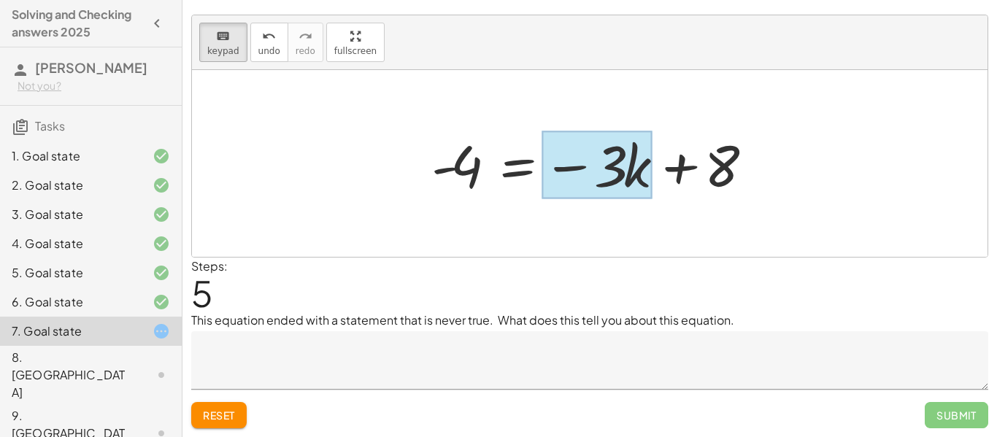
click at [640, 193] on div at bounding box center [597, 165] width 110 height 68
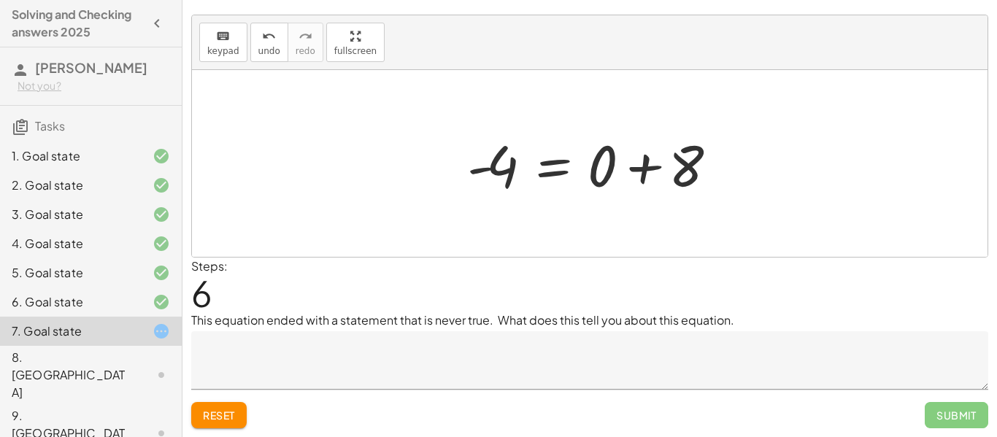
click at [642, 170] on div at bounding box center [595, 163] width 271 height 75
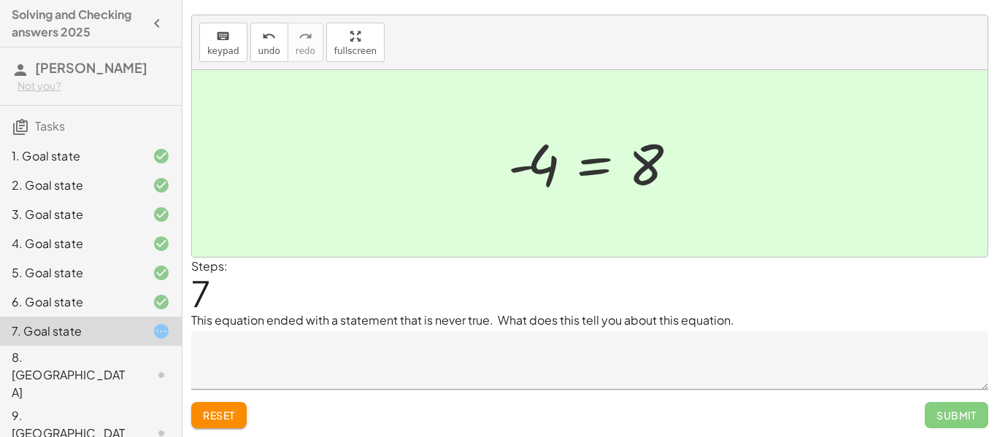
click at [550, 374] on textarea at bounding box center [589, 360] width 797 height 58
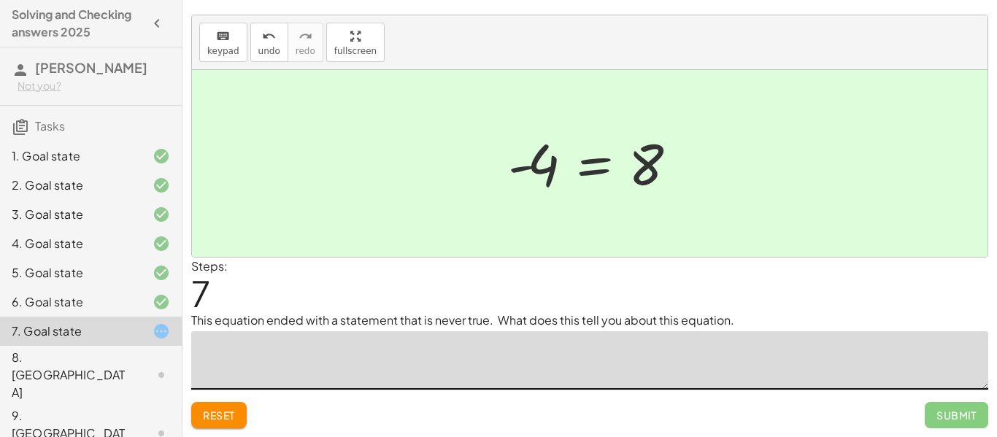
click at [66, 364] on div "8. [GEOGRAPHIC_DATA]" at bounding box center [70, 375] width 117 height 53
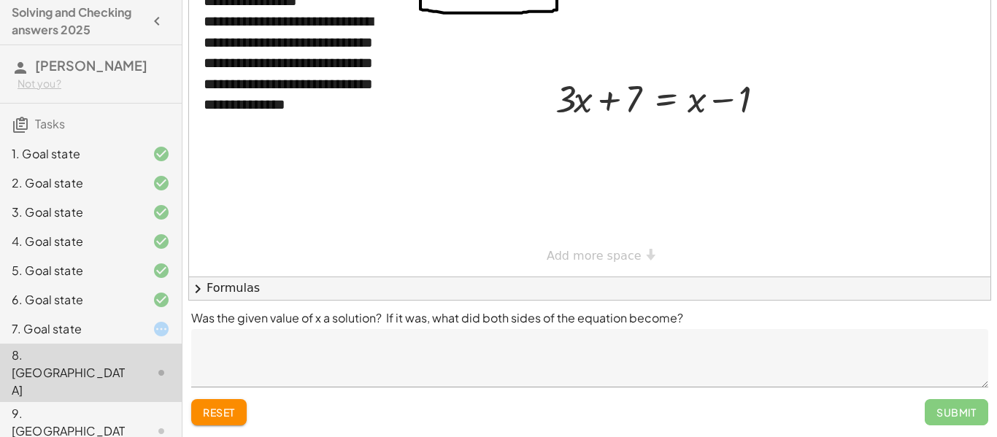
scroll to position [0, 0]
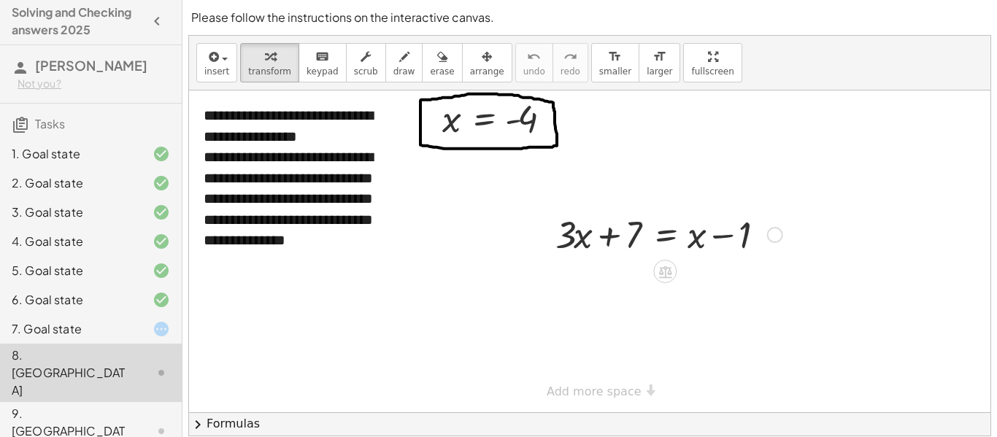
click at [692, 242] on div at bounding box center [669, 234] width 242 height 50
click at [684, 241] on div at bounding box center [669, 234] width 242 height 50
click at [778, 238] on div at bounding box center [775, 235] width 16 height 16
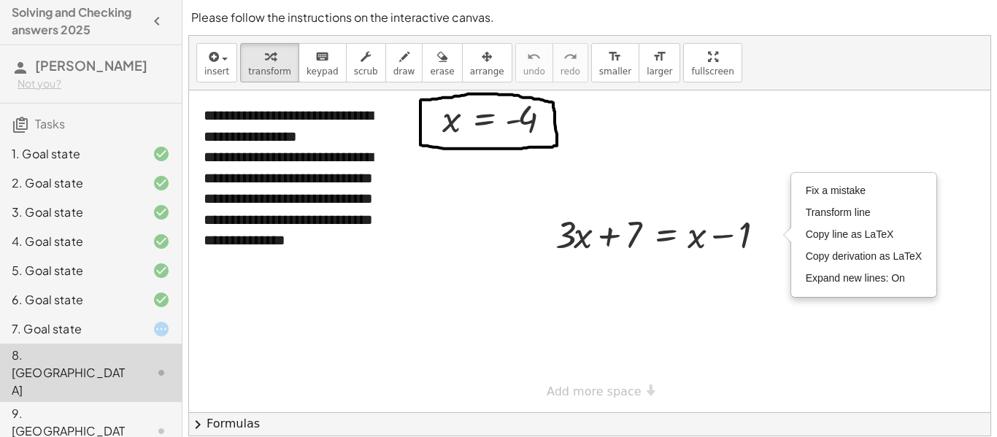
click at [714, 318] on div at bounding box center [589, 251] width 801 height 322
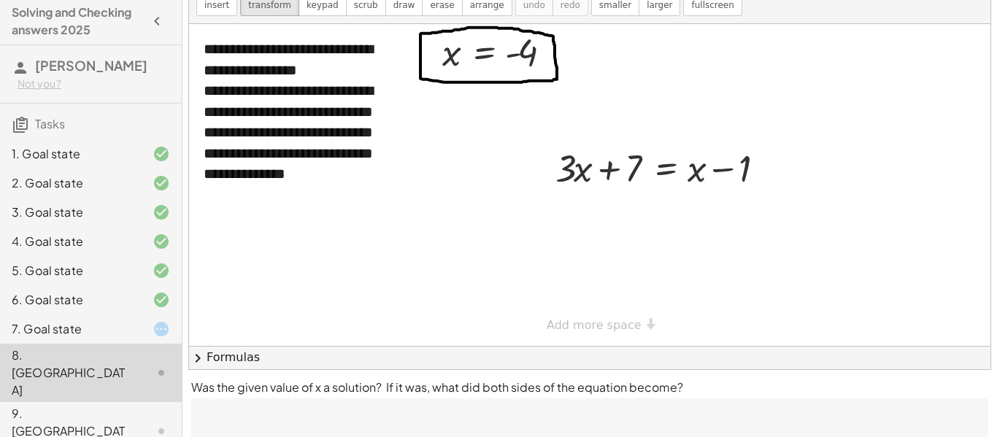
scroll to position [64, 0]
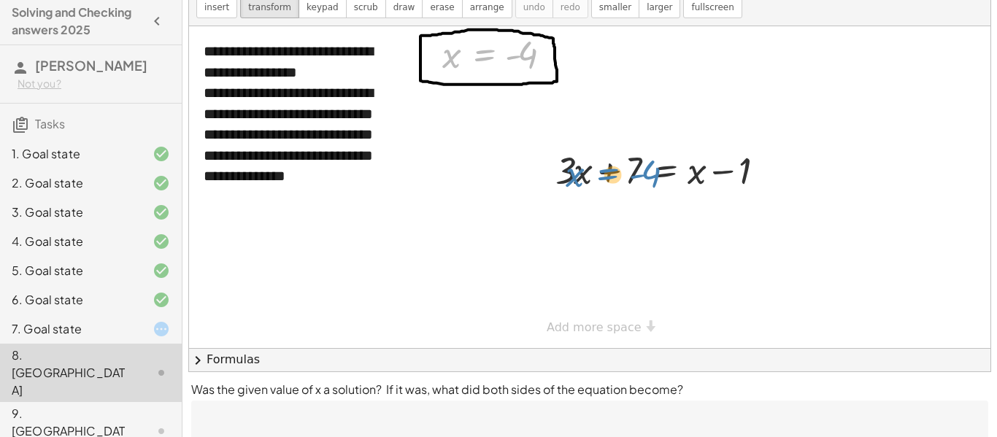
drag, startPoint x: 483, startPoint y: 61, endPoint x: 607, endPoint y: 180, distance: 171.9
drag, startPoint x: 484, startPoint y: 54, endPoint x: 597, endPoint y: 169, distance: 161.0
click at [657, 171] on div at bounding box center [669, 170] width 242 height 50
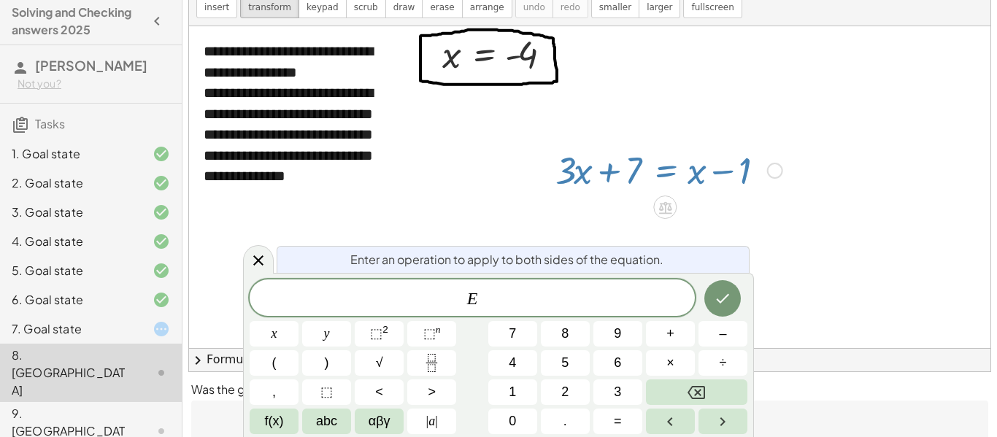
click at [528, 150] on div at bounding box center [589, 187] width 801 height 322
